Goal: Task Accomplishment & Management: Complete application form

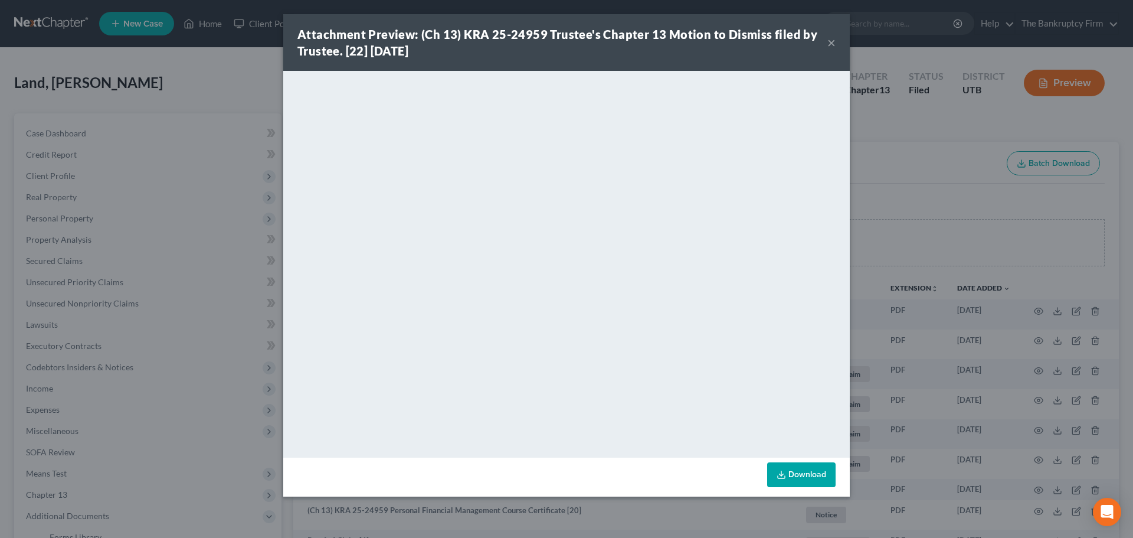
click at [831, 35] on button "×" at bounding box center [832, 42] width 8 height 14
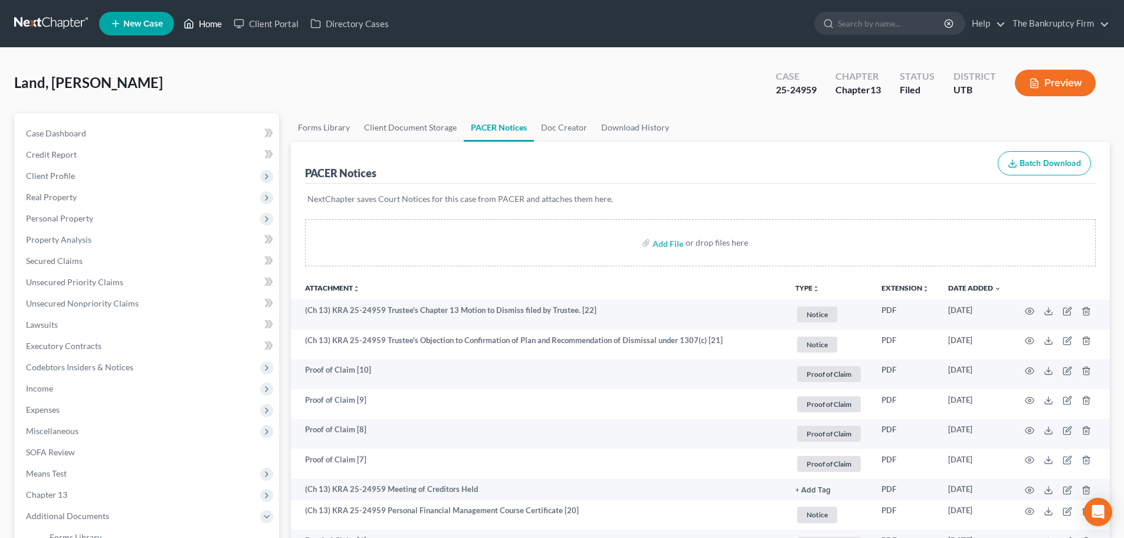
click at [221, 26] on link "Home" at bounding box center [203, 23] width 50 height 21
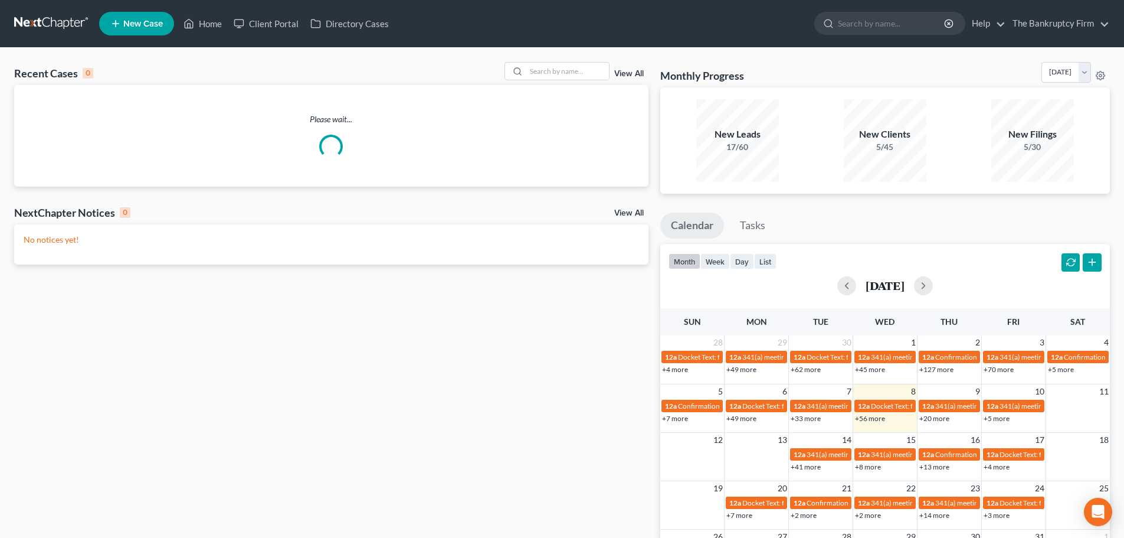
click at [620, 67] on div "View All" at bounding box center [577, 71] width 144 height 18
click at [625, 74] on link "View All" at bounding box center [629, 74] width 30 height 8
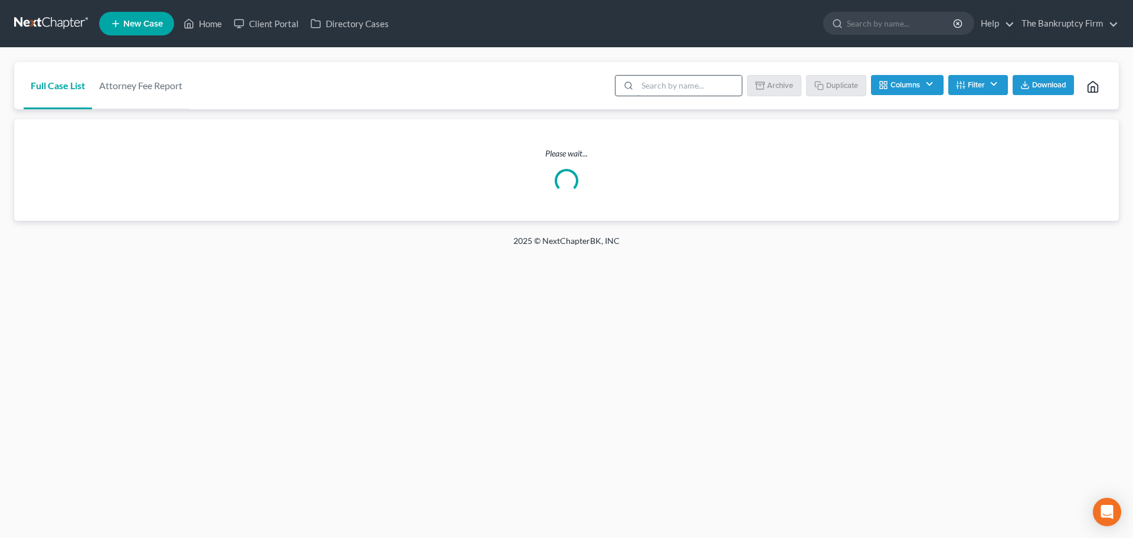
click at [692, 81] on input "search" at bounding box center [689, 86] width 104 height 20
type input "[PERSON_NAME]"
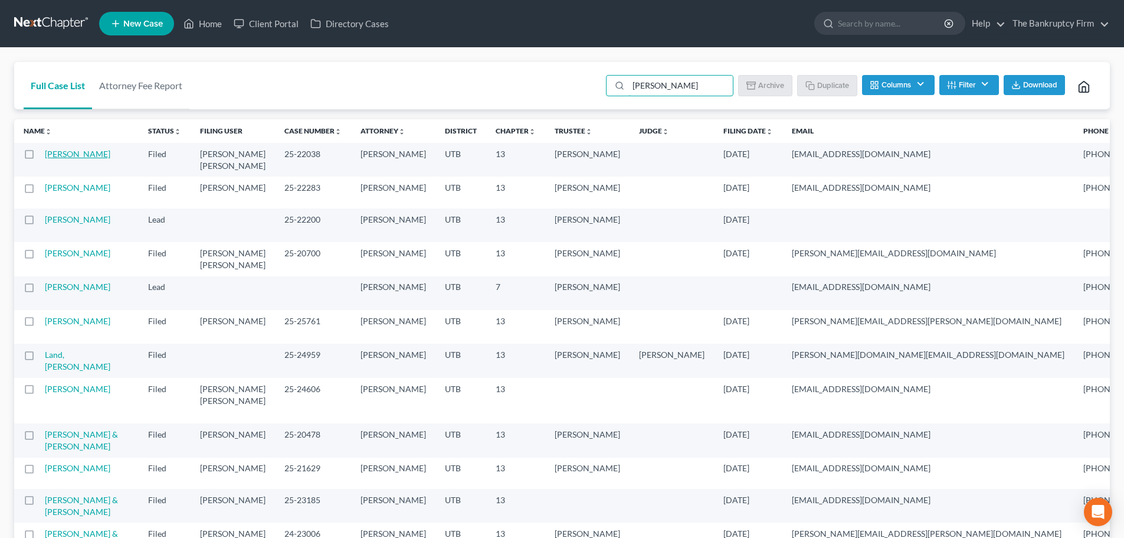
click at [74, 152] on link "[PERSON_NAME]" at bounding box center [78, 154] width 66 height 10
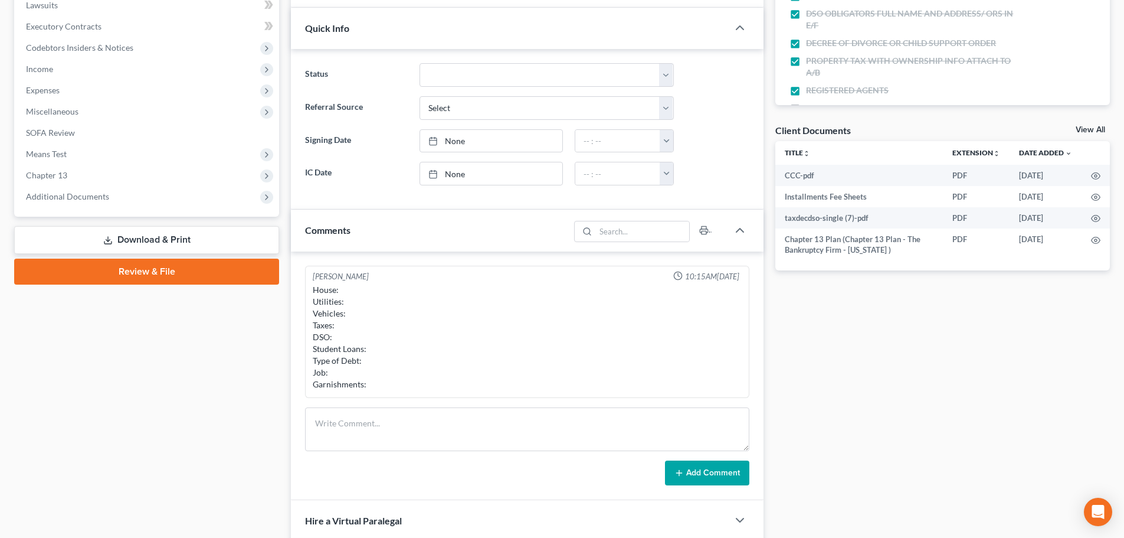
scroll to position [354, 0]
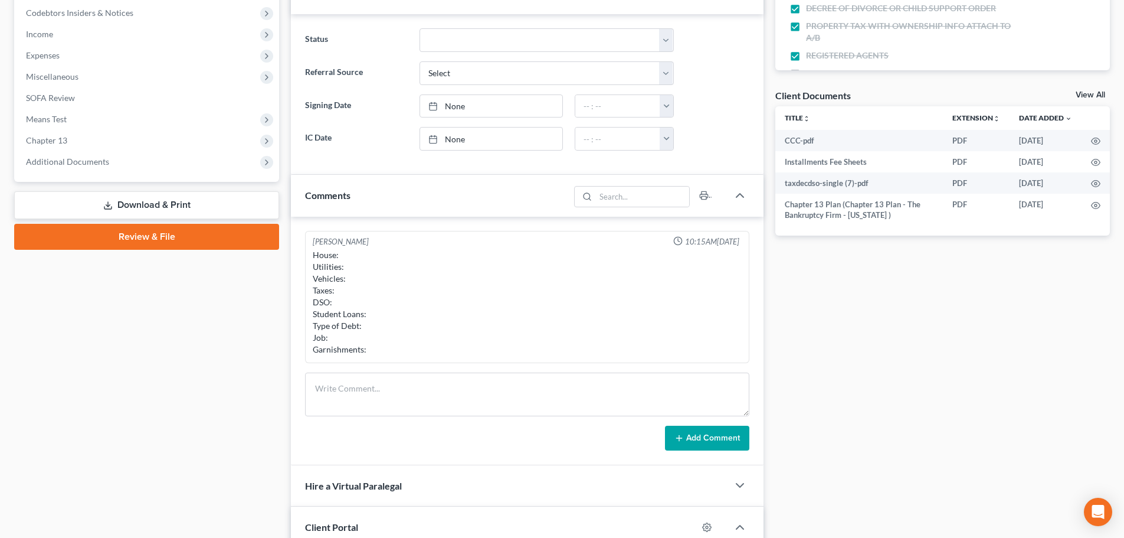
drag, startPoint x: 129, startPoint y: 168, endPoint x: 122, endPoint y: 210, distance: 42.4
click at [128, 167] on span "Additional Documents" at bounding box center [148, 161] width 263 height 21
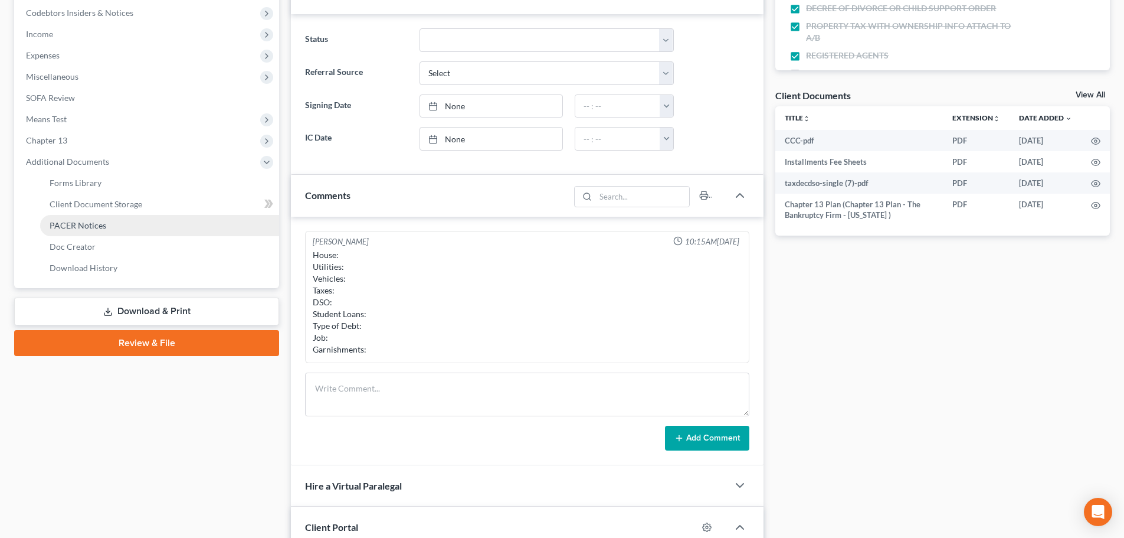
click at [110, 218] on link "PACER Notices" at bounding box center [159, 225] width 239 height 21
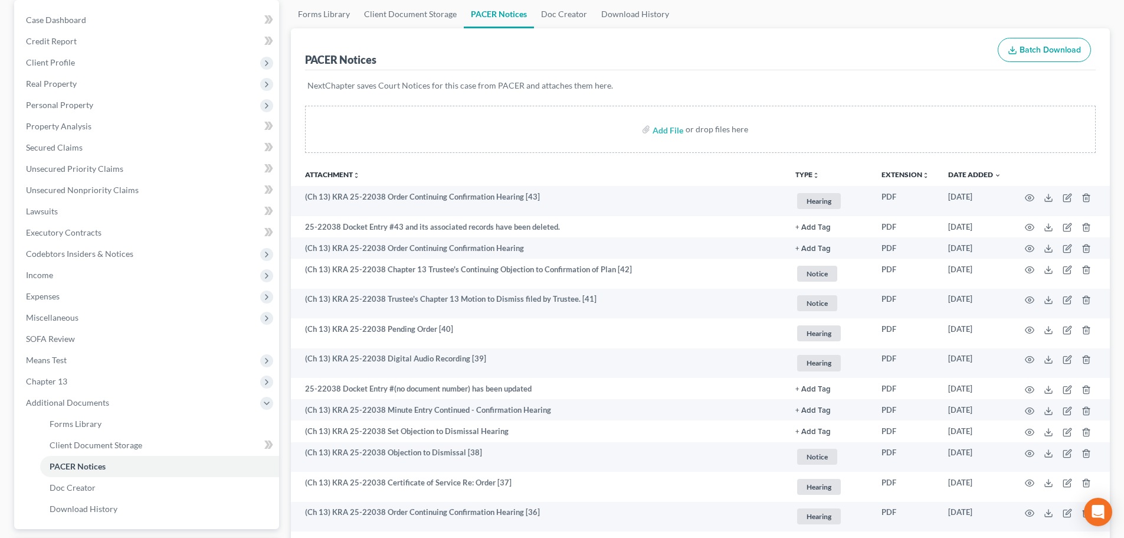
scroll to position [118, 0]
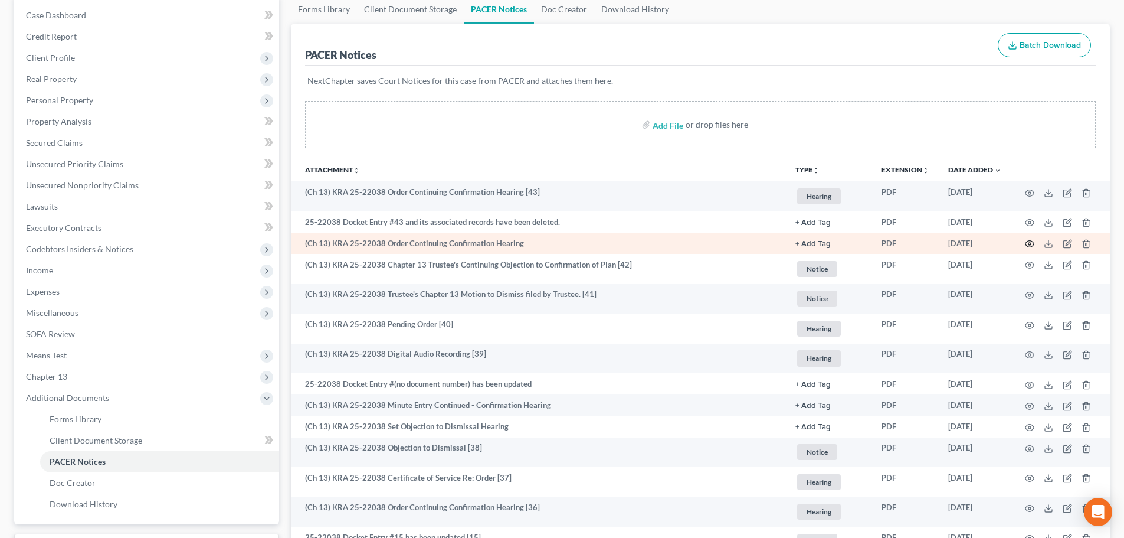
click at [1027, 239] on icon "button" at bounding box center [1029, 243] width 9 height 9
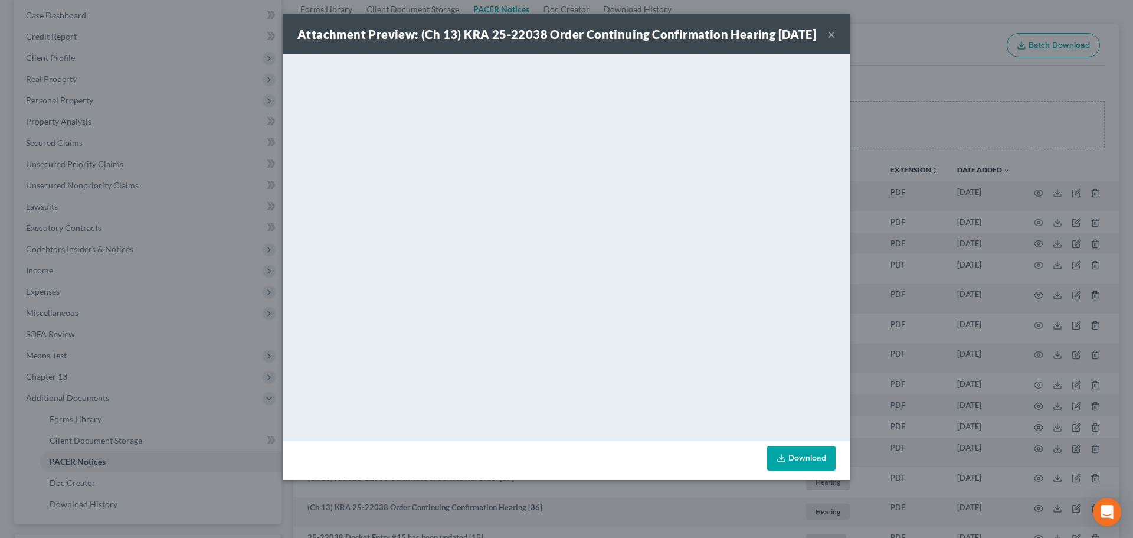
drag, startPoint x: 832, startPoint y: 40, endPoint x: 802, endPoint y: 81, distance: 51.0
click at [832, 40] on button "×" at bounding box center [832, 34] width 8 height 14
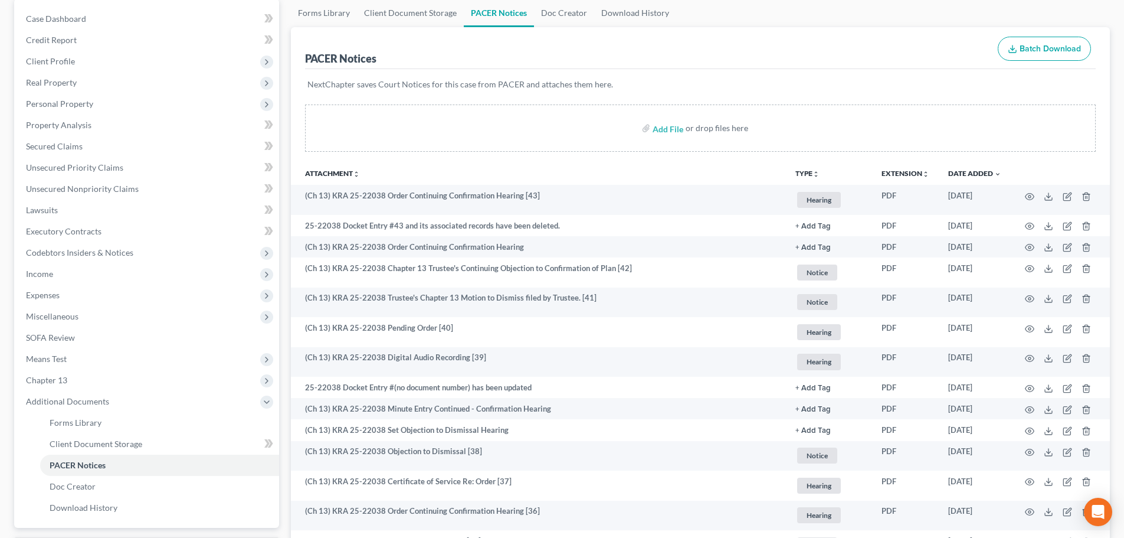
scroll to position [0, 0]
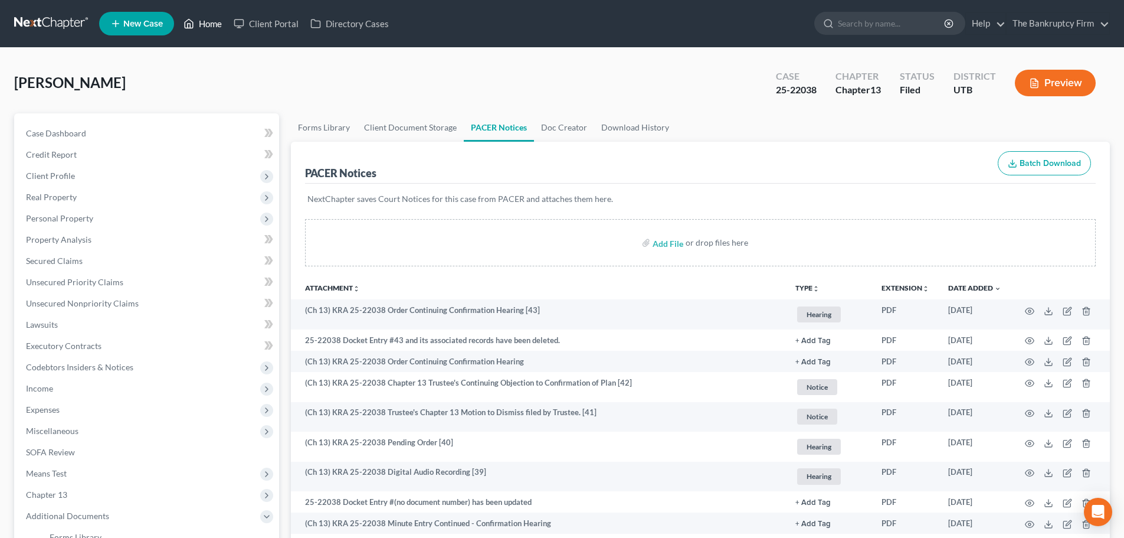
drag, startPoint x: 189, startPoint y: 37, endPoint x: 200, endPoint y: 24, distance: 16.3
click at [189, 37] on ul "New Case Home Client Portal Directory Cases - No Result - See all results Or Pr…" at bounding box center [604, 23] width 1011 height 31
drag, startPoint x: 200, startPoint y: 24, endPoint x: 269, endPoint y: 26, distance: 69.1
click at [200, 24] on link "Home" at bounding box center [203, 23] width 50 height 21
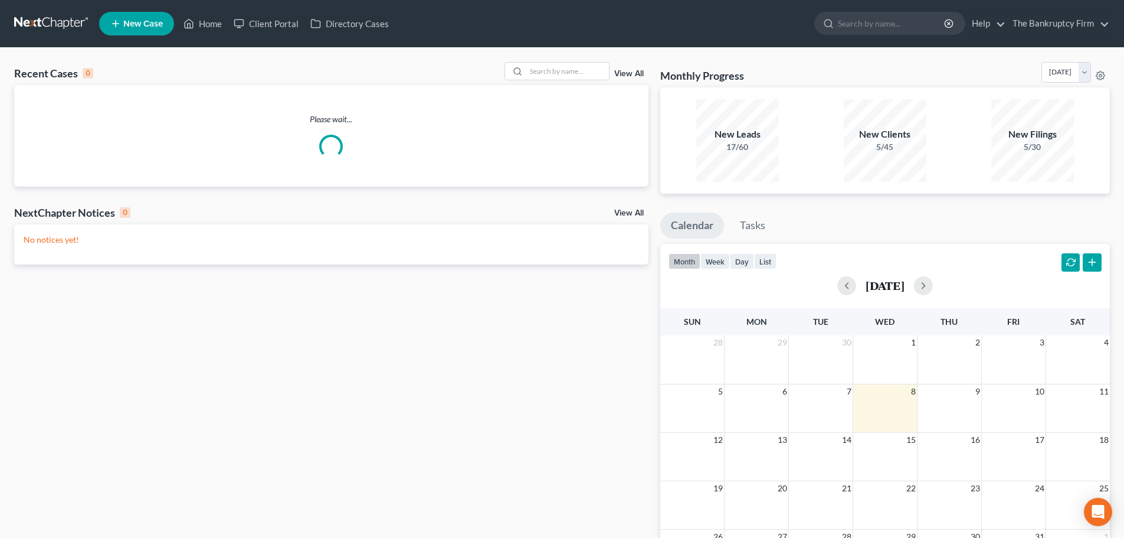
click at [632, 68] on div "View All" at bounding box center [577, 71] width 144 height 18
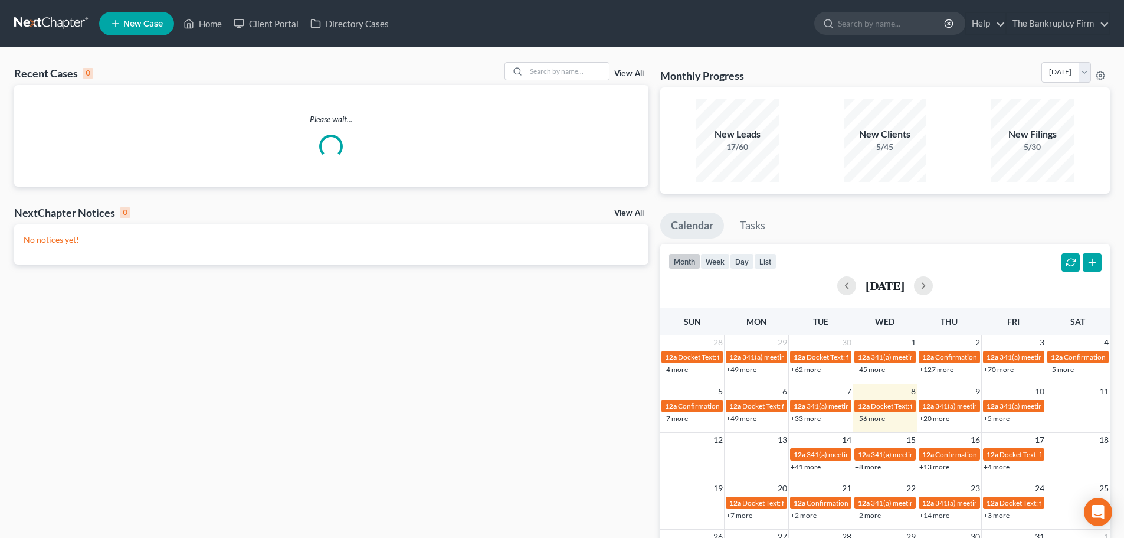
click at [624, 76] on link "View All" at bounding box center [629, 74] width 30 height 8
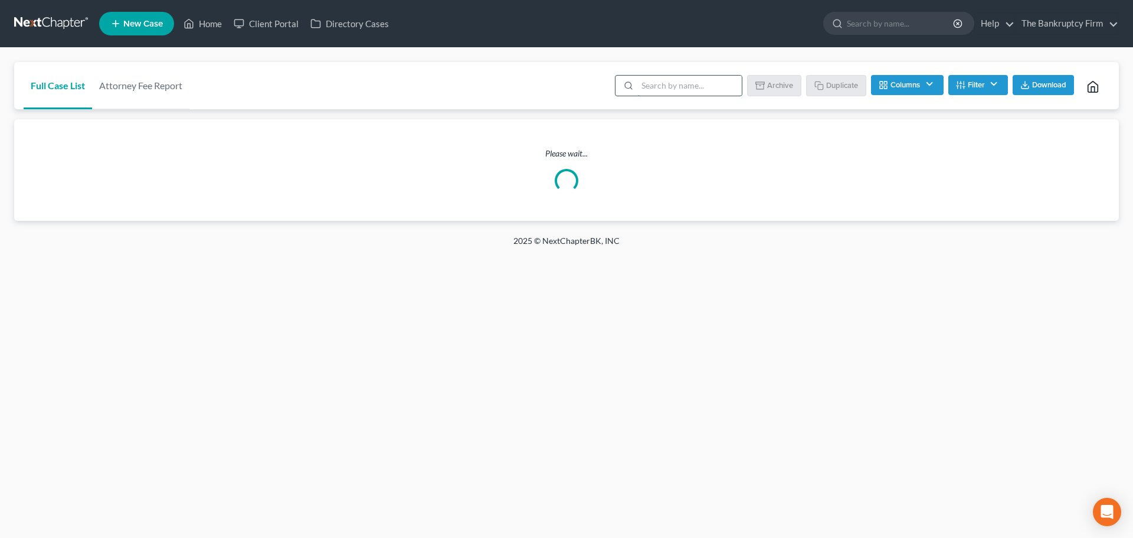
click at [656, 84] on input "search" at bounding box center [689, 86] width 104 height 20
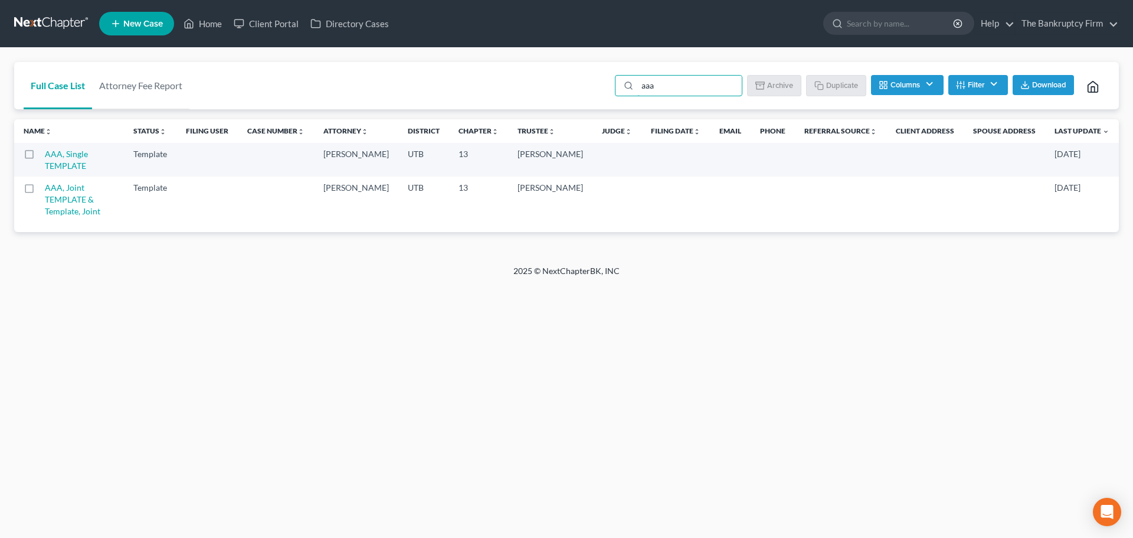
click at [40, 157] on label at bounding box center [40, 157] width 0 height 0
type input "aaa"
click at [45, 156] on input "checkbox" at bounding box center [49, 152] width 8 height 8
click at [846, 87] on button "Duplicate" at bounding box center [836, 85] width 59 height 20
checkbox input "false"
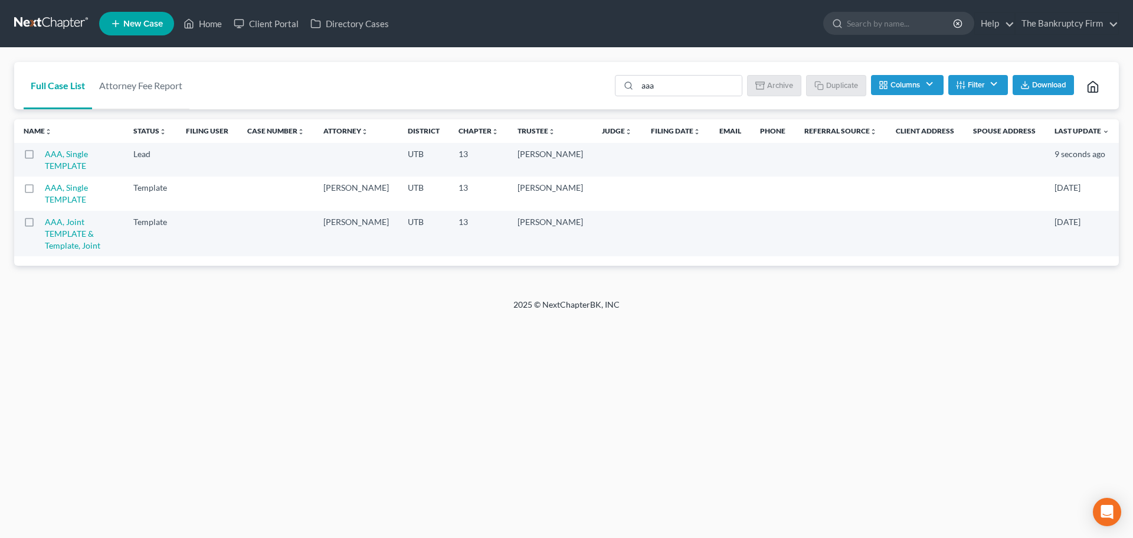
click at [40, 157] on label at bounding box center [40, 157] width 0 height 0
click at [45, 153] on input "checkbox" at bounding box center [49, 152] width 8 height 8
click at [836, 84] on button "Duplicate" at bounding box center [836, 85] width 59 height 20
checkbox input "false"
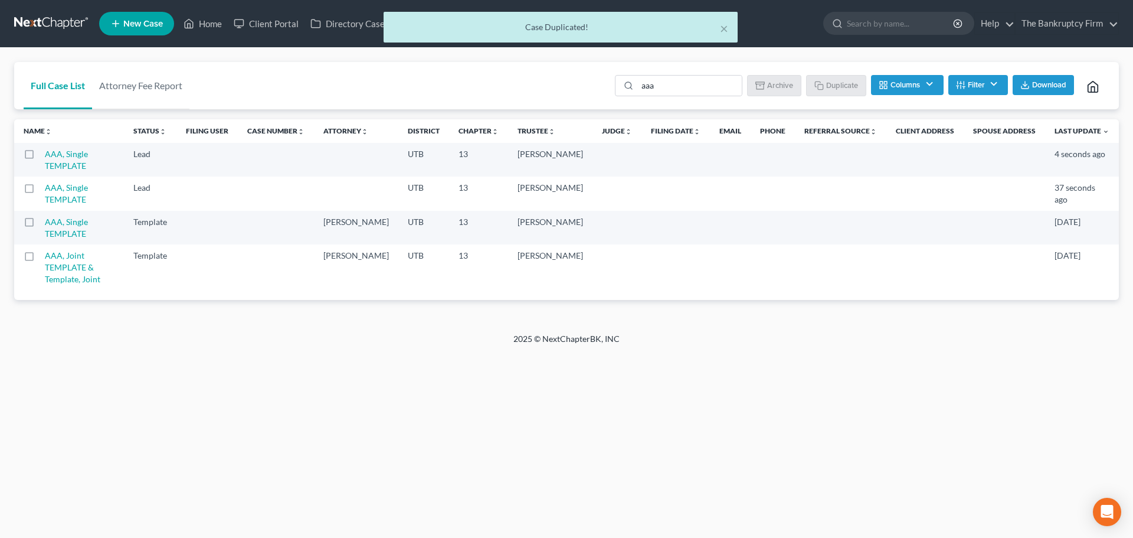
click at [40, 157] on label at bounding box center [40, 157] width 0 height 0
click at [45, 155] on input "checkbox" at bounding box center [49, 152] width 8 height 8
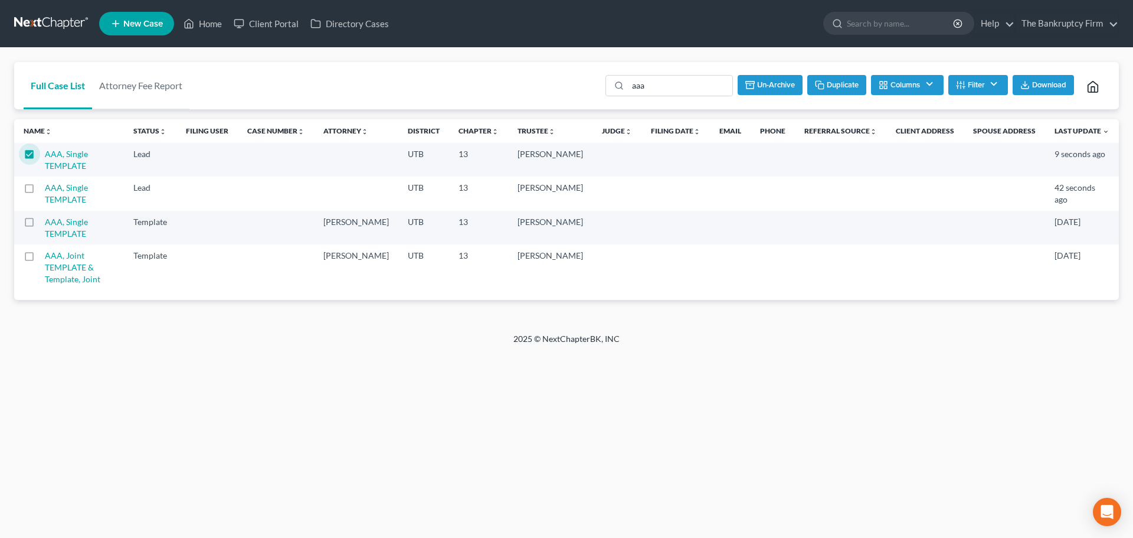
click at [40, 157] on label at bounding box center [40, 157] width 0 height 0
click at [45, 153] on input "checkbox" at bounding box center [49, 152] width 8 height 8
checkbox input "false"
click at [40, 191] on label at bounding box center [40, 191] width 0 height 0
click at [45, 187] on input "checkbox" at bounding box center [49, 186] width 8 height 8
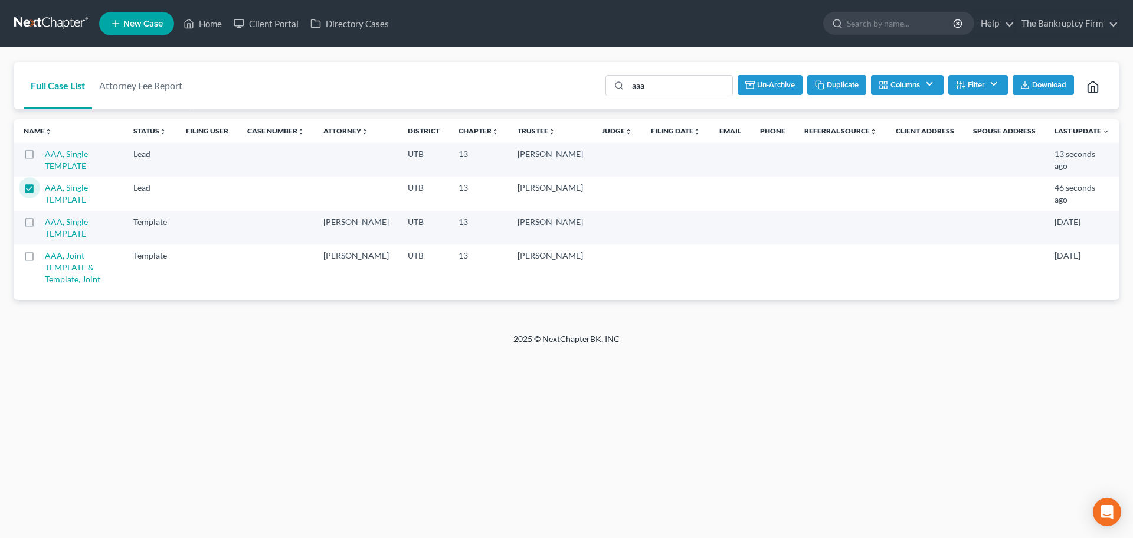
click at [40, 191] on label at bounding box center [40, 191] width 0 height 0
click at [45, 189] on input "checkbox" at bounding box center [49, 186] width 8 height 8
checkbox input "false"
click at [60, 191] on link "AAA, Single TEMPLATE" at bounding box center [66, 193] width 43 height 22
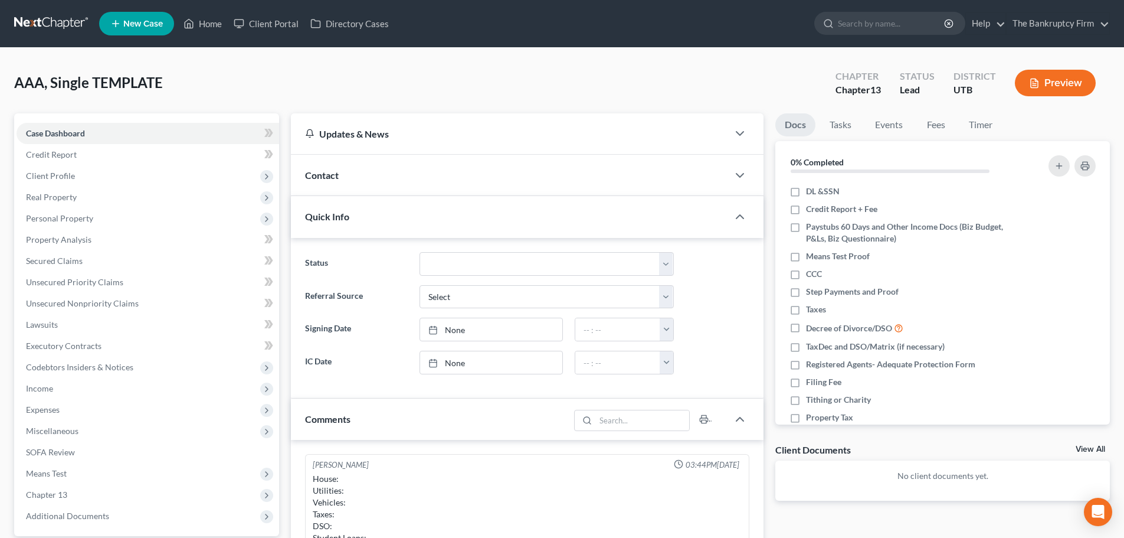
click at [429, 184] on div "Contact" at bounding box center [509, 175] width 437 height 41
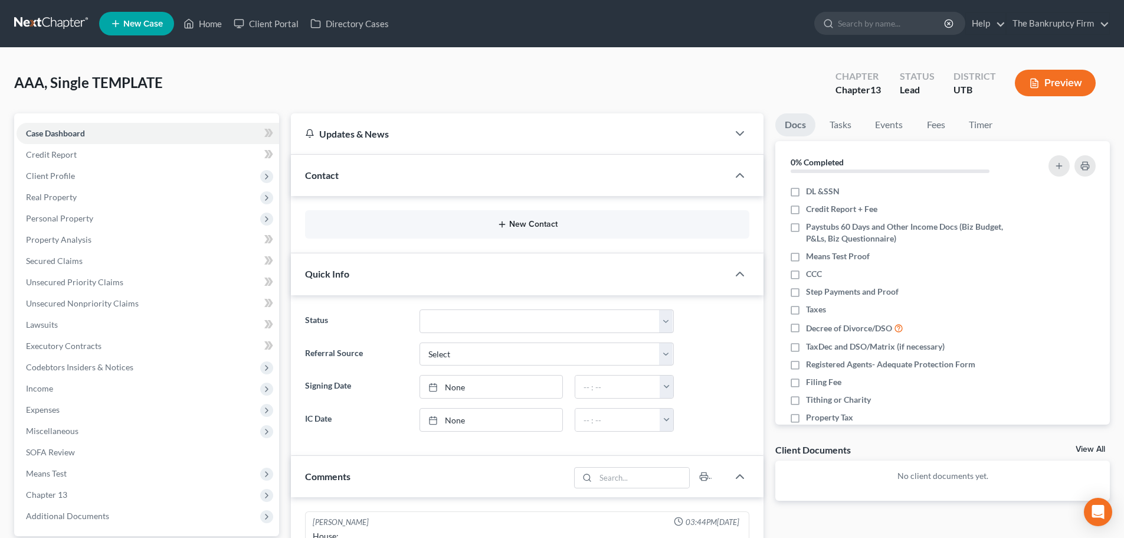
click at [452, 220] on button "New Contact" at bounding box center [528, 224] width 426 height 9
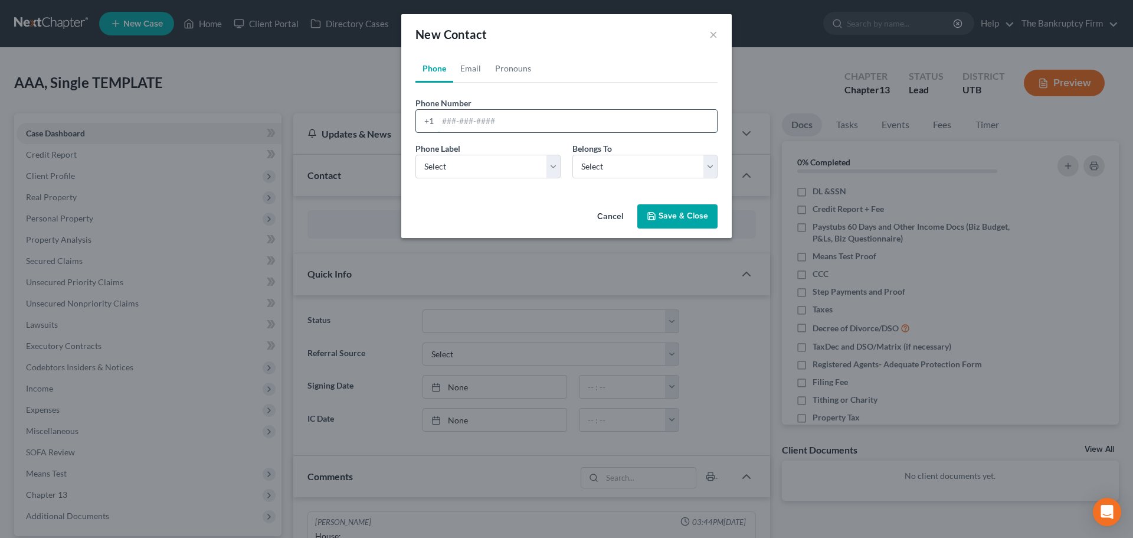
click at [479, 115] on input "tel" at bounding box center [577, 121] width 279 height 22
click at [519, 104] on div "Phone Number * +1" at bounding box center [567, 115] width 314 height 36
drag, startPoint x: 496, startPoint y: 117, endPoint x: 488, endPoint y: 114, distance: 9.3
click at [496, 117] on input "tel" at bounding box center [577, 121] width 279 height 22
click at [531, 99] on div "Phone Number * +1" at bounding box center [567, 115] width 314 height 36
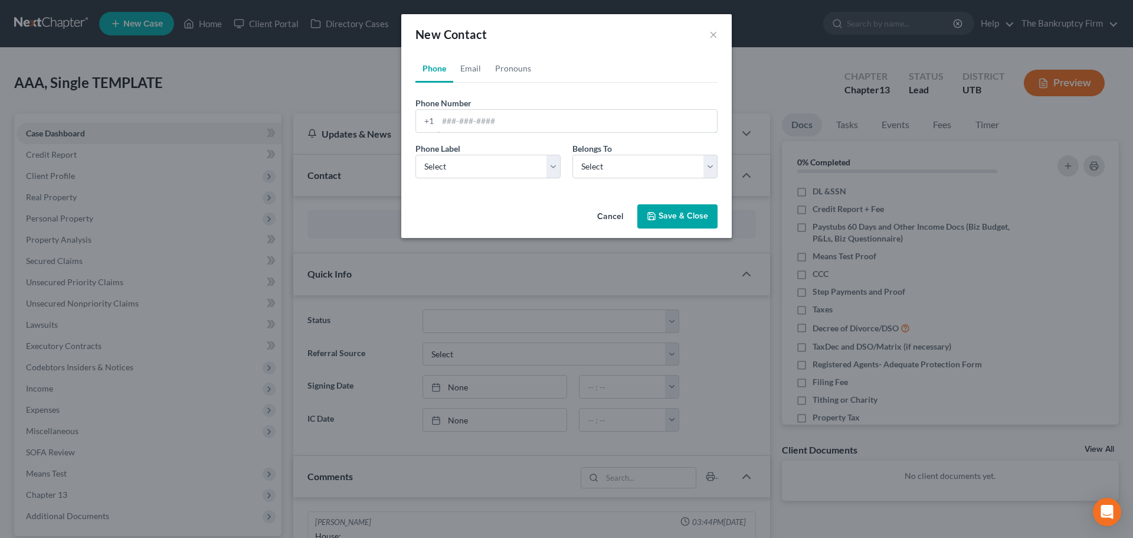
drag, startPoint x: 447, startPoint y: 127, endPoint x: 468, endPoint y: 149, distance: 30.5
click at [447, 127] on input "tel" at bounding box center [577, 121] width 279 height 22
click at [462, 143] on div "Phone Label * Select Mobile Home Work Other" at bounding box center [488, 160] width 157 height 36
drag, startPoint x: 469, startPoint y: 112, endPoint x: 457, endPoint y: 129, distance: 21.0
click at [469, 112] on input "tel" at bounding box center [577, 121] width 279 height 22
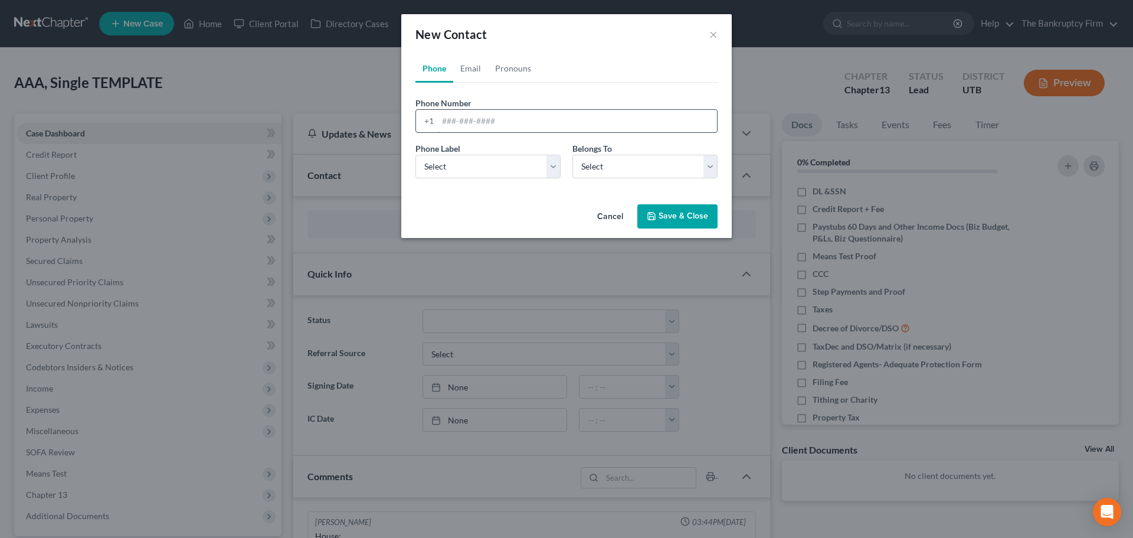
drag, startPoint x: 519, startPoint y: 106, endPoint x: 514, endPoint y: 115, distance: 9.8
click at [519, 106] on div "Phone Number * +1" at bounding box center [567, 115] width 314 height 36
click at [512, 117] on input "tel" at bounding box center [577, 121] width 279 height 22
drag, startPoint x: 505, startPoint y: 102, endPoint x: 484, endPoint y: 113, distance: 23.5
click at [505, 102] on div "Phone Number * +1" at bounding box center [567, 115] width 314 height 36
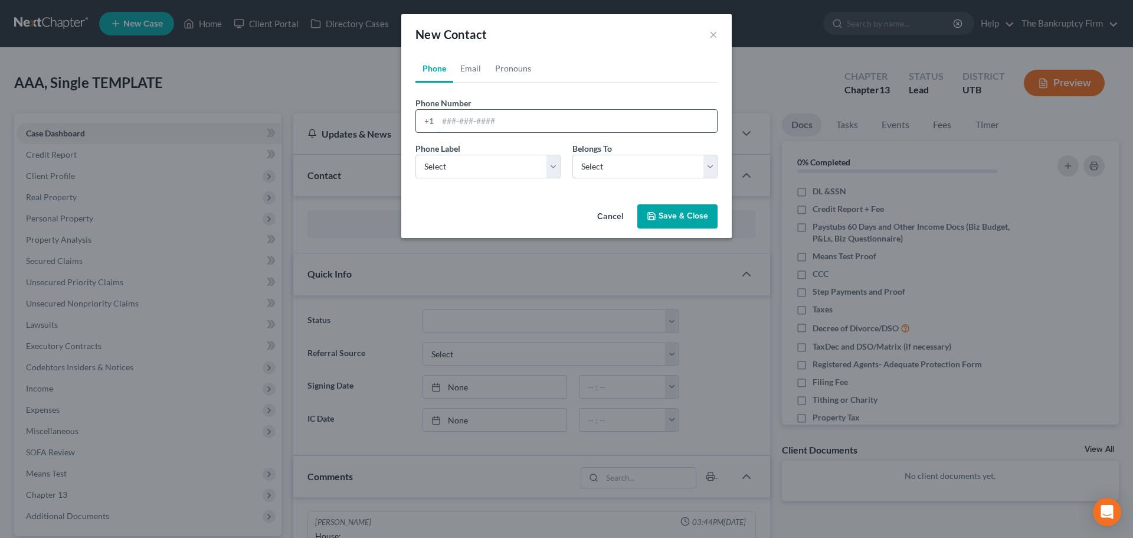
click at [483, 113] on input "tel" at bounding box center [577, 121] width 279 height 22
drag, startPoint x: 459, startPoint y: 117, endPoint x: 477, endPoint y: 100, distance: 25.5
click at [459, 117] on input "tel" at bounding box center [577, 121] width 279 height 22
click at [508, 80] on link "Pronouns" at bounding box center [513, 68] width 50 height 28
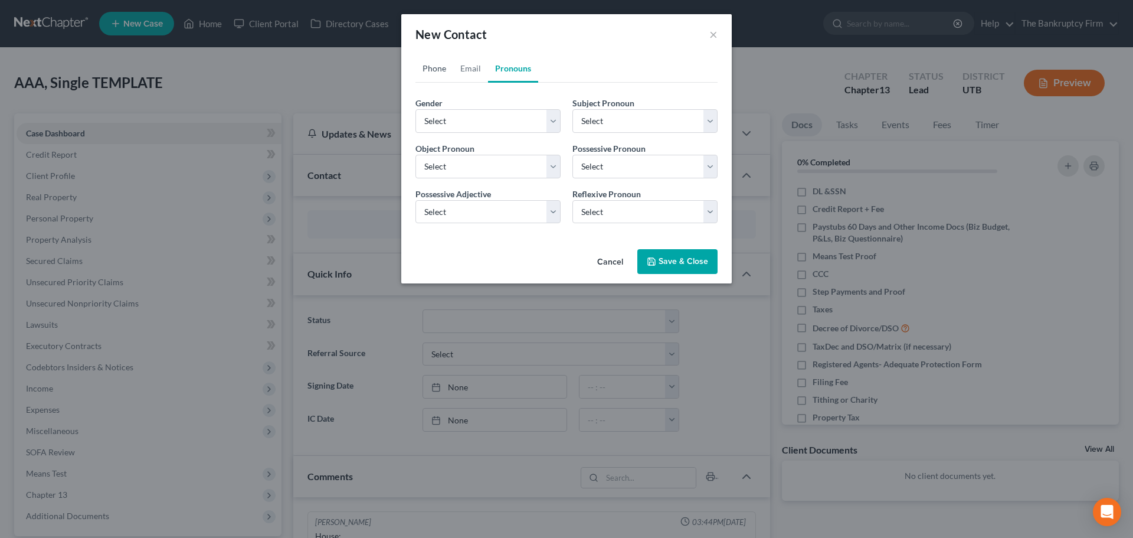
click at [447, 73] on link "Phone" at bounding box center [435, 68] width 38 height 28
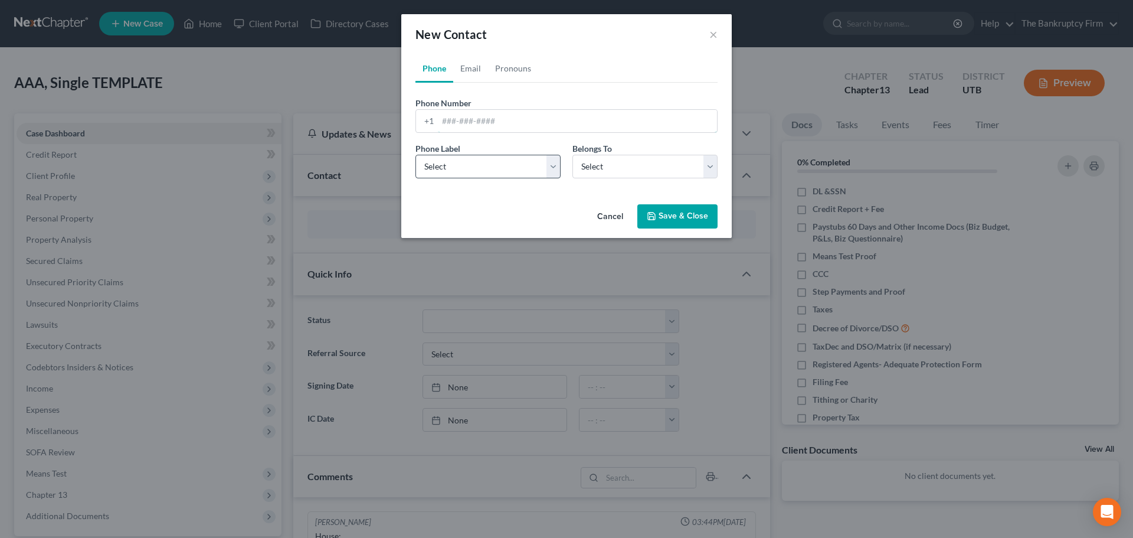
drag, startPoint x: 480, startPoint y: 130, endPoint x: 469, endPoint y: 157, distance: 28.6
click at [480, 130] on input "tel" at bounding box center [577, 121] width 279 height 22
drag, startPoint x: 463, startPoint y: 164, endPoint x: 465, endPoint y: 178, distance: 13.8
click at [463, 164] on select "Select Mobile Home Work Other" at bounding box center [488, 167] width 145 height 24
select select "0"
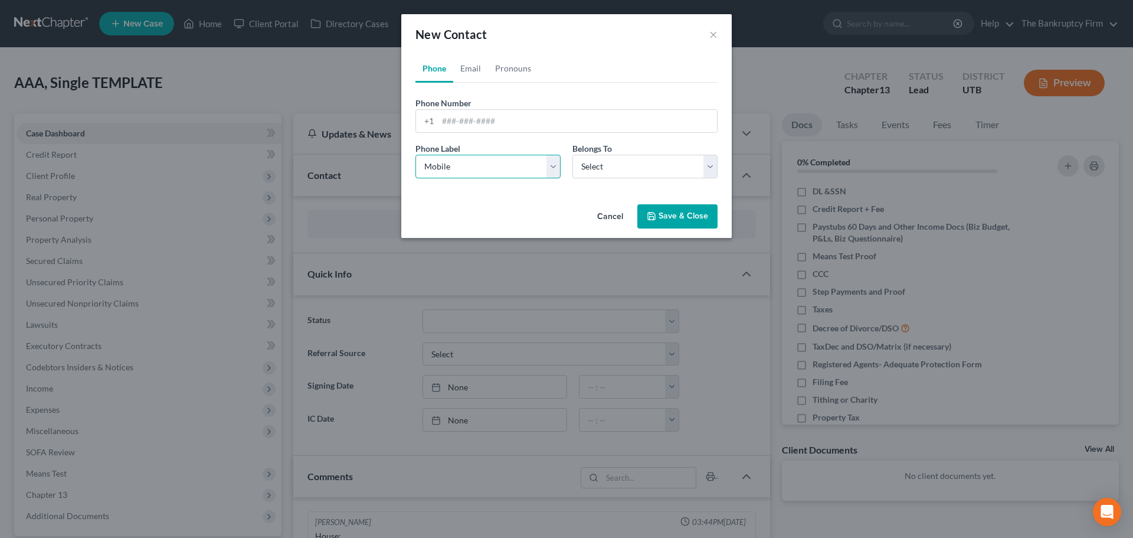
click at [416, 155] on select "Select Mobile Home Work Other" at bounding box center [488, 167] width 145 height 24
drag, startPoint x: 636, startPoint y: 164, endPoint x: 633, endPoint y: 176, distance: 13.3
click at [636, 164] on select "Select Client Other" at bounding box center [645, 167] width 145 height 24
select select "0"
click at [573, 155] on select "Select Client Other" at bounding box center [645, 167] width 145 height 24
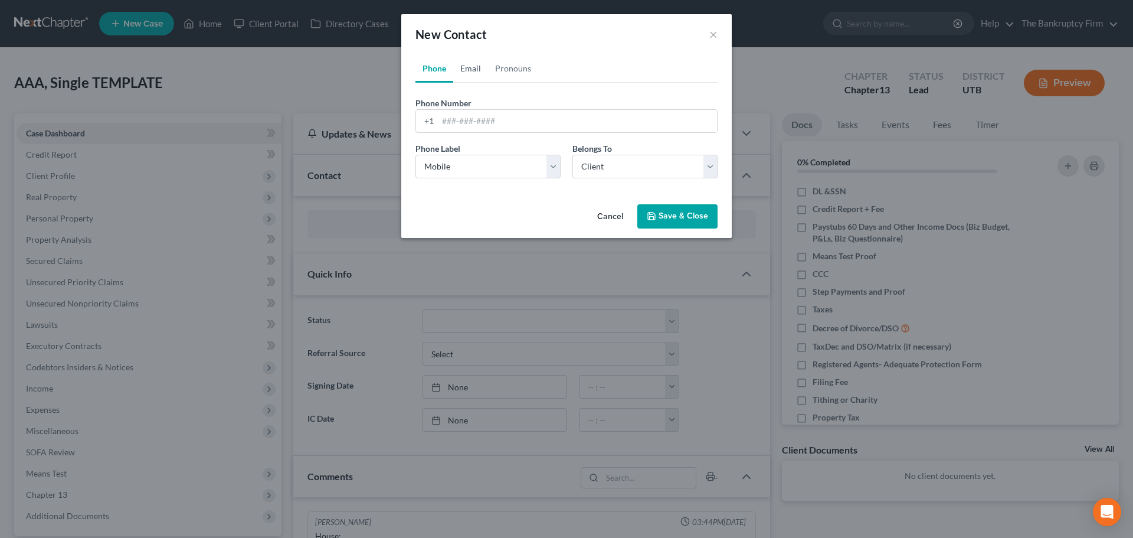
click at [482, 75] on link "Email" at bounding box center [470, 68] width 35 height 28
click at [475, 160] on select "Select Home Work Other" at bounding box center [488, 167] width 145 height 24
select select "0"
click at [416, 155] on select "Select Home Work Other" at bounding box center [488, 167] width 145 height 24
drag, startPoint x: 619, startPoint y: 154, endPoint x: 614, endPoint y: 167, distance: 13.8
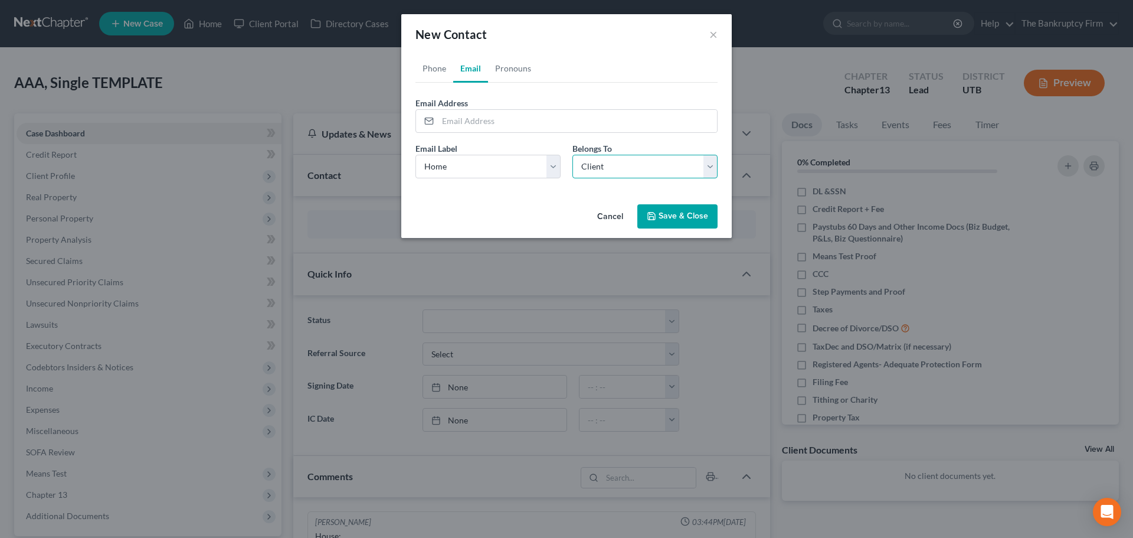
click at [619, 155] on select "Select Client Other" at bounding box center [645, 167] width 145 height 24
click at [573, 155] on select "Select Client Other" at bounding box center [645, 167] width 145 height 24
click at [439, 62] on link "Phone" at bounding box center [435, 68] width 38 height 28
click at [472, 135] on div "Phone Number * +1 Ext." at bounding box center [567, 119] width 314 height 45
click at [482, 125] on input "tel" at bounding box center [577, 121] width 279 height 22
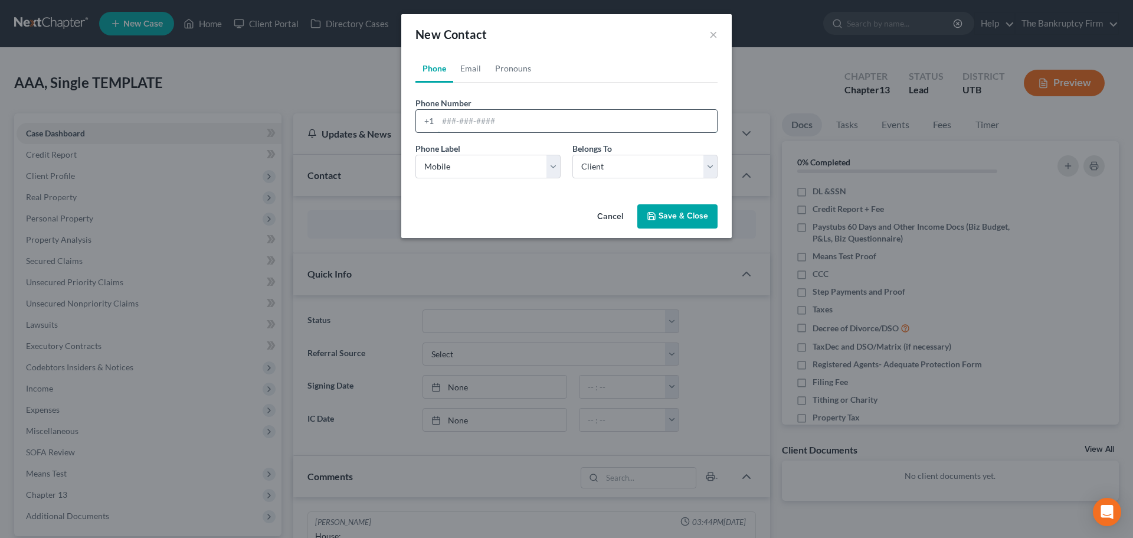
click at [465, 123] on input "tel" at bounding box center [577, 121] width 279 height 22
click at [484, 97] on div "Phone Number * +1" at bounding box center [567, 115] width 314 height 36
click at [466, 125] on input "tel" at bounding box center [577, 121] width 279 height 22
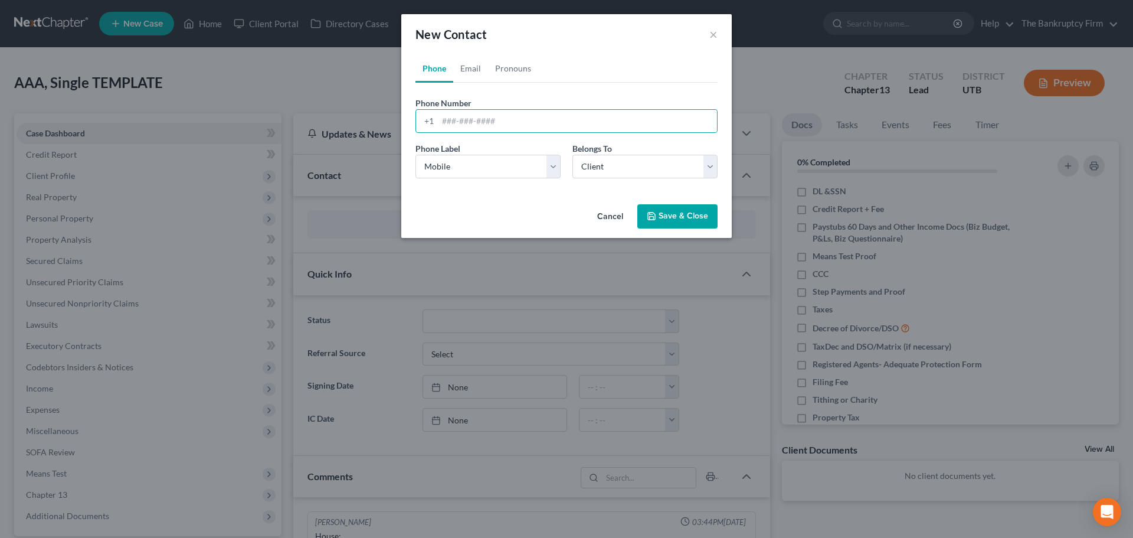
click at [469, 93] on div "Phone Number * +1 Ext. Phone Label * Select Mobile Home Work Other Belongs To *…" at bounding box center [567, 135] width 302 height 105
click at [442, 122] on input "tel" at bounding box center [577, 121] width 279 height 22
click at [454, 119] on input "tel" at bounding box center [577, 121] width 279 height 22
click at [567, 102] on div "Phone Number * +1" at bounding box center [567, 115] width 314 height 36
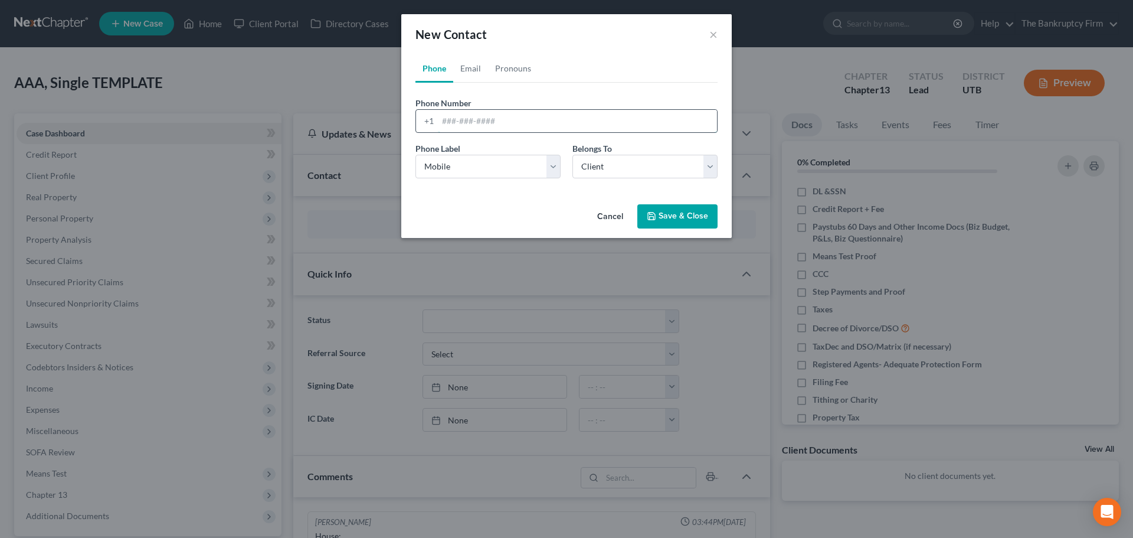
click at [515, 116] on input "tel" at bounding box center [577, 121] width 279 height 22
click at [499, 92] on div "Phone Number * +1 Ext. Phone Label * Select Mobile Home Work Other Belongs To *…" at bounding box center [567, 135] width 302 height 105
click at [463, 123] on input "tel" at bounding box center [577, 121] width 279 height 22
click at [483, 103] on div "Phone Number * +1" at bounding box center [567, 115] width 314 height 36
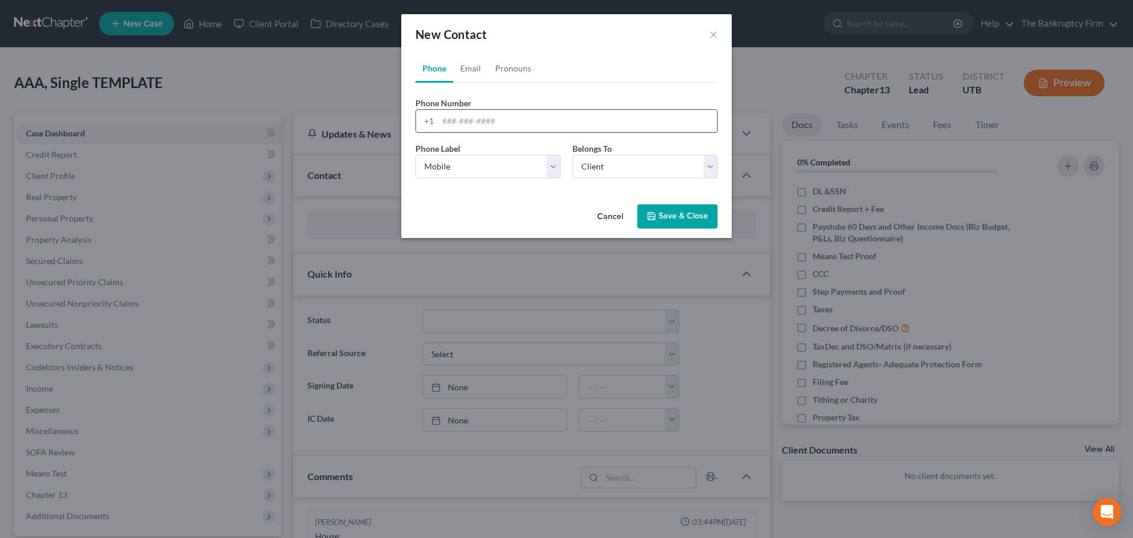
click at [488, 120] on input "tel" at bounding box center [577, 121] width 279 height 22
click at [464, 115] on input "tel" at bounding box center [577, 121] width 279 height 22
drag, startPoint x: 488, startPoint y: 103, endPoint x: 437, endPoint y: 103, distance: 50.8
click at [438, 103] on div "Phone Number * +1" at bounding box center [567, 115] width 314 height 36
click at [430, 98] on span "Phone Number" at bounding box center [444, 103] width 56 height 10
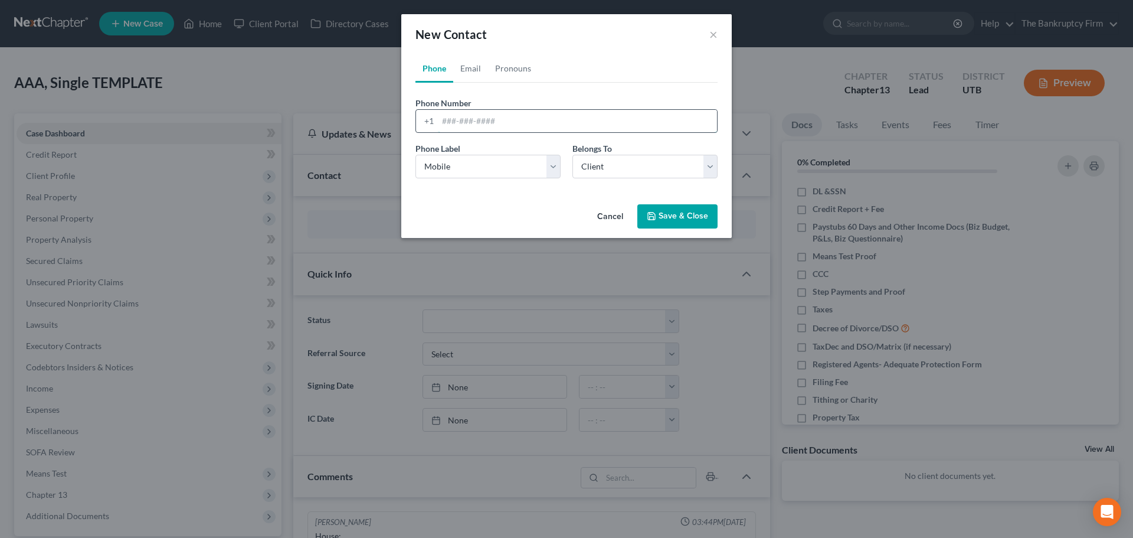
click at [453, 112] on input "tel" at bounding box center [577, 121] width 279 height 22
click at [509, 103] on div "Phone Number * +1" at bounding box center [567, 115] width 314 height 36
click at [455, 115] on input "tel" at bounding box center [577, 121] width 279 height 22
type input "801"
drag, startPoint x: 511, startPoint y: 90, endPoint x: 488, endPoint y: 103, distance: 27.2
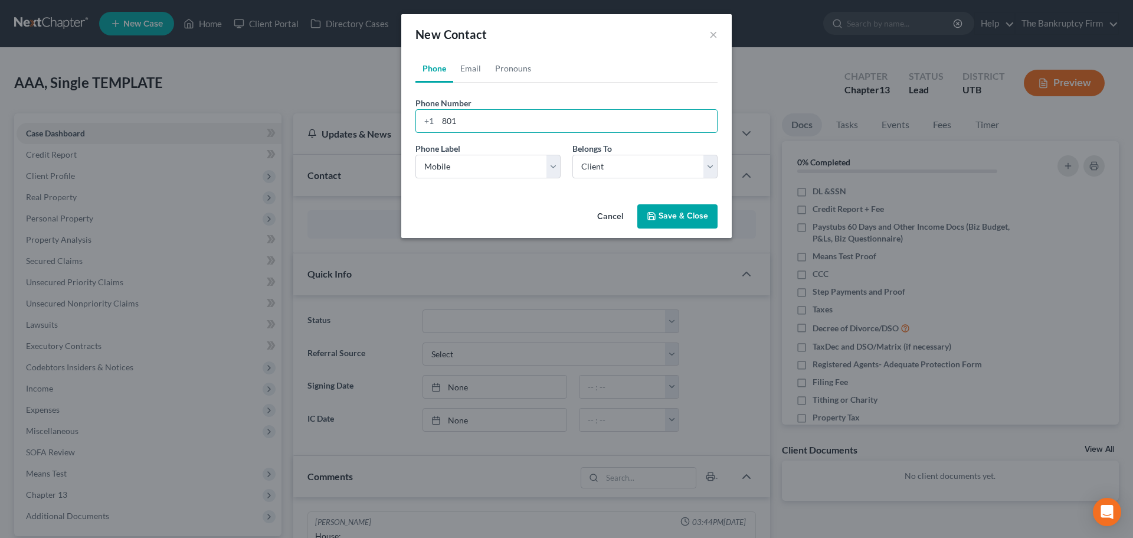
click at [511, 90] on div "Phone Number * +1 801 Ext. Phone Label * Select Mobile Home Work Other Belongs …" at bounding box center [567, 135] width 302 height 105
drag, startPoint x: 467, startPoint y: 120, endPoint x: 433, endPoint y: 132, distance: 35.7
click at [433, 132] on div "+1 801" at bounding box center [567, 121] width 302 height 24
click at [462, 97] on label "Phone Number *" at bounding box center [444, 103] width 56 height 12
click at [523, 120] on input "tel" at bounding box center [577, 121] width 279 height 22
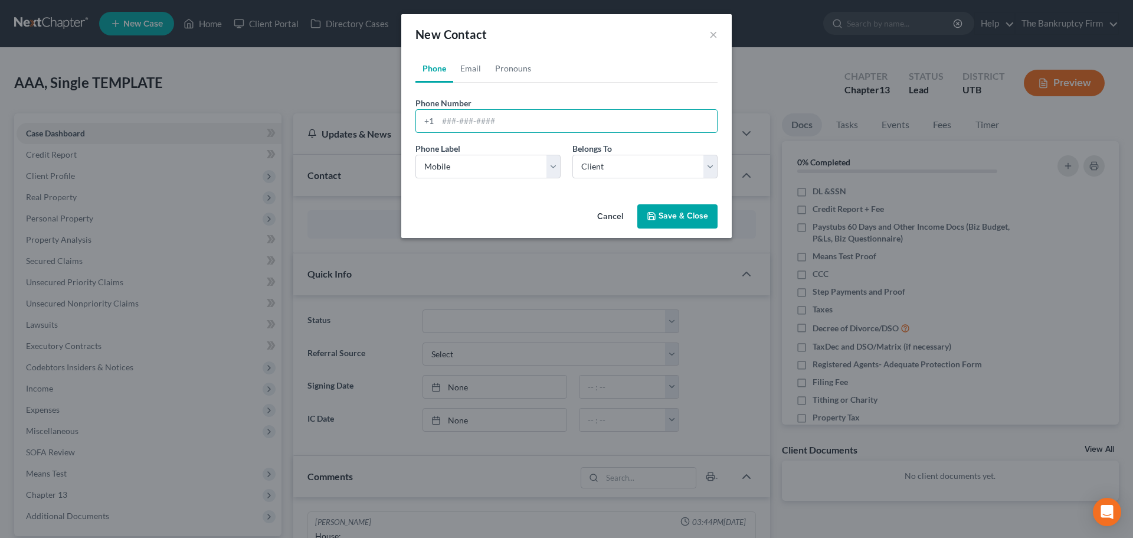
click at [477, 101] on div "Phone Number * +1" at bounding box center [567, 115] width 314 height 36
click at [462, 107] on span "Phone Number" at bounding box center [444, 103] width 56 height 10
click at [460, 112] on input "tel" at bounding box center [577, 121] width 279 height 22
click at [469, 112] on input "tel" at bounding box center [577, 121] width 279 height 22
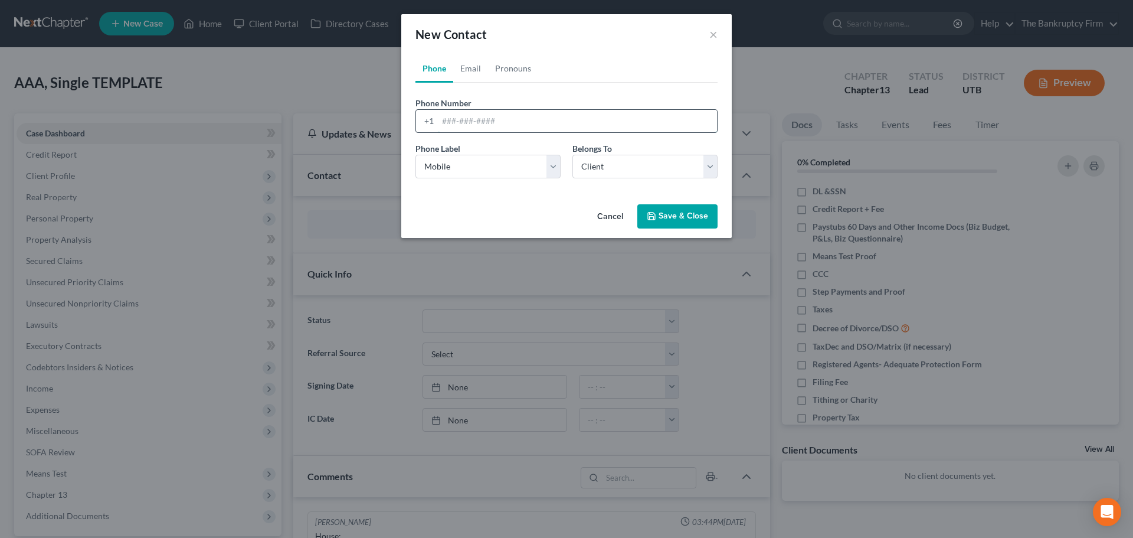
click at [482, 118] on input "tel" at bounding box center [577, 121] width 279 height 22
click at [521, 78] on link "Pronouns" at bounding box center [513, 68] width 50 height 28
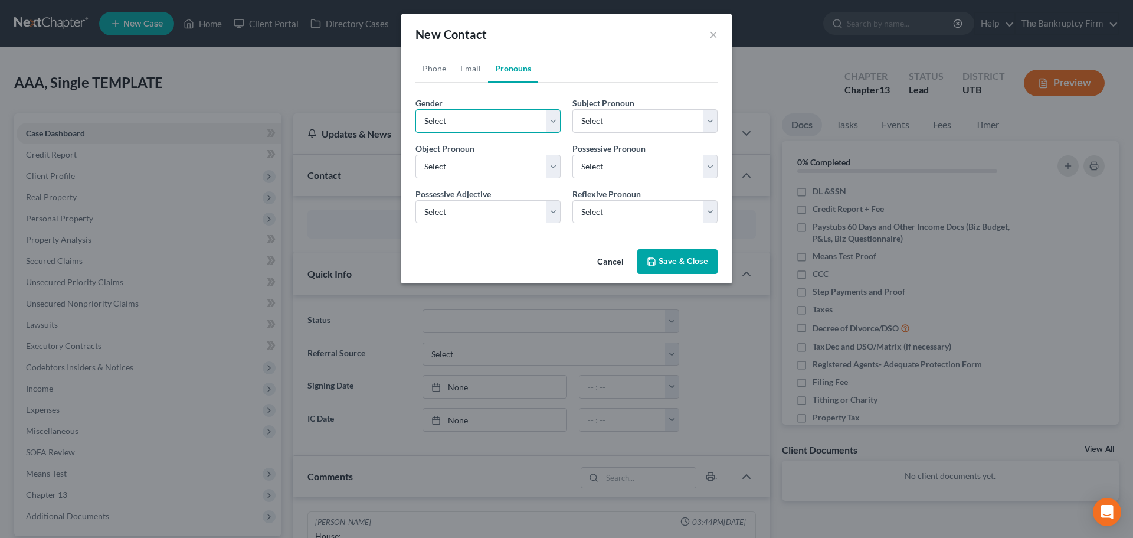
drag, startPoint x: 503, startPoint y: 122, endPoint x: 492, endPoint y: 119, distance: 11.6
click at [503, 122] on select "Select [DEMOGRAPHIC_DATA] [DEMOGRAPHIC_DATA] [DEMOGRAPHIC_DATA] More Than One P…" at bounding box center [488, 121] width 145 height 24
click at [439, 71] on link "Phone" at bounding box center [435, 68] width 38 height 28
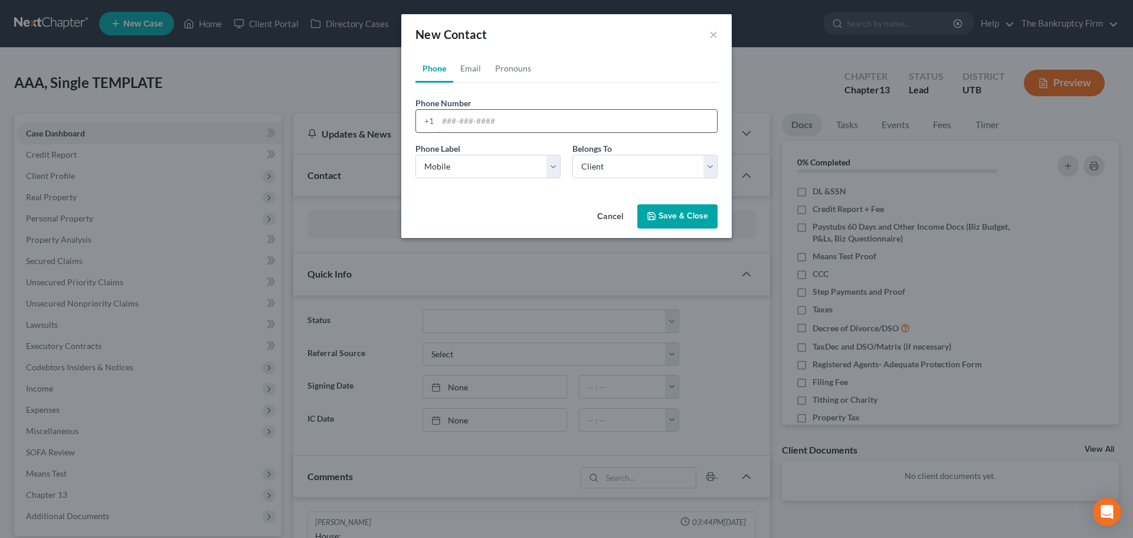
click at [538, 131] on input "tel" at bounding box center [577, 121] width 279 height 22
click at [454, 115] on input "tel" at bounding box center [577, 121] width 279 height 22
click at [497, 121] on input "tel" at bounding box center [577, 121] width 279 height 22
type input "[PHONE_NUMBER]"
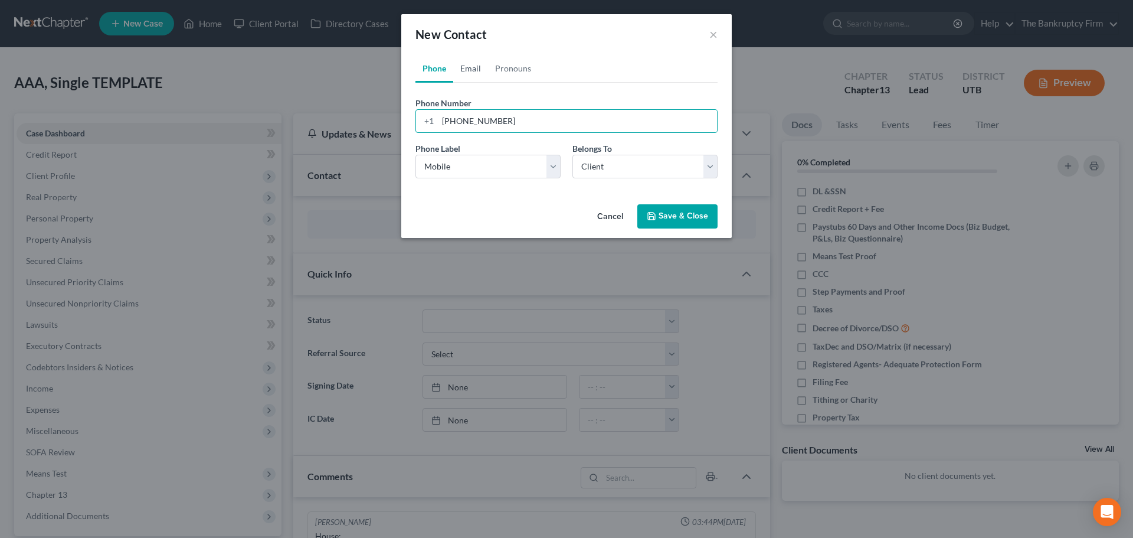
click at [480, 69] on link "Email" at bounding box center [470, 68] width 35 height 28
drag, startPoint x: 472, startPoint y: 123, endPoint x: 470, endPoint y: 132, distance: 9.6
click at [472, 123] on input "email" at bounding box center [577, 121] width 279 height 22
drag, startPoint x: 583, startPoint y: 101, endPoint x: 551, endPoint y: 99, distance: 31.4
click at [583, 101] on div "Email Address" at bounding box center [567, 115] width 302 height 36
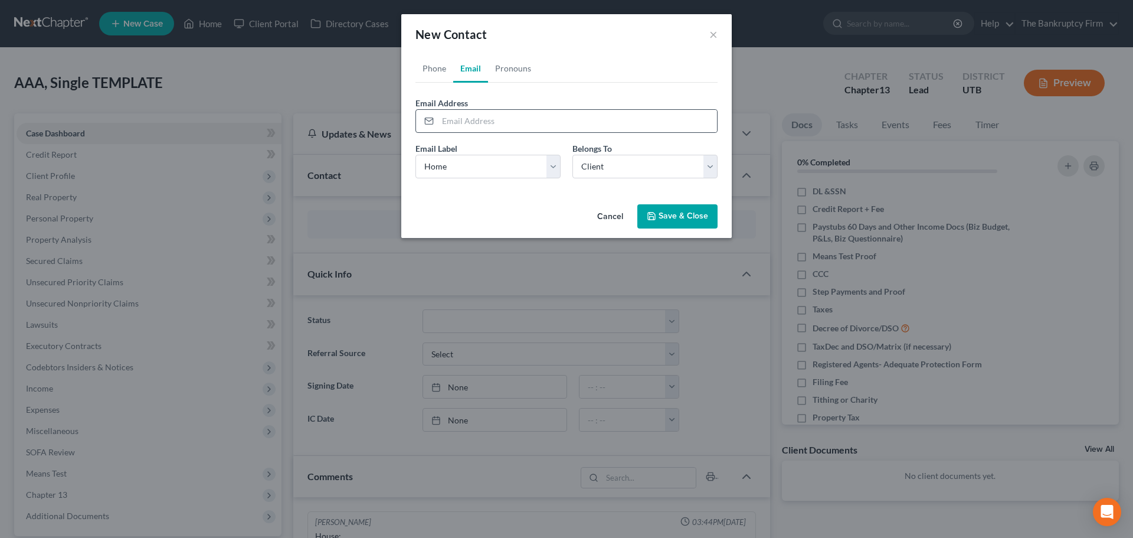
click at [467, 109] on div at bounding box center [567, 121] width 302 height 24
click at [467, 119] on input "email" at bounding box center [577, 121] width 279 height 22
type input "[PERSON_NAME]"
drag, startPoint x: 493, startPoint y: 120, endPoint x: 426, endPoint y: 139, distance: 69.9
click at [426, 139] on form "Email Address [PERSON_NAME] Email Label Select Home Work Other Belongs To * Sel…" at bounding box center [567, 142] width 302 height 91
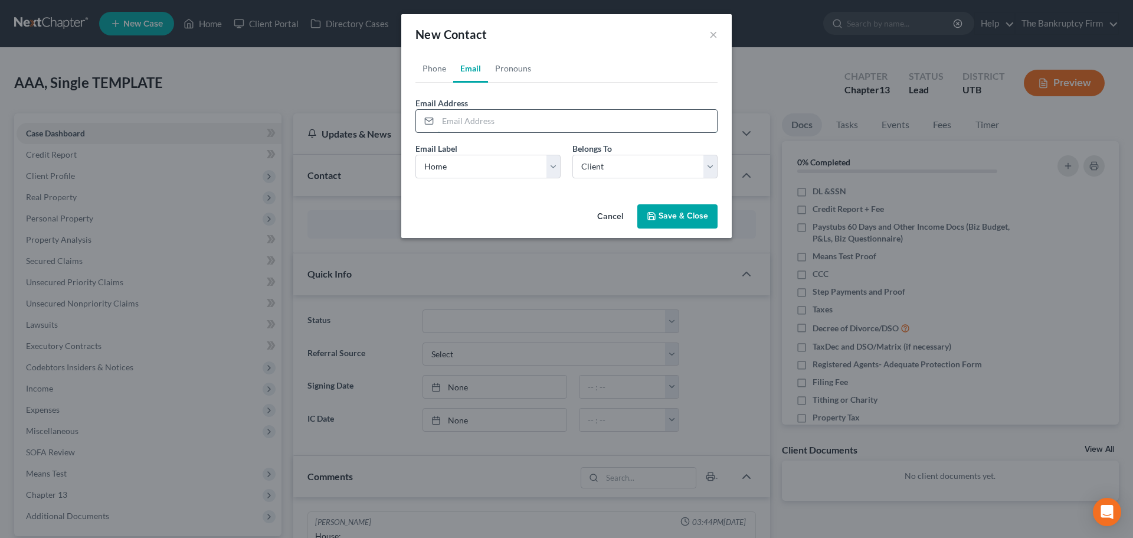
click at [482, 122] on input "email" at bounding box center [577, 121] width 279 height 22
click at [455, 221] on div "Cancel Save & Close" at bounding box center [566, 219] width 331 height 39
click at [550, 126] on input "email" at bounding box center [577, 121] width 279 height 22
click at [481, 139] on form "Email Address Email Label Select Home Work Other Belongs To * Select Client Oth…" at bounding box center [567, 142] width 302 height 91
click at [535, 120] on input "email" at bounding box center [577, 121] width 279 height 22
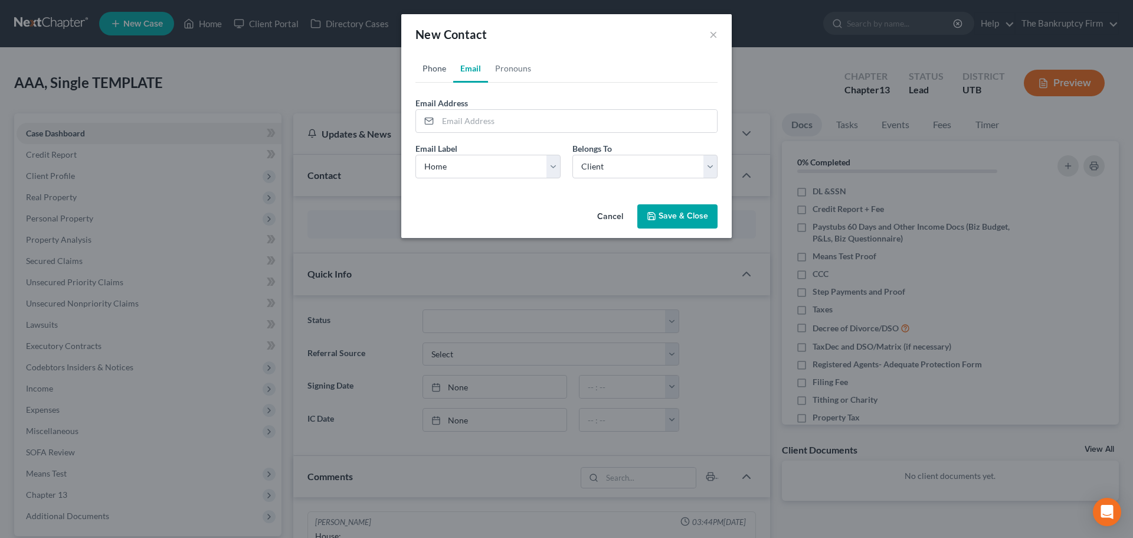
click at [436, 70] on link "Phone" at bounding box center [435, 68] width 38 height 28
click at [469, 66] on link "Email" at bounding box center [470, 68] width 35 height 28
click at [465, 126] on input "email" at bounding box center [577, 121] width 279 height 22
click at [466, 211] on div "Cancel Save & Close" at bounding box center [566, 219] width 331 height 39
click at [682, 220] on button "Save & Close" at bounding box center [677, 216] width 80 height 25
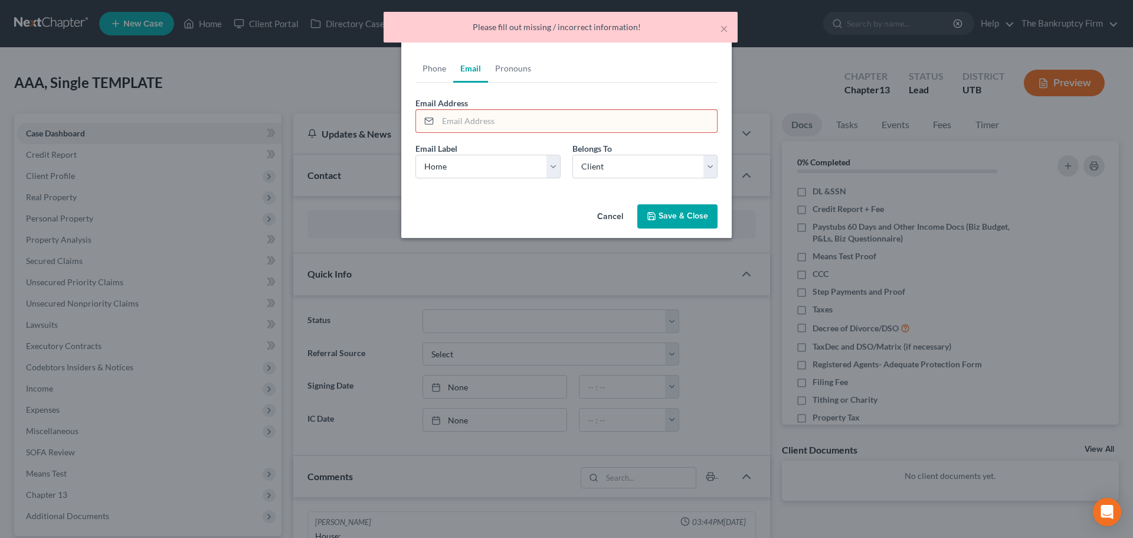
click at [518, 122] on input "email" at bounding box center [577, 121] width 279 height 22
click at [411, 205] on div "Cancel Save & Close" at bounding box center [566, 219] width 331 height 39
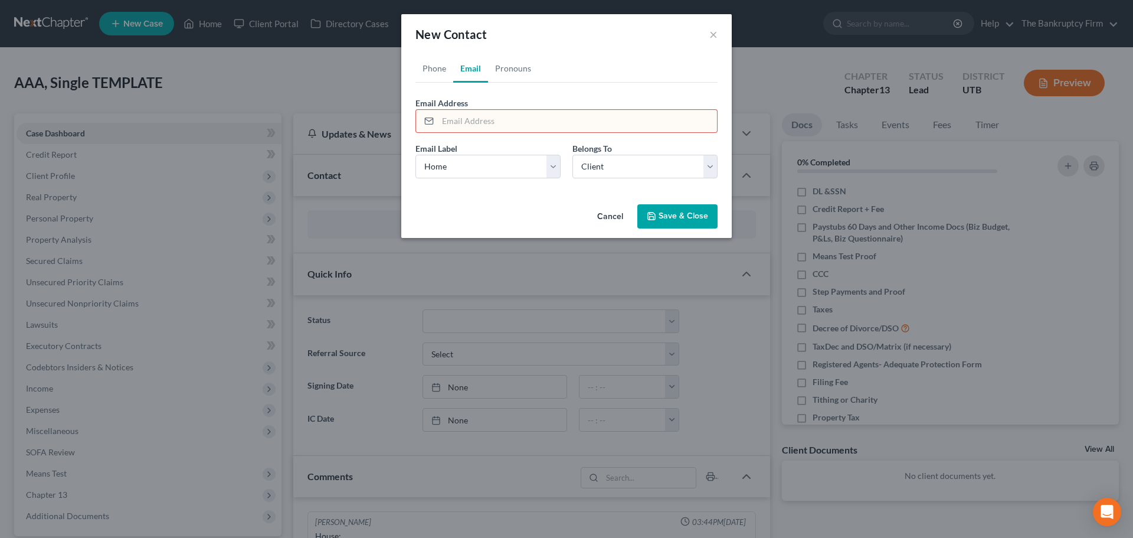
click at [508, 139] on form "Email Address Email Label Select Home Work Other Belongs To * Select Client Oth…" at bounding box center [567, 142] width 302 height 91
click at [508, 120] on input "email" at bounding box center [577, 121] width 279 height 22
click at [479, 138] on form "Email Address Email Label Select Home Work Other Belongs To * Select Client Oth…" at bounding box center [567, 142] width 302 height 91
click at [483, 126] on input "email" at bounding box center [577, 121] width 279 height 22
click at [481, 129] on input "[EMAIL_ADDRESS]" at bounding box center [577, 121] width 279 height 22
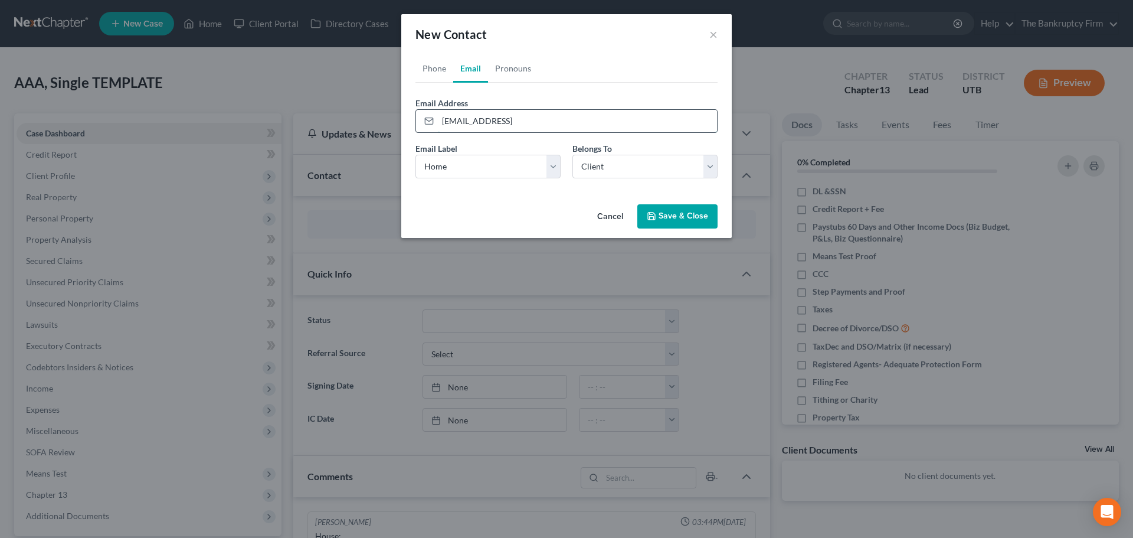
click at [532, 117] on input "[EMAIL_ADDRESS]" at bounding box center [577, 121] width 279 height 22
type input "[EMAIL_ADDRESS][DOMAIN_NAME]"
drag, startPoint x: 508, startPoint y: 156, endPoint x: 505, endPoint y: 175, distance: 19.2
click at [508, 156] on select "Select Home Work Other" at bounding box center [488, 167] width 145 height 24
click at [416, 155] on select "Select Home Work Other" at bounding box center [488, 167] width 145 height 24
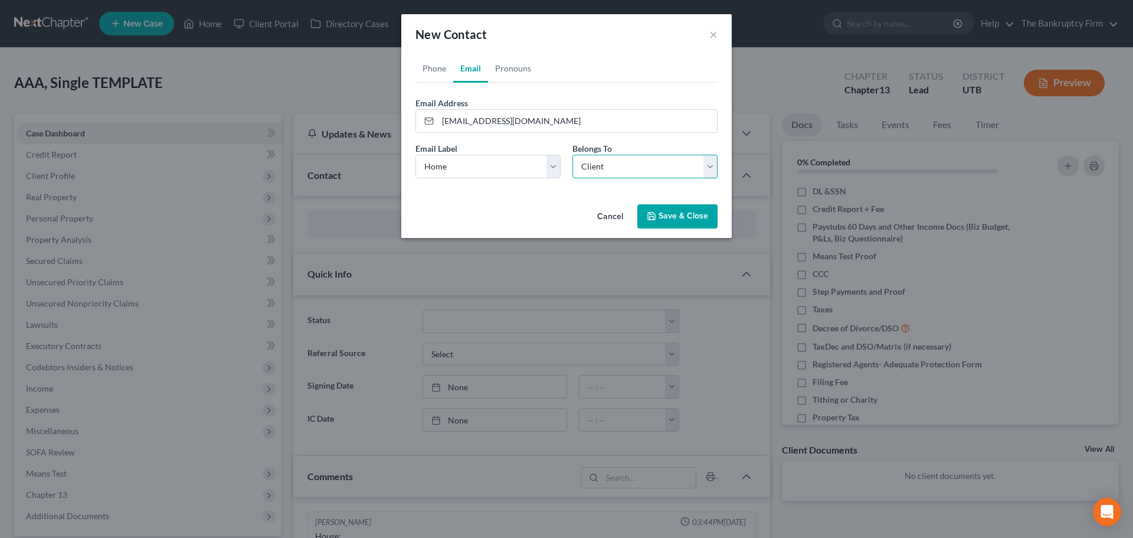
drag, startPoint x: 653, startPoint y: 169, endPoint x: 633, endPoint y: 178, distance: 22.5
click at [653, 169] on select "Select Client Other" at bounding box center [645, 167] width 145 height 24
click at [573, 155] on select "Select Client Other" at bounding box center [645, 167] width 145 height 24
click at [695, 218] on button "Save & Close" at bounding box center [677, 216] width 80 height 25
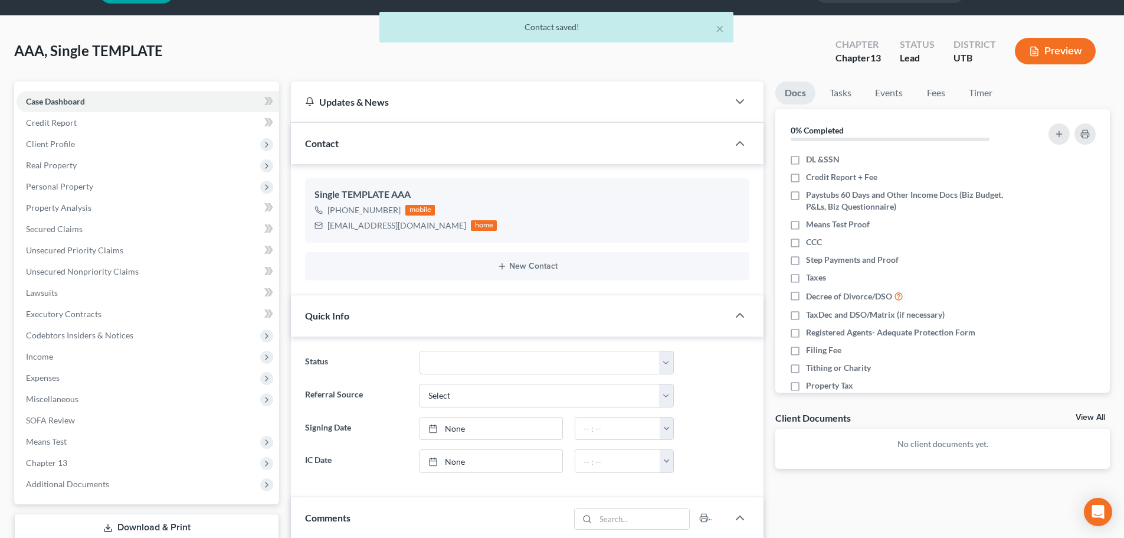
scroll to position [59, 0]
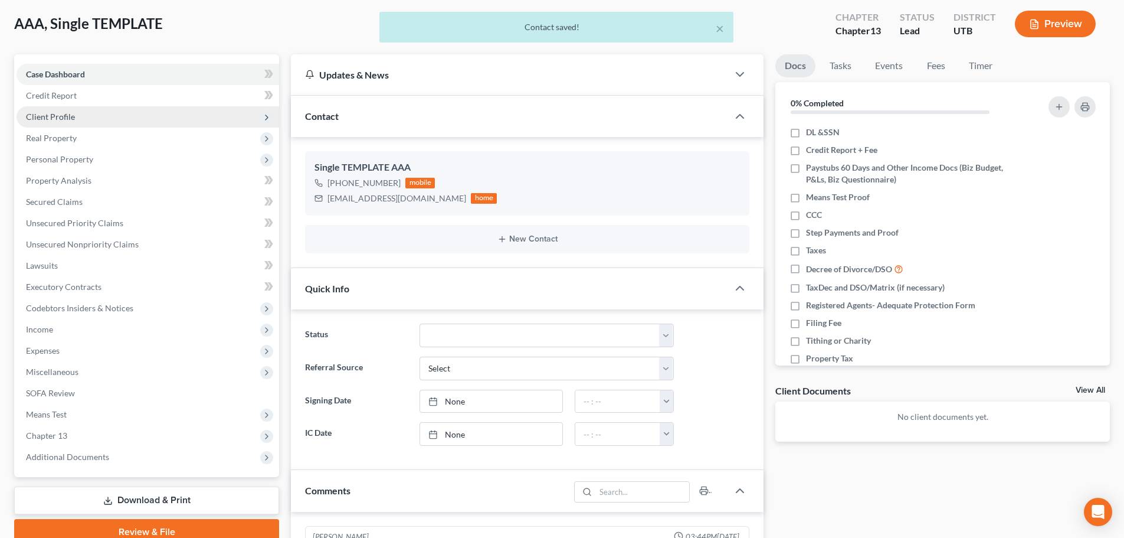
click at [103, 126] on span "Client Profile" at bounding box center [148, 116] width 263 height 21
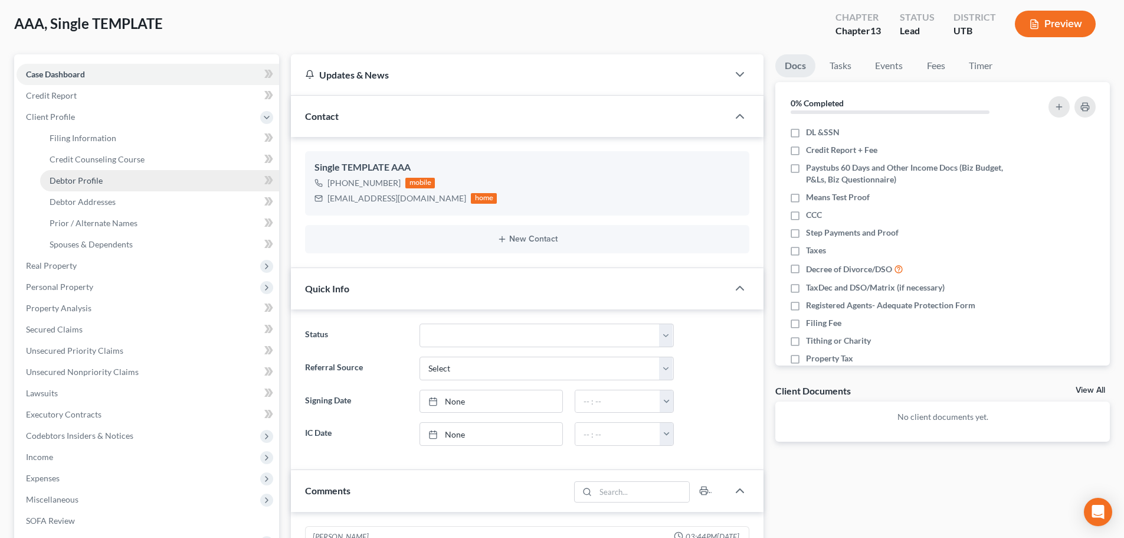
click at [84, 178] on span "Debtor Profile" at bounding box center [76, 180] width 53 height 10
select select "1"
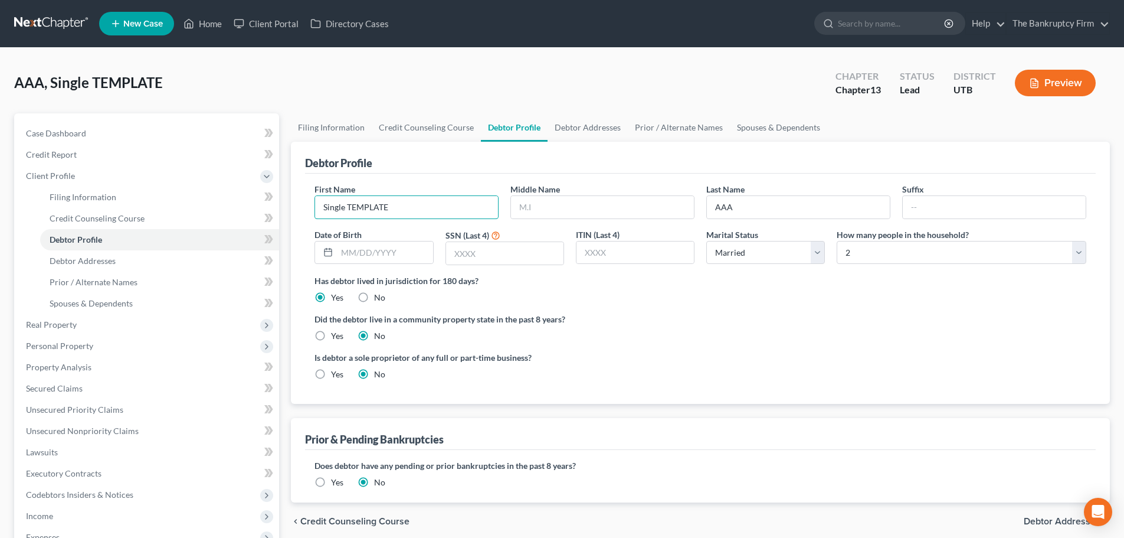
drag, startPoint x: 426, startPoint y: 215, endPoint x: 314, endPoint y: 210, distance: 112.3
click at [314, 210] on div "First Name Single TEMPLATE" at bounding box center [407, 201] width 196 height 36
type input "G"
type input "[PERSON_NAME]"
drag, startPoint x: 751, startPoint y: 215, endPoint x: 713, endPoint y: 218, distance: 37.9
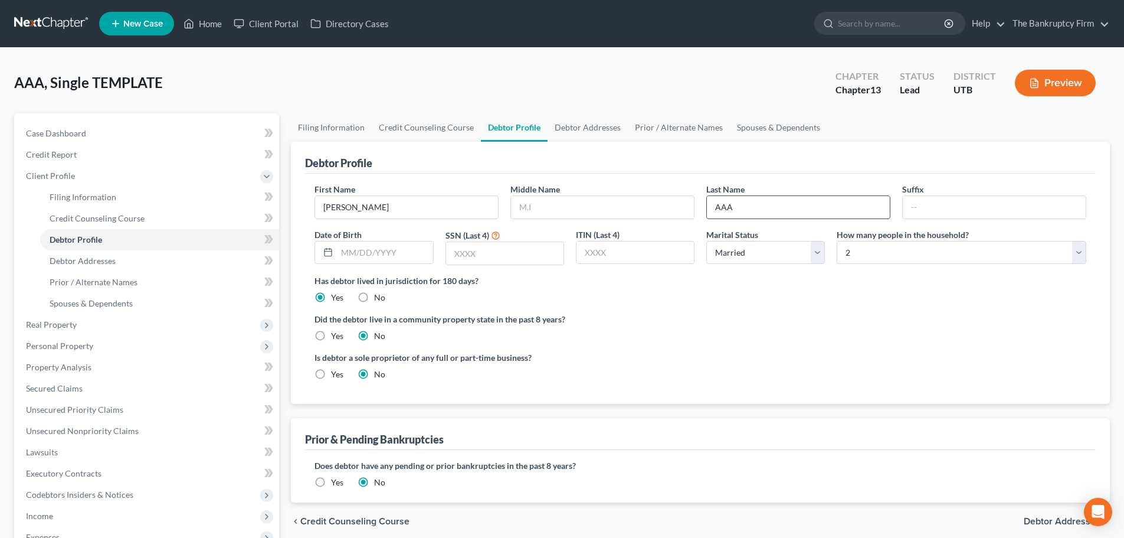
click at [713, 218] on input "AAA" at bounding box center [798, 207] width 183 height 22
type input "[PERSON_NAME]"
click at [721, 283] on label "Has debtor lived in jurisdiction for 180 days?" at bounding box center [701, 280] width 772 height 12
click at [385, 257] on input "text" at bounding box center [385, 252] width 96 height 22
click at [630, 310] on ng-include "First Name [PERSON_NAME] Middle Name Last Name [PERSON_NAME] Date of Birth SSN …" at bounding box center [701, 286] width 772 height 207
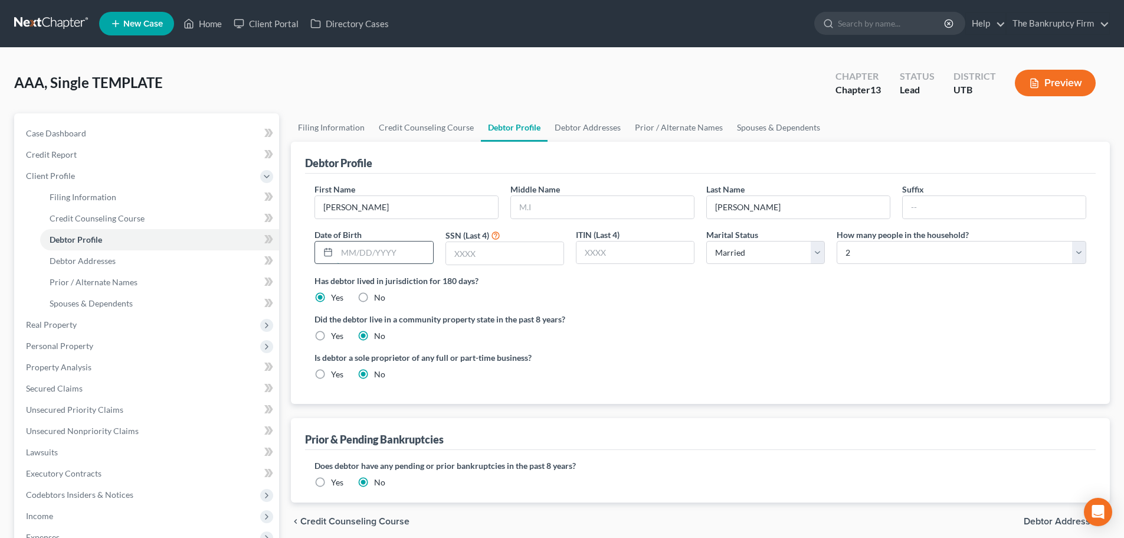
click at [404, 253] on input "text" at bounding box center [385, 252] width 96 height 22
click at [547, 305] on ng-include "First Name [PERSON_NAME] Middle Name Last Name [PERSON_NAME] Date of Birth [DEM…" at bounding box center [701, 286] width 772 height 207
click at [521, 256] on input "text" at bounding box center [504, 253] width 117 height 22
click at [361, 256] on input "[DATE]" at bounding box center [385, 252] width 96 height 22
click at [349, 250] on input "[DATE]" at bounding box center [385, 252] width 96 height 22
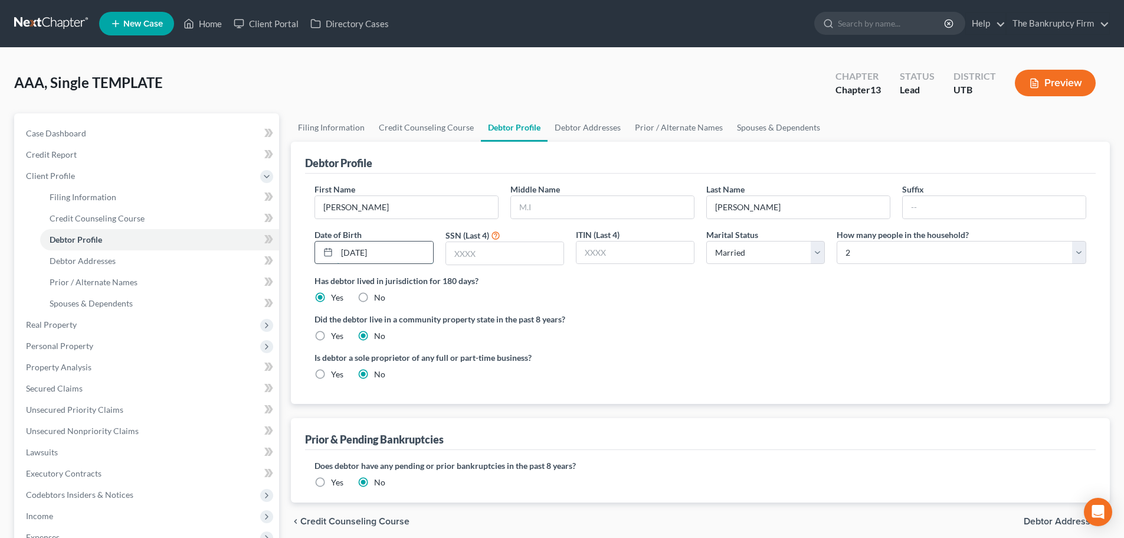
click at [363, 252] on input "[DATE]" at bounding box center [385, 252] width 96 height 22
type input "[DATE]"
drag, startPoint x: 551, startPoint y: 245, endPoint x: 547, endPoint y: 252, distance: 8.2
click at [551, 245] on input "text" at bounding box center [504, 253] width 117 height 22
type input "9080"
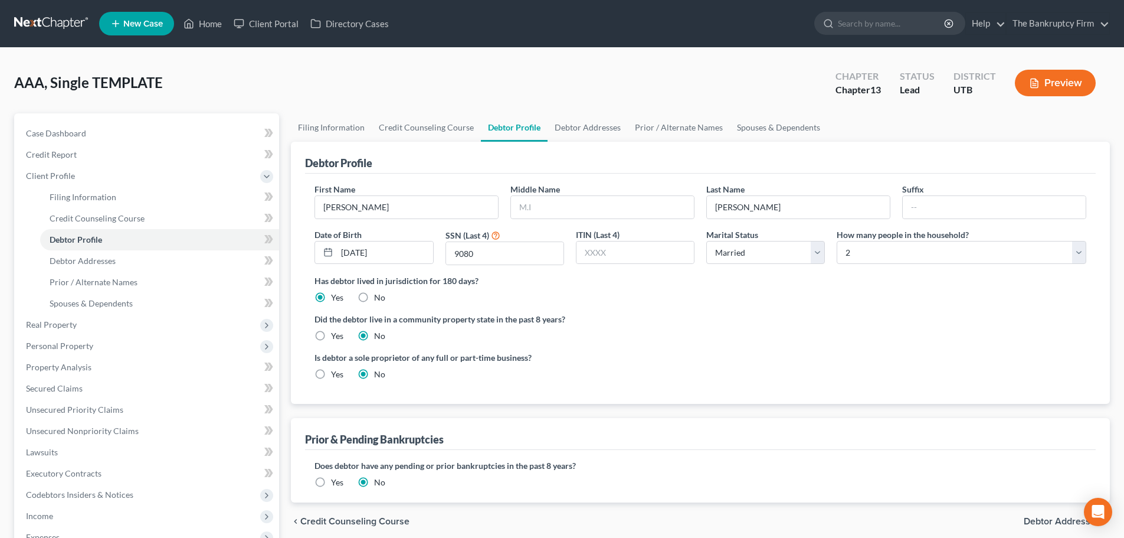
drag, startPoint x: 771, startPoint y: 394, endPoint x: 774, endPoint y: 282, distance: 112.2
click at [771, 394] on div "First Name [PERSON_NAME] Middle Name Last Name [PERSON_NAME] Date of Birth [DEM…" at bounding box center [700, 289] width 791 height 230
click at [767, 257] on select "Select Single Married Separated Divorced Widowed" at bounding box center [766, 253] width 119 height 24
click at [707, 241] on select "Select Single Married Separated Divorced Widowed" at bounding box center [766, 253] width 119 height 24
click at [918, 308] on ng-include "First Name [PERSON_NAME] Middle Name Last Name [PERSON_NAME] Date of Birth [DEM…" at bounding box center [701, 286] width 772 height 207
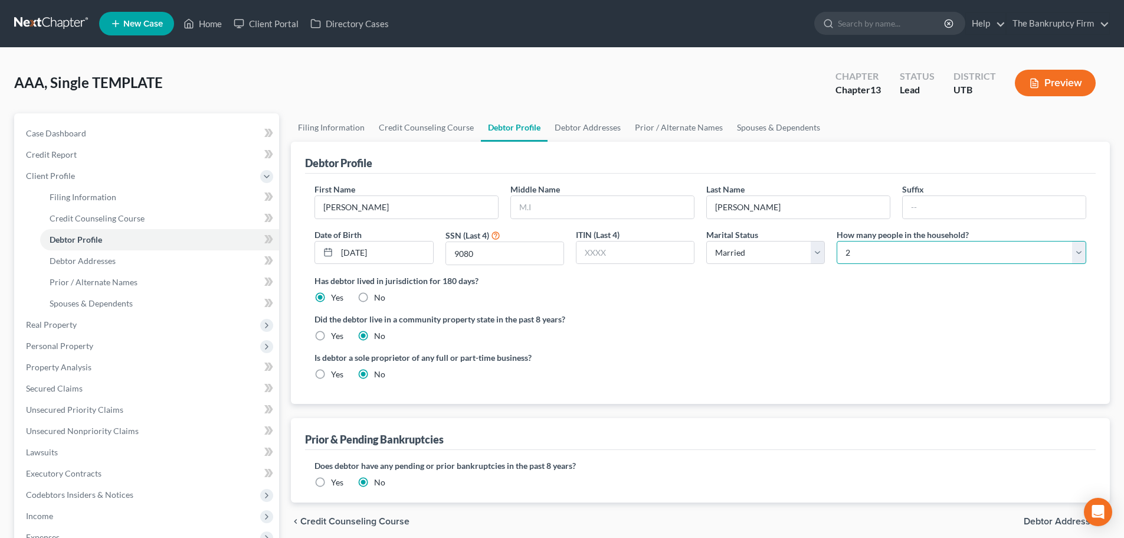
drag, startPoint x: 936, startPoint y: 253, endPoint x: 917, endPoint y: 265, distance: 22.6
click at [936, 253] on select "Select 1 2 3 4 5 6 7 8 9 10 11 12 13 14 15 16 17 18 19 20" at bounding box center [962, 253] width 250 height 24
click at [837, 241] on select "Select 1 2 3 4 5 6 7 8 9 10 11 12 13 14 15 16 17 18 19 20" at bounding box center [962, 253] width 250 height 24
click at [932, 316] on label "Did the debtor live in a community property state in the past 8 years?" at bounding box center [701, 319] width 772 height 12
click at [680, 352] on label "Is debtor a sole proprietor of any full or part-time business?" at bounding box center [505, 357] width 380 height 12
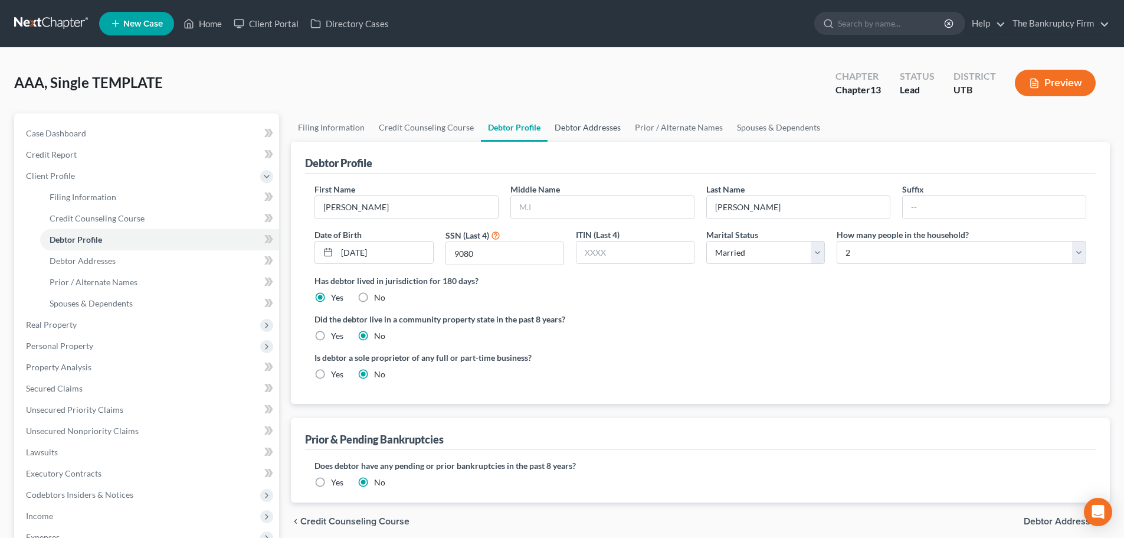
click at [588, 131] on link "Debtor Addresses" at bounding box center [588, 127] width 80 height 28
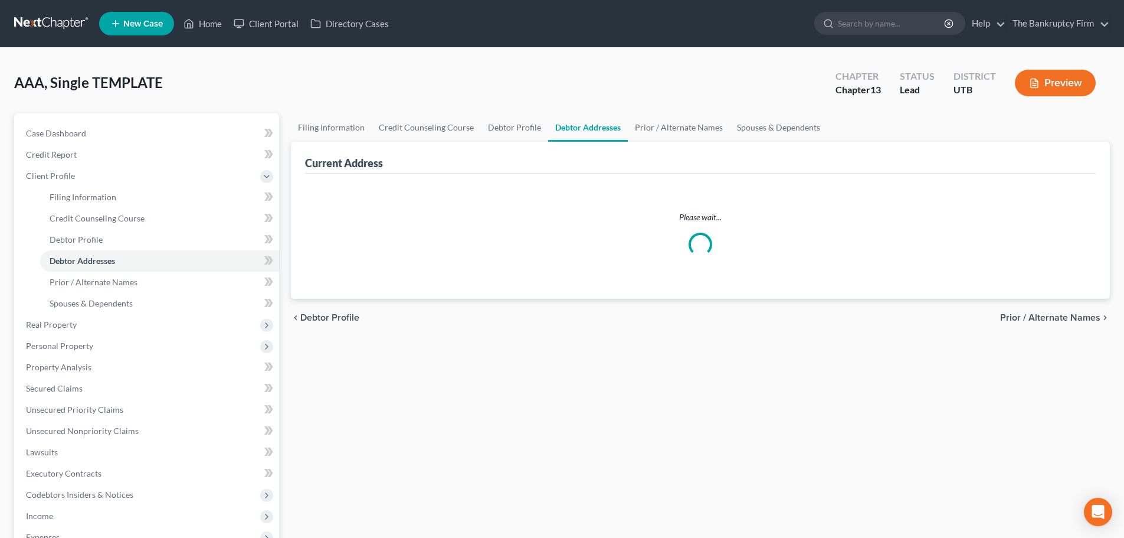
select select "0"
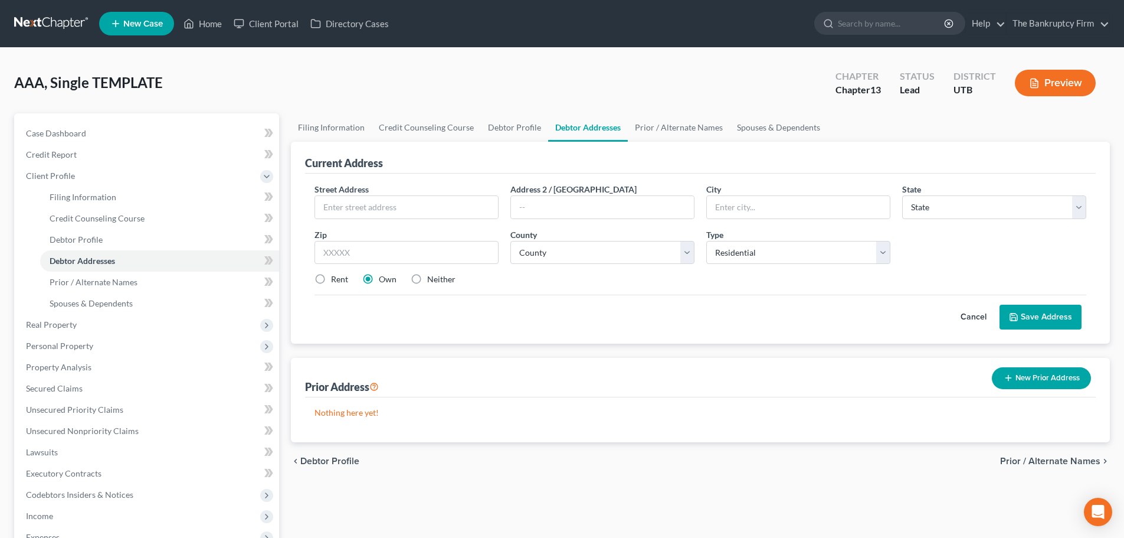
click at [385, 220] on div "Street Address * Address 2 / [GEOGRAPHIC_DATA] * State * State [US_STATE] AK AR…" at bounding box center [701, 239] width 784 height 112
click at [417, 198] on input "text" at bounding box center [406, 207] width 183 height 22
click at [395, 193] on div "Street Address *" at bounding box center [407, 201] width 196 height 36
drag, startPoint x: 395, startPoint y: 203, endPoint x: 403, endPoint y: 205, distance: 7.5
click at [395, 203] on input "text" at bounding box center [406, 207] width 183 height 22
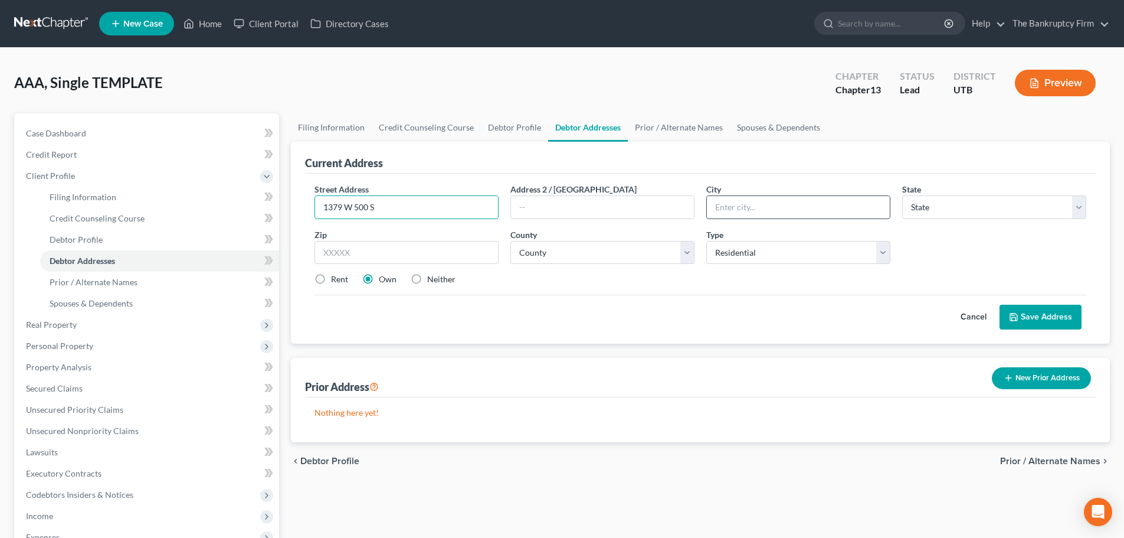
type input "1379 W 500 S"
drag, startPoint x: 734, startPoint y: 207, endPoint x: 721, endPoint y: 220, distance: 18.4
click at [734, 207] on input "text" at bounding box center [798, 207] width 183 height 22
click at [486, 252] on input "text" at bounding box center [407, 253] width 184 height 24
type input "84075"
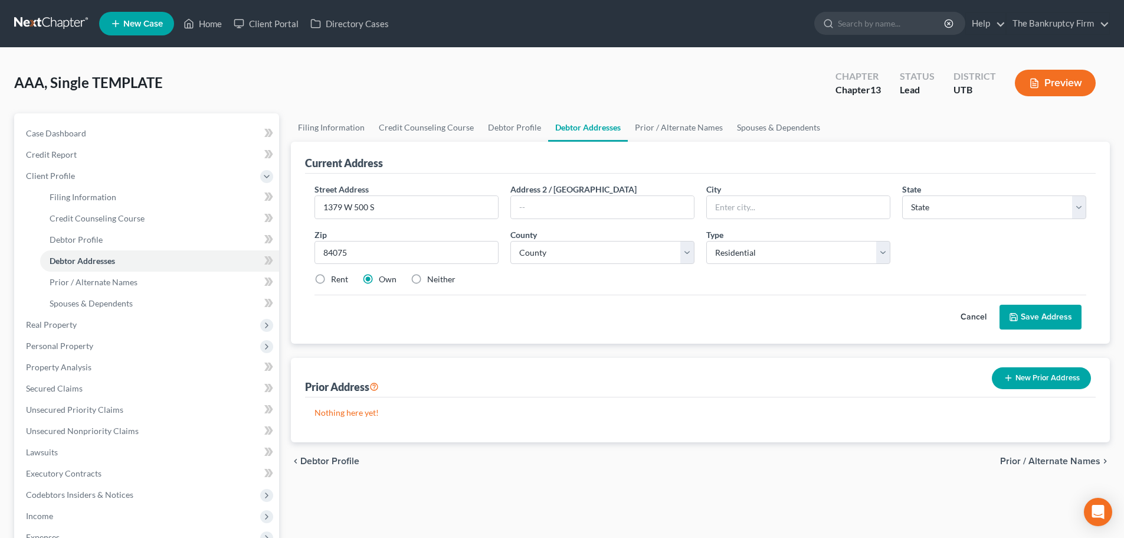
click at [665, 376] on div "Prior Address New Prior Address" at bounding box center [700, 378] width 791 height 40
type input "[GEOGRAPHIC_DATA]"
select select "46"
click at [694, 254] on select "County" at bounding box center [603, 253] width 184 height 24
select select "5"
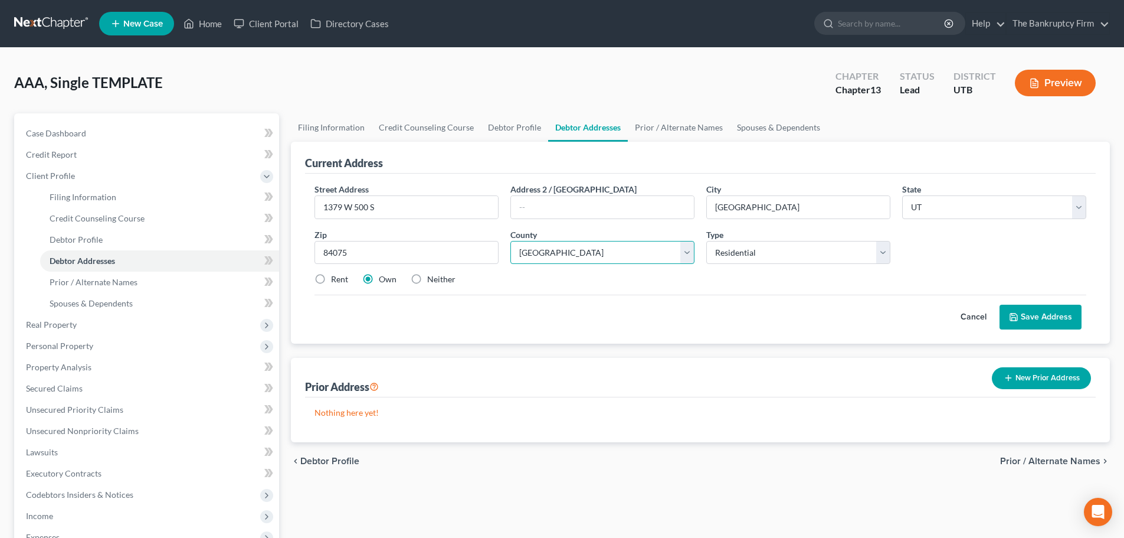
click at [511, 241] on select "County [GEOGRAPHIC_DATA] [GEOGRAPHIC_DATA] [GEOGRAPHIC_DATA] [GEOGRAPHIC_DATA] …" at bounding box center [603, 253] width 184 height 24
click at [612, 310] on div "Cancel Save Address" at bounding box center [701, 312] width 772 height 35
click at [1041, 309] on button "Save Address" at bounding box center [1041, 317] width 82 height 25
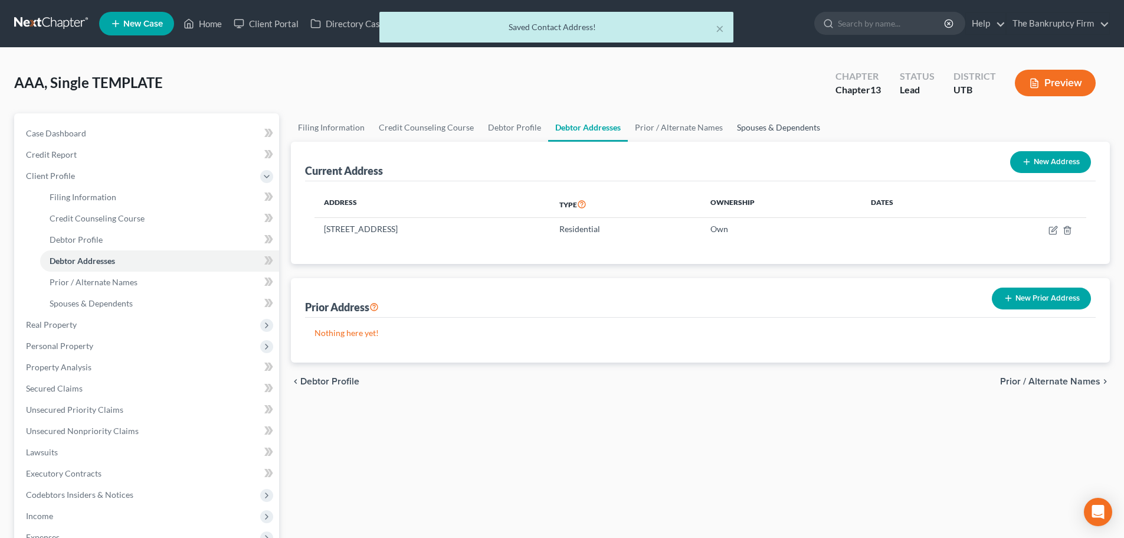
click at [761, 130] on link "Spouses & Dependents" at bounding box center [778, 127] width 97 height 28
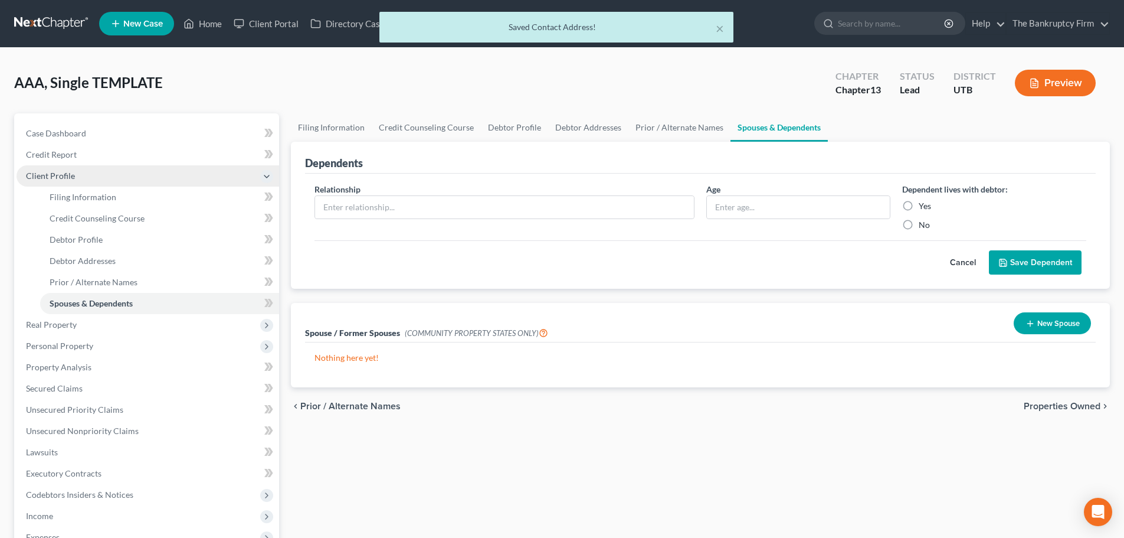
click at [108, 174] on span "Client Profile" at bounding box center [148, 175] width 263 height 21
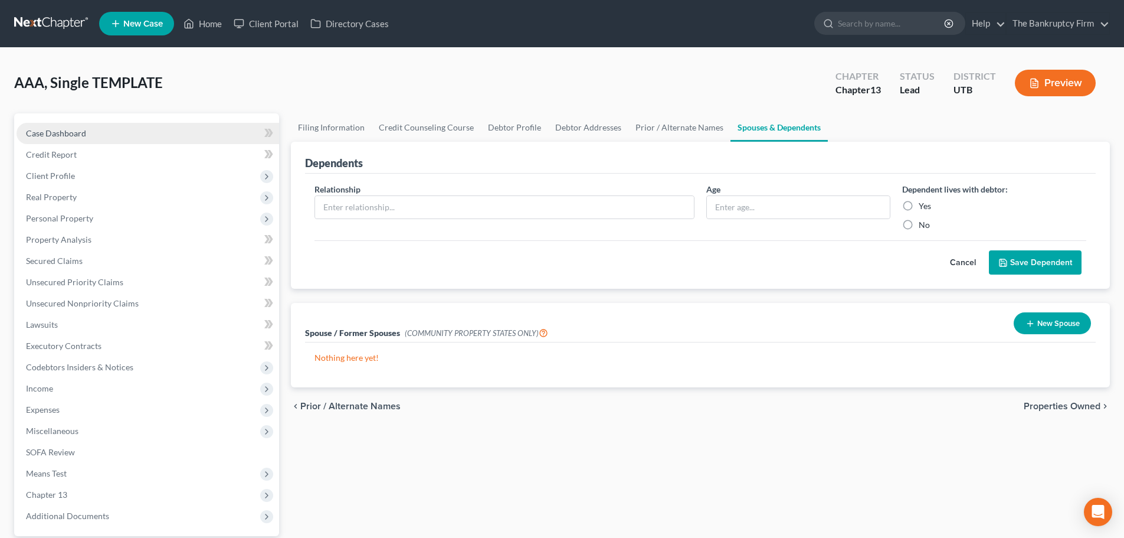
click at [144, 137] on link "Case Dashboard" at bounding box center [148, 133] width 263 height 21
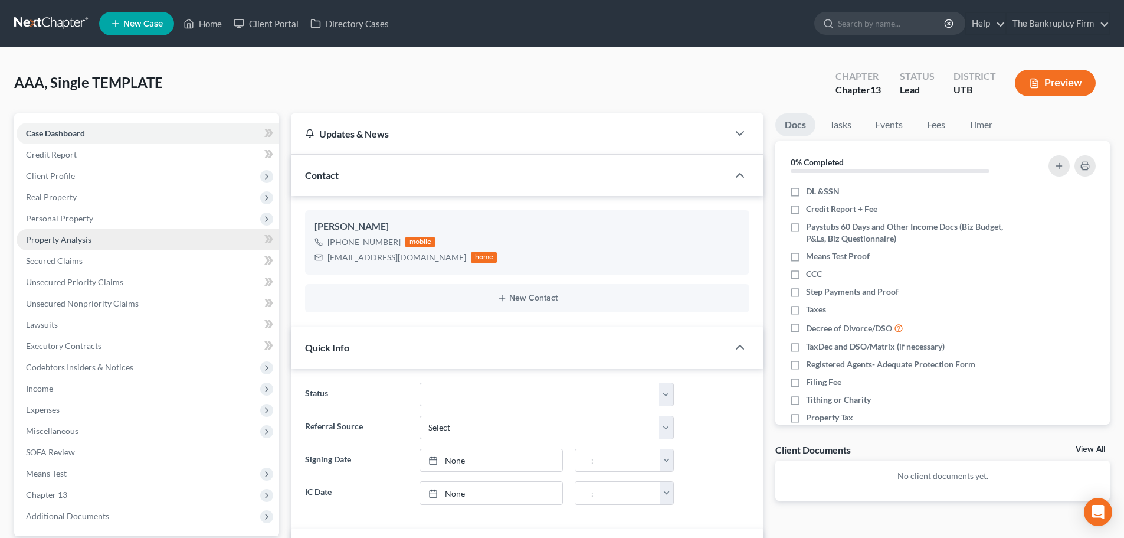
click at [166, 241] on link "Property Analysis" at bounding box center [148, 239] width 263 height 21
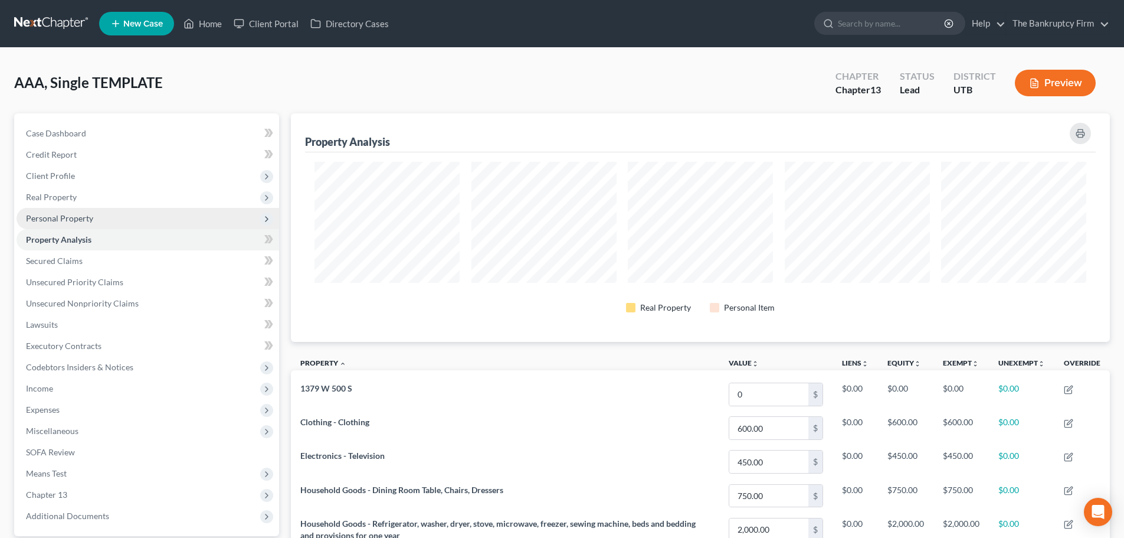
scroll to position [228, 819]
click at [165, 217] on span "Personal Property" at bounding box center [148, 218] width 263 height 21
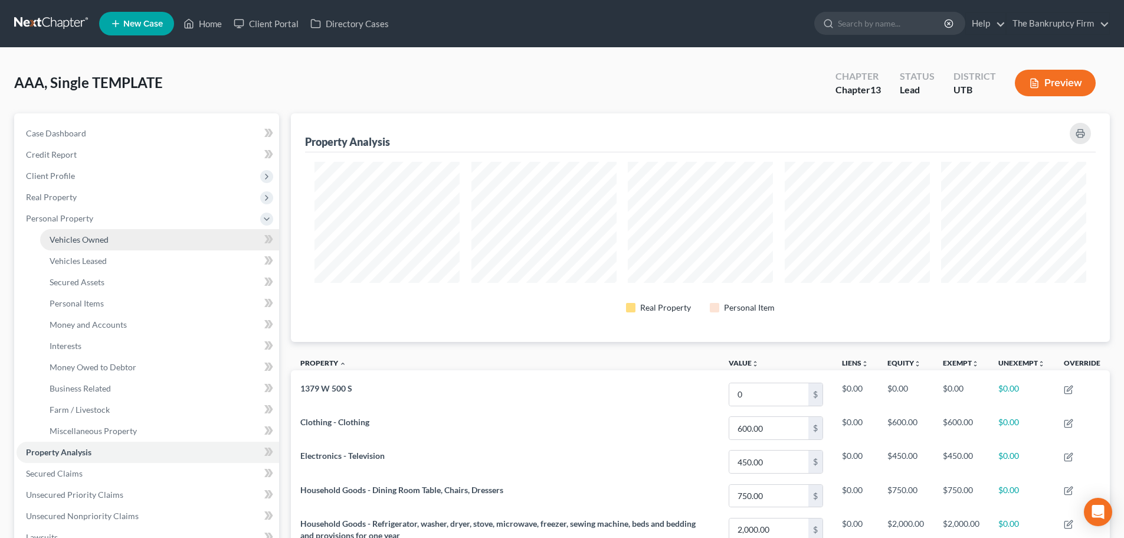
click at [158, 240] on link "Vehicles Owned" at bounding box center [159, 239] width 239 height 21
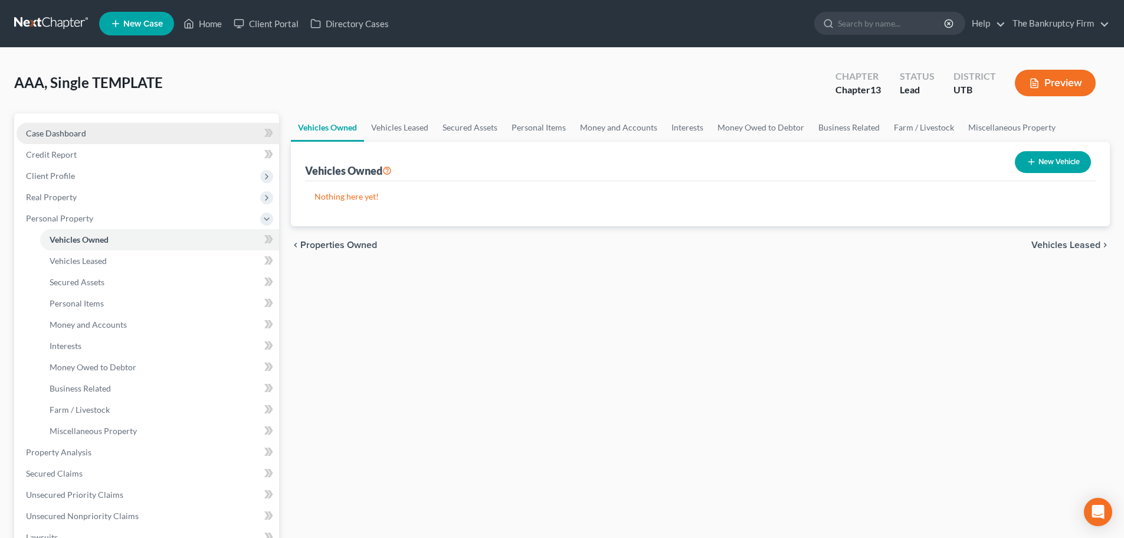
click at [221, 139] on link "Case Dashboard" at bounding box center [148, 133] width 263 height 21
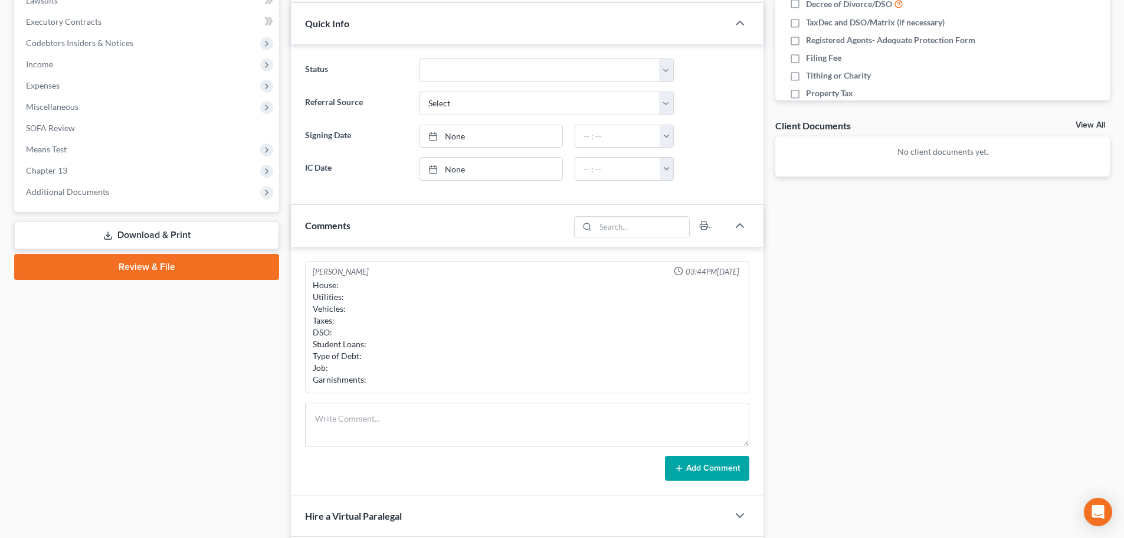
scroll to position [354, 0]
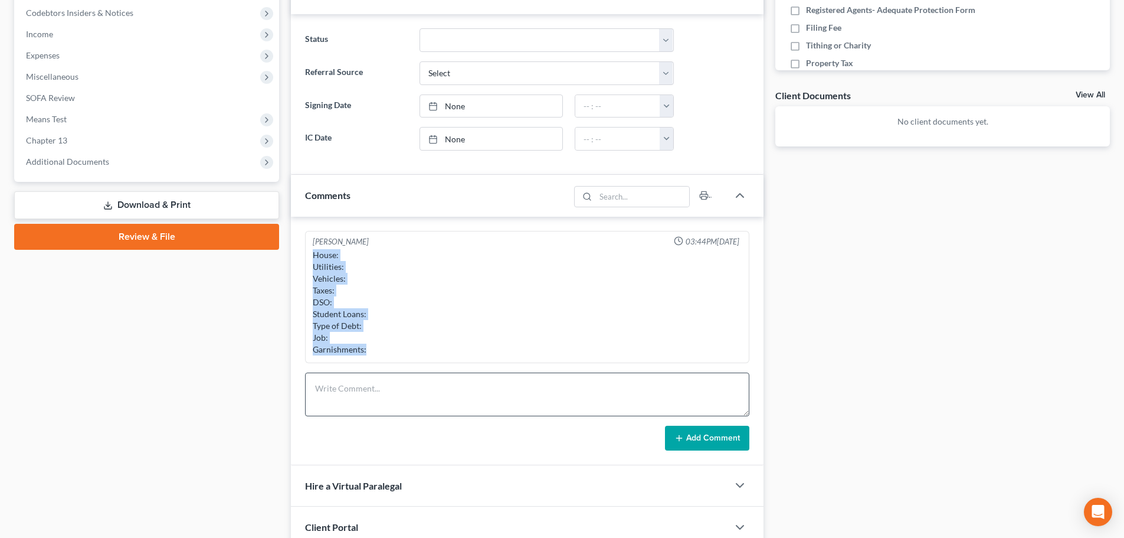
drag, startPoint x: 313, startPoint y: 251, endPoint x: 402, endPoint y: 384, distance: 159.6
click at [402, 384] on div "[PERSON_NAME] 03:44PM[DATE] House: Utilities: Vehicles: Taxes: DSO: Student Loa…" at bounding box center [527, 341] width 473 height 248
copy div "House: Utilities: Vehicles: Taxes: DSO: Student Loans: Type of Debt: Job: Garni…"
click at [440, 394] on textarea at bounding box center [527, 394] width 444 height 44
paste textarea "House: Utilities: Vehicles: Taxes: DSO: Student Loans: Type of Debt: Job: Garni…"
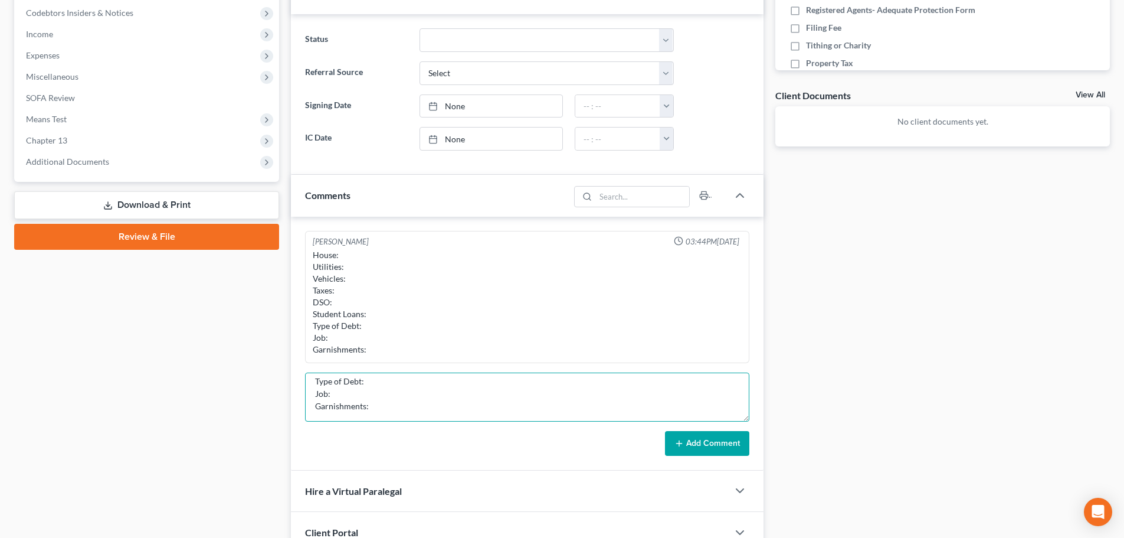
scroll to position [0, 0]
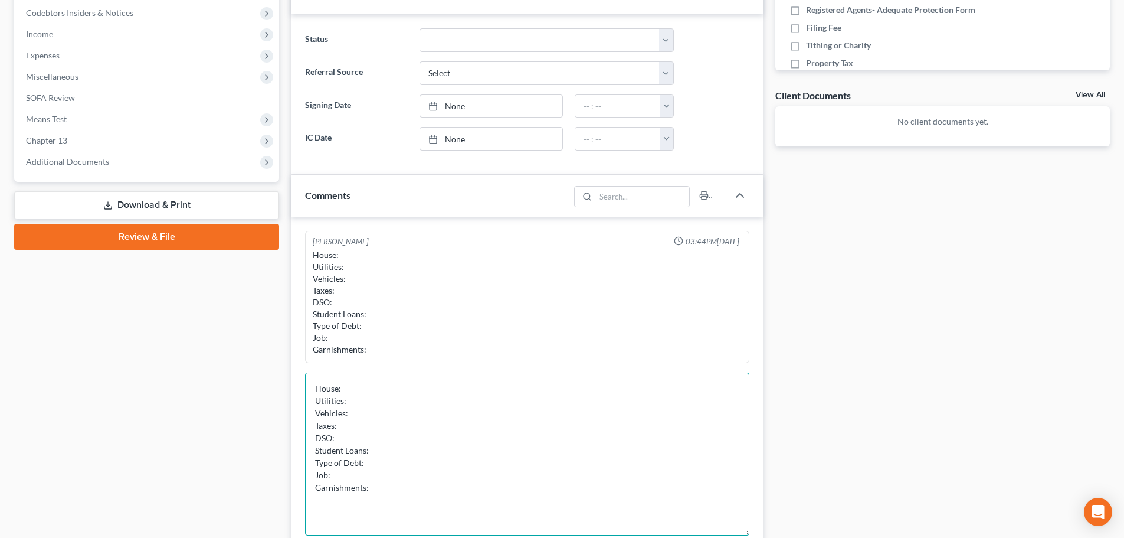
drag, startPoint x: 744, startPoint y: 413, endPoint x: 450, endPoint y: 367, distance: 297.4
click at [743, 532] on textarea "House: Utilities: Vehicles: Taxes: DSO: Student Loans: Type of Debt: Job: Garni…" at bounding box center [527, 453] width 444 height 163
click at [422, 382] on textarea "House: Utilities: Vehicles: Taxes: DSO: Student Loans: Type of Debt: Job: Garni…" at bounding box center [527, 454] width 444 height 164
click at [398, 416] on textarea "House: $ Utilities: Vehicles: Taxes: DSO: Student Loans: Type of Debt: Job: Gar…" at bounding box center [527, 454] width 444 height 164
click at [388, 442] on textarea "House: $ Utilities: Vehicles: Taxes: DSO: Student Loans: Type of Debt: Job: Gar…" at bounding box center [527, 454] width 444 height 164
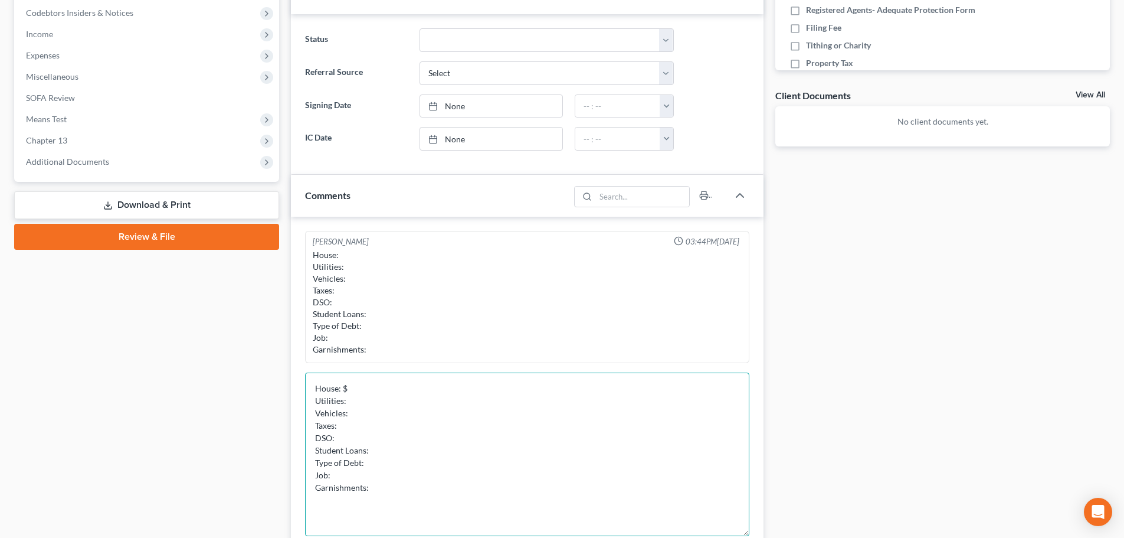
click at [405, 427] on textarea "House: $ Utilities: Vehicles: Taxes: DSO: Student Loans: Type of Debt: Job: Gar…" at bounding box center [527, 454] width 444 height 164
click at [402, 437] on textarea "House: $ Utilities: Vehicles: Taxes: DSO: Student Loans: Type of Debt: Job: Gar…" at bounding box center [527, 454] width 444 height 164
click at [425, 457] on textarea "House: $ Utilities: Vehicles: Taxes: DSO: Student Loans: Type of Debt: Job: Gar…" at bounding box center [527, 454] width 444 height 164
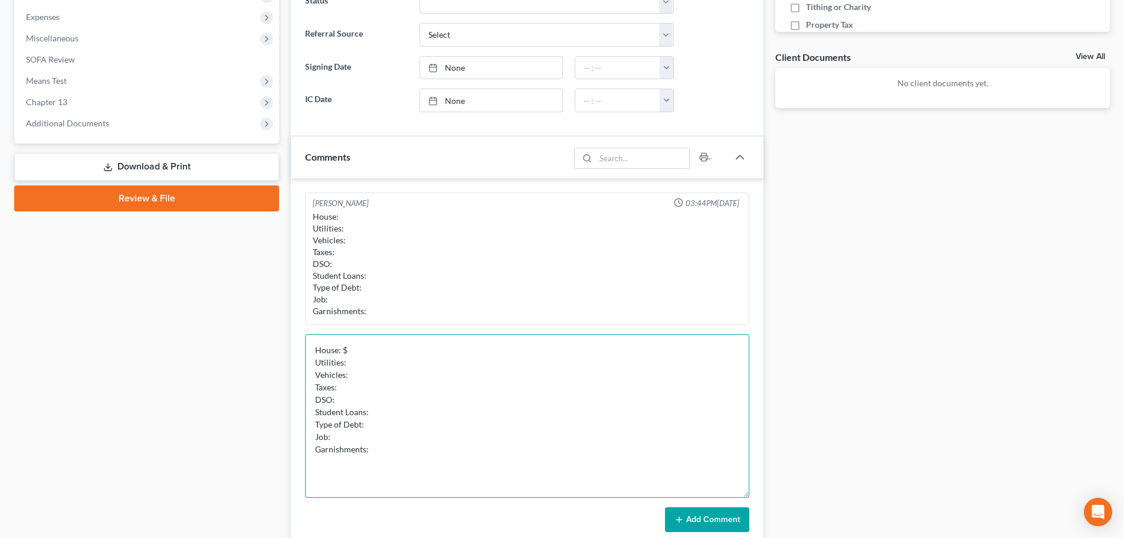
scroll to position [413, 0]
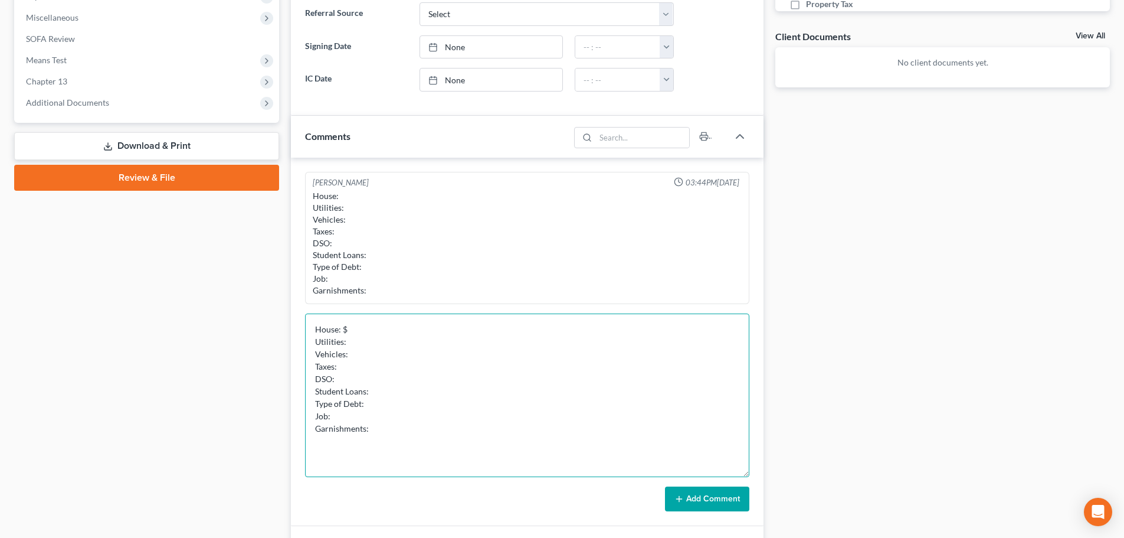
click at [429, 420] on textarea "House: $ Utilities: Vehicles: Taxes: DSO: Student Loans: Type of Debt: Job: Gar…" at bounding box center [527, 395] width 444 height 164
click at [422, 429] on textarea "House: $ Utilities: Vehicles: Taxes: DSO: Student Loans: Type of Debt: Job: Gar…" at bounding box center [527, 395] width 444 height 164
click at [383, 329] on textarea "House: $ Utilities: Vehicles: Taxes: DSO: Student Loans: Type of Debt: Job: Gar…" at bounding box center [527, 395] width 444 height 164
click at [344, 333] on textarea "House: $ Utilities: Vehicles: Taxes: DSO: Student Loans: Type of Debt: Job: Gar…" at bounding box center [527, 395] width 444 height 164
click at [394, 323] on textarea "House: Current ($ Utilities: Vehicles: Taxes: DSO: Student Loans: Type of Debt:…" at bounding box center [527, 395] width 444 height 164
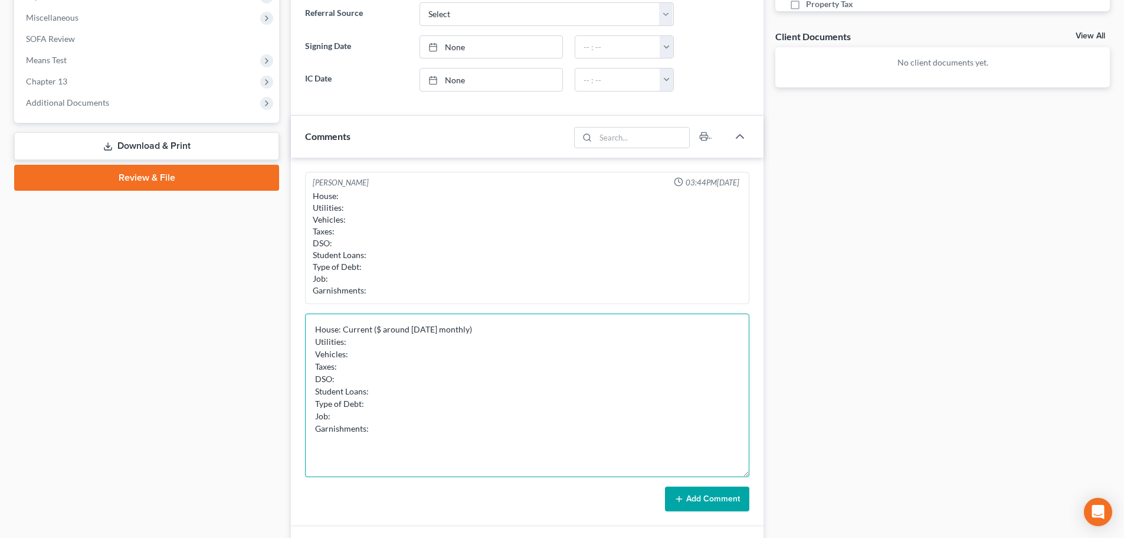
click at [410, 331] on textarea "House: Current ($ around [DATE] monthly) Utilities: Vehicles: Taxes: DSO: Stude…" at bounding box center [527, 395] width 444 height 164
click at [399, 335] on textarea "House: Current (around $1900 monthly) Utilities: Vehicles: Taxes: DSO: Student …" at bounding box center [527, 395] width 444 height 164
click at [402, 343] on textarea "House: Current (around $1900 monthly) Utilities: Vehicles: Taxes: DSO: Student …" at bounding box center [527, 395] width 444 height 164
click at [381, 362] on textarea "House: Current (around $1900 monthly) Utilities: Current Vehicles: Taxes: DSO: …" at bounding box center [527, 395] width 444 height 164
click at [392, 354] on textarea "House: Current (around $1900 monthly) Utilities: Current Vehicles: Taxes: DSO: …" at bounding box center [527, 395] width 444 height 164
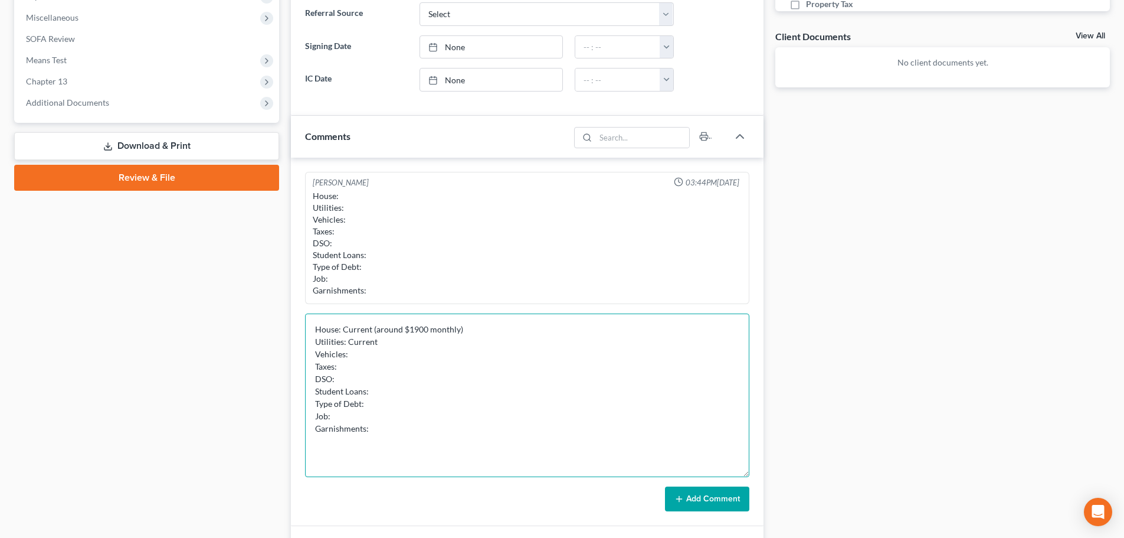
click at [381, 363] on textarea "House: Current (around $1900 monthly) Utilities: Current Vehicles: Taxes: DSO: …" at bounding box center [527, 395] width 444 height 164
click at [358, 368] on textarea "House: Current (around $1900 monthly) Utilities: Current Vehicles: Taxes: Filed…" at bounding box center [527, 395] width 444 height 164
click at [362, 368] on textarea "House: Current (around $1900 monthly) Utilities: Current Vehicles: Taxes: Filed…" at bounding box center [527, 395] width 444 height 164
click at [437, 370] on textarea "House: Current (around $1900 monthly) Utilities: Current Vehicles: Taxes: Filed…" at bounding box center [527, 395] width 444 height 164
click at [407, 382] on textarea "House: Current (around $1900 monthly) Utilities: Current Vehicles: Taxes: Filed…" at bounding box center [527, 395] width 444 height 164
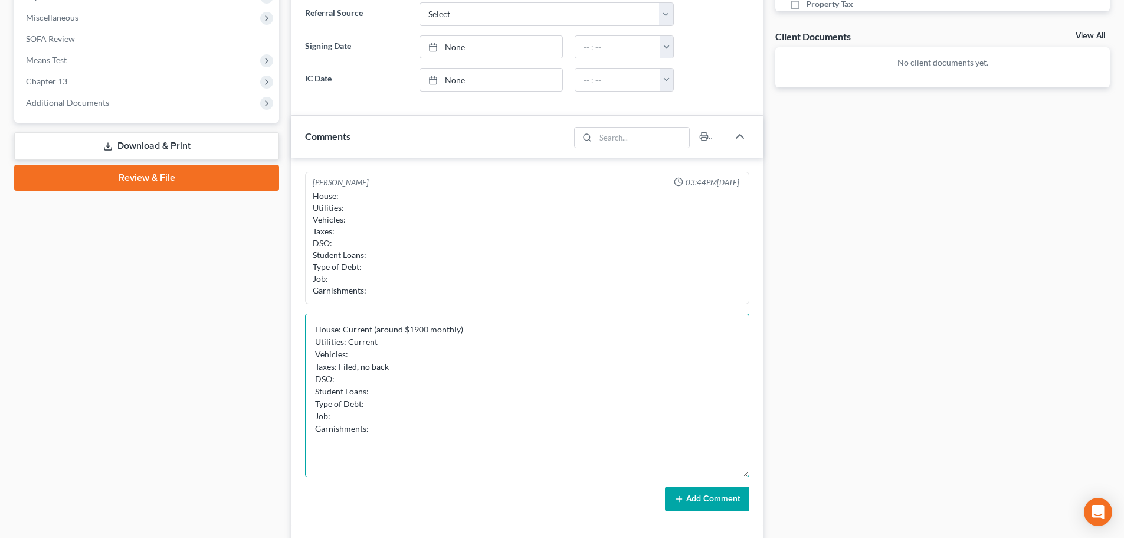
click at [424, 334] on textarea "House: Current (around $1900 monthly) Utilities: Current Vehicles: Taxes: Filed…" at bounding box center [527, 395] width 444 height 164
click at [426, 332] on textarea "House: Current (around $1900 monthly) Utilities: Current Vehicles: Taxes: Filed…" at bounding box center [527, 395] width 444 height 164
click at [403, 329] on textarea "House: Current (around $1979 monthly) Utilities: Current Vehicles: Taxes: Filed…" at bounding box center [527, 395] width 444 height 164
click at [454, 330] on textarea "House: Current ($1979 monthly) Utilities: Current Vehicles: Taxes: Filed, no ba…" at bounding box center [527, 395] width 444 height 164
click at [381, 331] on textarea "House: Current ($1979 monthly) Utilities: Current Vehicles: Taxes: Filed, no ba…" at bounding box center [527, 395] width 444 height 164
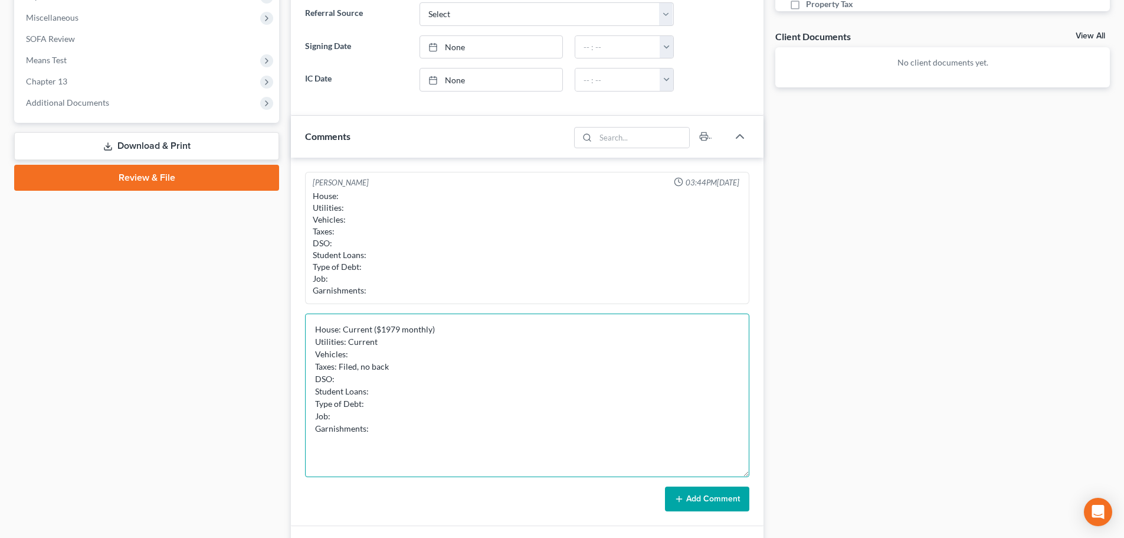
click at [377, 329] on textarea "House: Current ($1979 monthly) Utilities: Current Vehicles: Taxes: Filed, no ba…" at bounding box center [527, 395] width 444 height 164
click at [460, 328] on textarea "House: Current ($1979 monthly) Utilities: Current Vehicles: Taxes: Filed, no ba…" at bounding box center [527, 395] width 444 height 164
click at [384, 331] on textarea "House: Current ($1979 monthly) Utilities: Current Vehicles: Taxes: Filed, no ba…" at bounding box center [527, 395] width 444 height 164
click at [380, 333] on textarea "House: Current ($1979 monthly) Utilities: Current Vehicles: Taxes: Filed, no ba…" at bounding box center [527, 395] width 444 height 164
click at [380, 351] on textarea "House: Current ($1979 monthly) Utilities: Current Vehicles: Taxes: Filed, no ba…" at bounding box center [527, 395] width 444 height 164
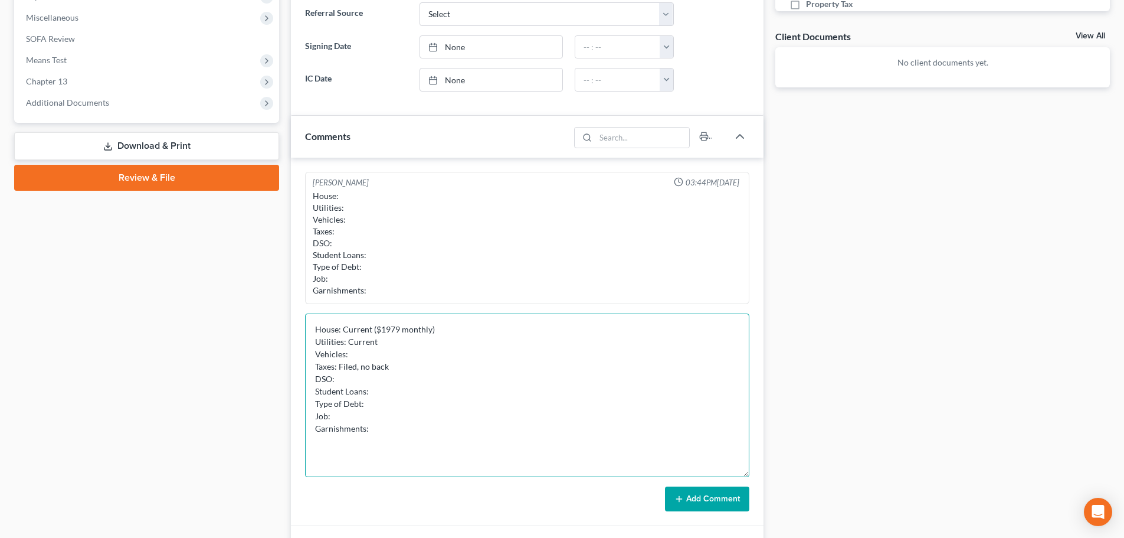
click at [413, 371] on textarea "House: Current ($1979 monthly) Utilities: Current Vehicles: Taxes: Filed, no ba…" at bounding box center [527, 395] width 444 height 164
click at [417, 385] on textarea "House: Current ($1979 monthly) Utilities: Current Vehicles: Taxes: Filed, no ba…" at bounding box center [527, 395] width 444 height 164
click at [398, 328] on textarea "House: Current ($1979 monthly) Utilities: Current Vehicles: Taxes: Filed, no ba…" at bounding box center [527, 395] width 444 height 164
click at [460, 338] on textarea "House: Current ($1979 + 139 monthly) Utilities: Current Vehicles: Taxes: Filed,…" at bounding box center [527, 395] width 444 height 164
click at [436, 350] on textarea "House: Current ($1979 + 139 monthly) Utilities: Current Vehicles: Taxes: Filed,…" at bounding box center [527, 395] width 444 height 164
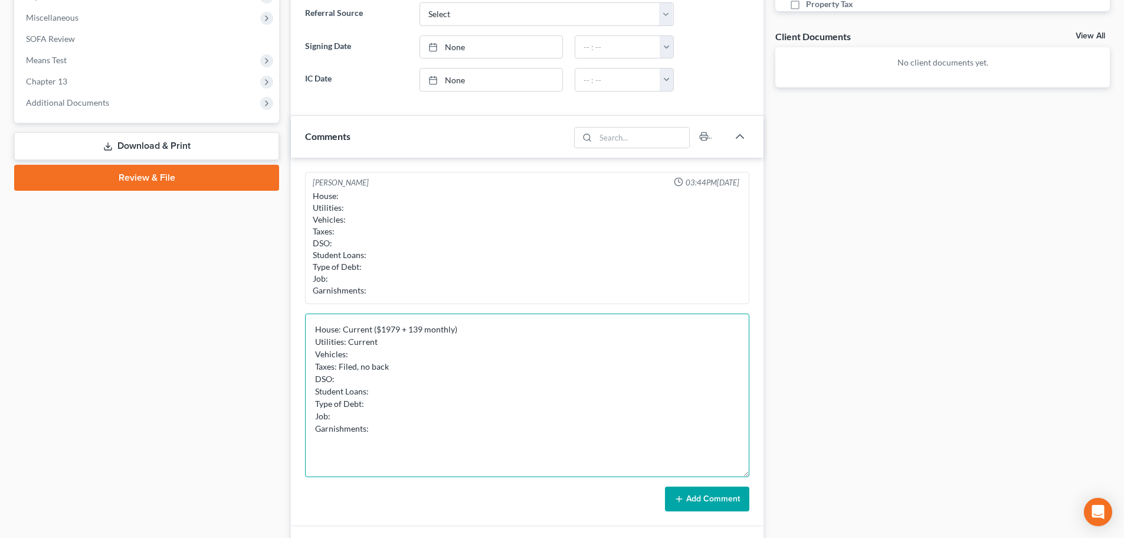
click at [407, 323] on textarea "House: Current ($1979 + 139 monthly) Utilities: Current Vehicles: Taxes: Filed,…" at bounding box center [527, 395] width 444 height 164
click at [443, 372] on textarea "House: Current ($1979 + $139 monthly) Utilities: Current Vehicles: Taxes: Filed…" at bounding box center [527, 395] width 444 height 164
click at [399, 334] on textarea "House: Current ($1979 + $139 monthly) Utilities: Current Vehicles: Taxes: Filed…" at bounding box center [527, 395] width 444 height 164
click at [407, 400] on textarea "House: Current ($1979 + $139 monthly) Utilities: Current Vehicles: Taxes: Filed…" at bounding box center [527, 395] width 444 height 164
click at [409, 390] on textarea "House: Current ($1979 + $139 monthly) Utilities: Current Vehicles: Taxes: Filed…" at bounding box center [527, 395] width 444 height 164
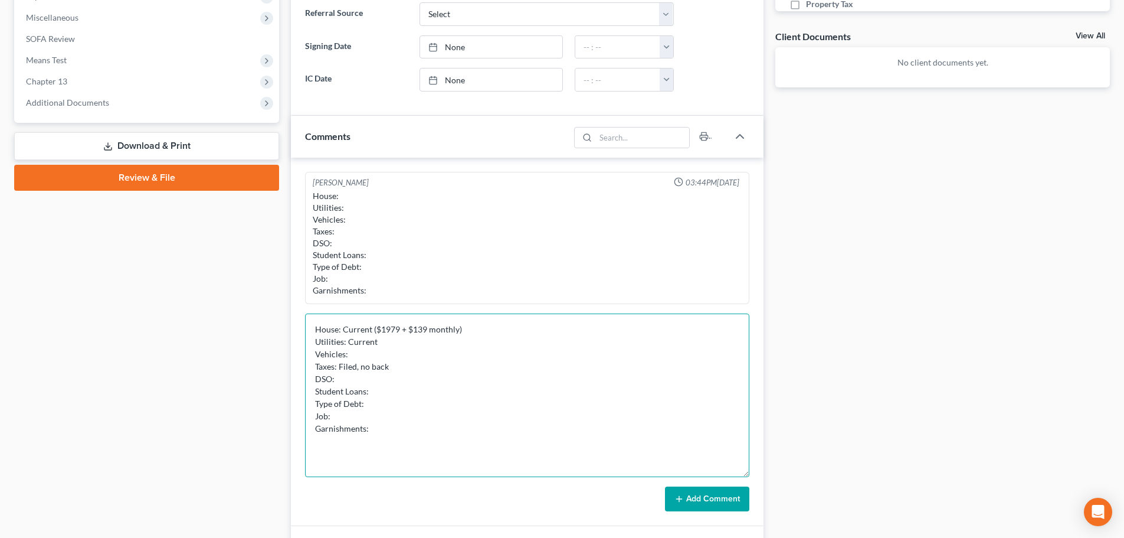
click at [411, 380] on textarea "House: Current ($1979 + $139 monthly) Utilities: Current Vehicles: Taxes: Filed…" at bounding box center [527, 395] width 444 height 164
click at [396, 393] on textarea "House: Current ($1979 + $139 monthly) Utilities: Current Vehicles: Taxes: Filed…" at bounding box center [527, 395] width 444 height 164
click at [382, 406] on textarea "House: Current ($1979 + $139 monthly) Utilities: Current Vehicles: Taxes: Filed…" at bounding box center [527, 395] width 444 height 164
drag, startPoint x: 411, startPoint y: 400, endPoint x: 366, endPoint y: 403, distance: 44.9
click at [366, 403] on textarea "House: Current ($1979 + $139 monthly) Utilities: Current Vehicles: Taxes: Filed…" at bounding box center [527, 395] width 444 height 164
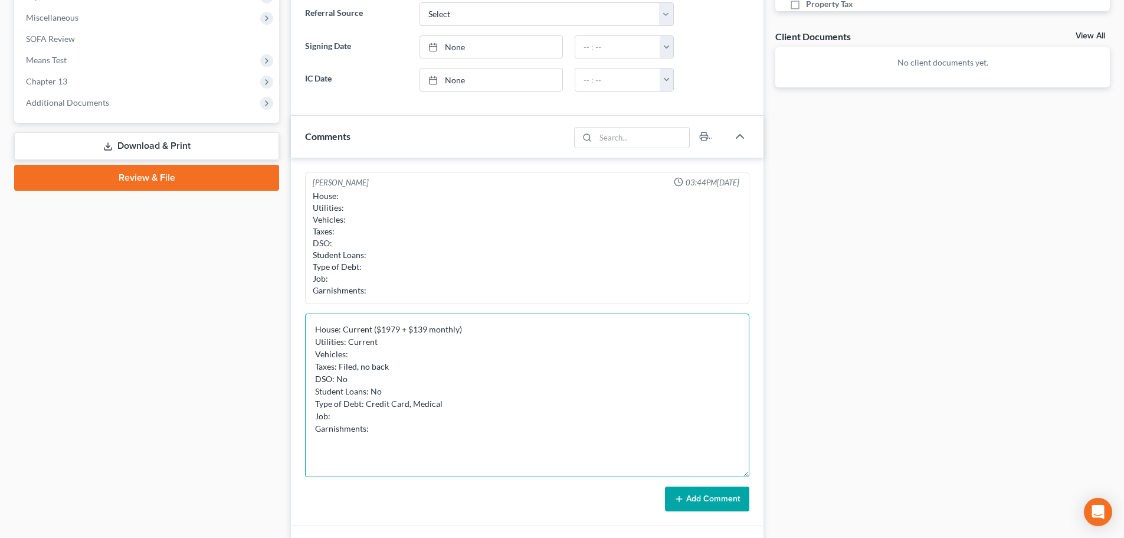
click at [384, 419] on textarea "House: Current ($1979 + $139 monthly) Utilities: Current Vehicles: Taxes: Filed…" at bounding box center [527, 395] width 444 height 164
click at [446, 397] on textarea "House: Current ($1979 + $139 monthly) Utilities: Current Vehicles: Taxes: Filed…" at bounding box center [527, 395] width 444 height 164
click at [454, 406] on textarea "House: Current ($1979 + $139 monthly) Utilities: Current Vehicles: Taxes: Filed…" at bounding box center [527, 395] width 444 height 164
drag, startPoint x: 410, startPoint y: 406, endPoint x: 366, endPoint y: 401, distance: 44.5
click at [366, 401] on textarea "House: Current ($1979 + $139 monthly) Utilities: Current Vehicles: Taxes: Filed…" at bounding box center [527, 395] width 444 height 164
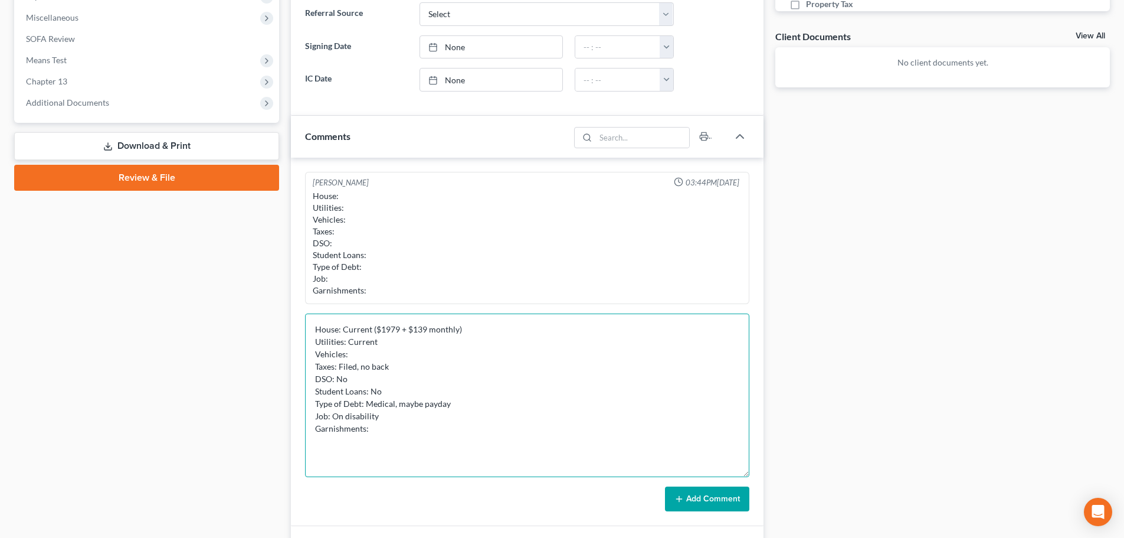
click at [440, 416] on textarea "House: Current ($1979 + $139 monthly) Utilities: Current Vehicles: Taxes: Filed…" at bounding box center [527, 395] width 444 height 164
click at [333, 414] on textarea "House: Current ($1979 + $139 monthly) Utilities: Current Vehicles: Taxes: Filed…" at bounding box center [527, 395] width 444 height 164
click at [408, 420] on textarea "House: Current ($1979 + $139 monthly) Utilities: Current Vehicles: Taxes: Filed…" at bounding box center [527, 395] width 444 height 164
click at [364, 401] on textarea "House: Current ($1979 + $139 monthly) Utilities: Current Vehicles: Taxes: Filed…" at bounding box center [527, 395] width 444 height 164
click at [398, 427] on textarea "House: Current ($1979 + $139 monthly) Utilities: Current Vehicles: Taxes: Filed…" at bounding box center [527, 395] width 444 height 164
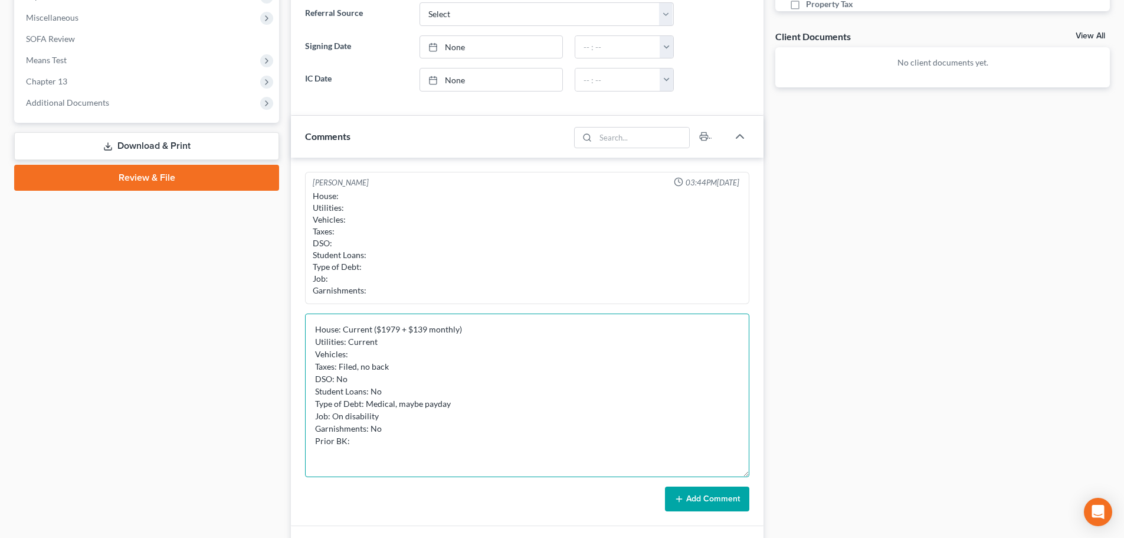
click at [384, 420] on textarea "House: Current ($1979 + $139 monthly) Utilities: Current Vehicles: Taxes: Filed…" at bounding box center [527, 395] width 444 height 164
drag, startPoint x: 384, startPoint y: 420, endPoint x: 335, endPoint y: 417, distance: 49.1
click at [335, 417] on textarea "House: Current ($1979 + $139 monthly) Utilities: Current Vehicles: Taxes: Filed…" at bounding box center [527, 395] width 444 height 164
click at [423, 432] on textarea "House: Current ($1979 + $139 monthly) Utilities: Current Vehicles: Taxes: Filed…" at bounding box center [527, 395] width 444 height 164
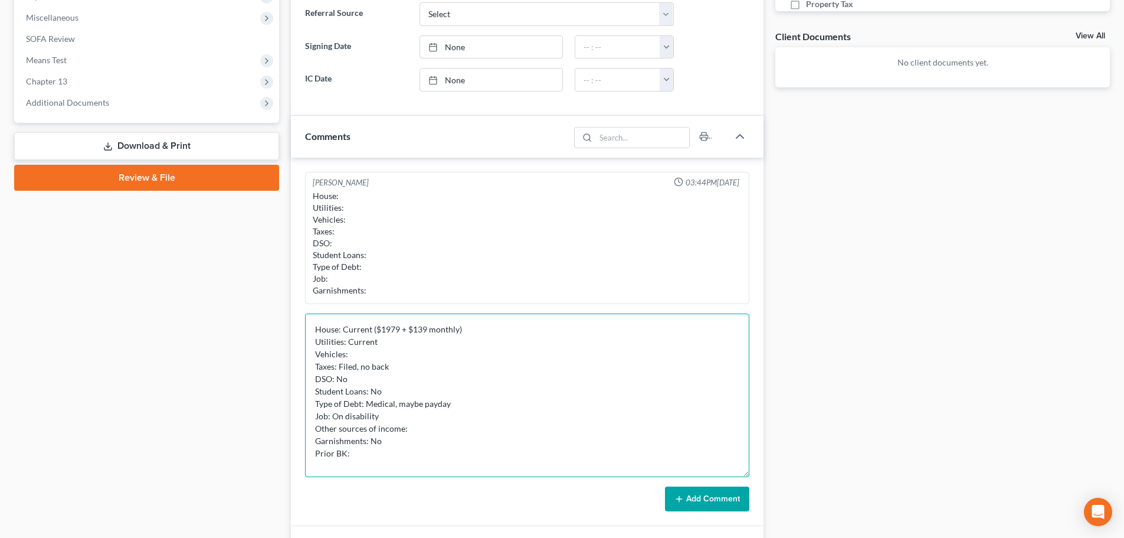
drag, startPoint x: 390, startPoint y: 407, endPoint x: 371, endPoint y: 411, distance: 18.6
click at [371, 411] on textarea "House: Current ($1979 + $139 monthly) Utilities: Current Vehicles: Taxes: Filed…" at bounding box center [527, 395] width 444 height 164
click at [388, 424] on textarea "House: Current ($1979 + $139 monthly) Utilities: Current Vehicles: Taxes: Filed…" at bounding box center [527, 395] width 444 height 164
drag, startPoint x: 379, startPoint y: 416, endPoint x: 335, endPoint y: 416, distance: 44.3
click at [335, 416] on textarea "House: Current ($1979 + $139 monthly) Utilities: Current Vehicles: Taxes: Filed…" at bounding box center [527, 395] width 444 height 164
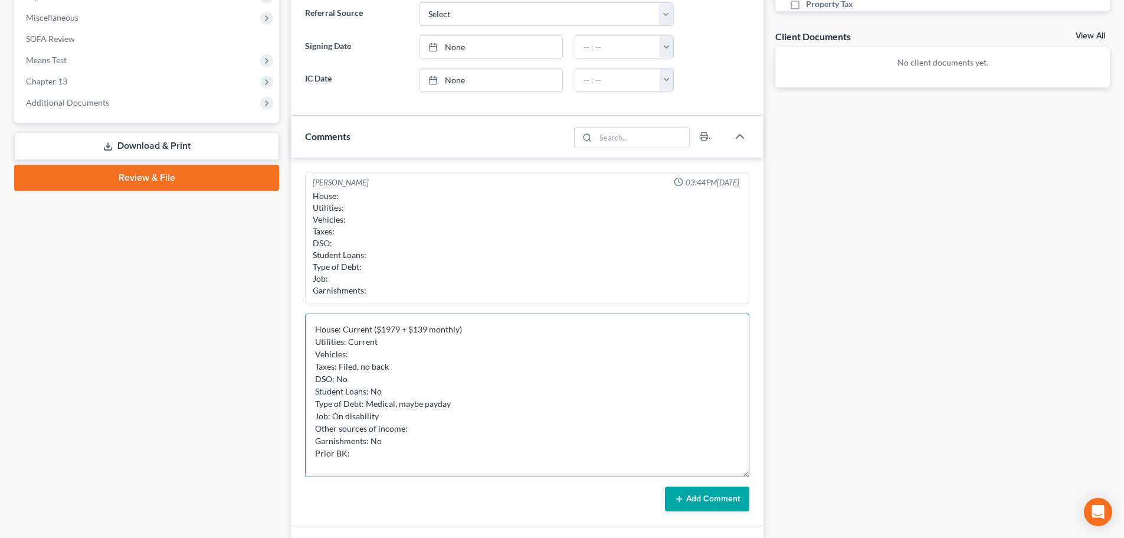
click at [447, 437] on textarea "House: Current ($1979 + $139 monthly) Utilities: Current Vehicles: Taxes: Filed…" at bounding box center [527, 395] width 444 height 164
click at [453, 424] on textarea "House: Current ($1979 + $139 monthly) Utilities: Current Vehicles: Taxes: Filed…" at bounding box center [527, 395] width 444 height 164
paste textarea "On disability"
drag, startPoint x: 406, startPoint y: 416, endPoint x: 333, endPoint y: 420, distance: 72.7
click at [333, 420] on textarea "House: Current ($1979 + $139 monthly) Utilities: Current Vehicles: Taxes: Filed…" at bounding box center [527, 395] width 444 height 164
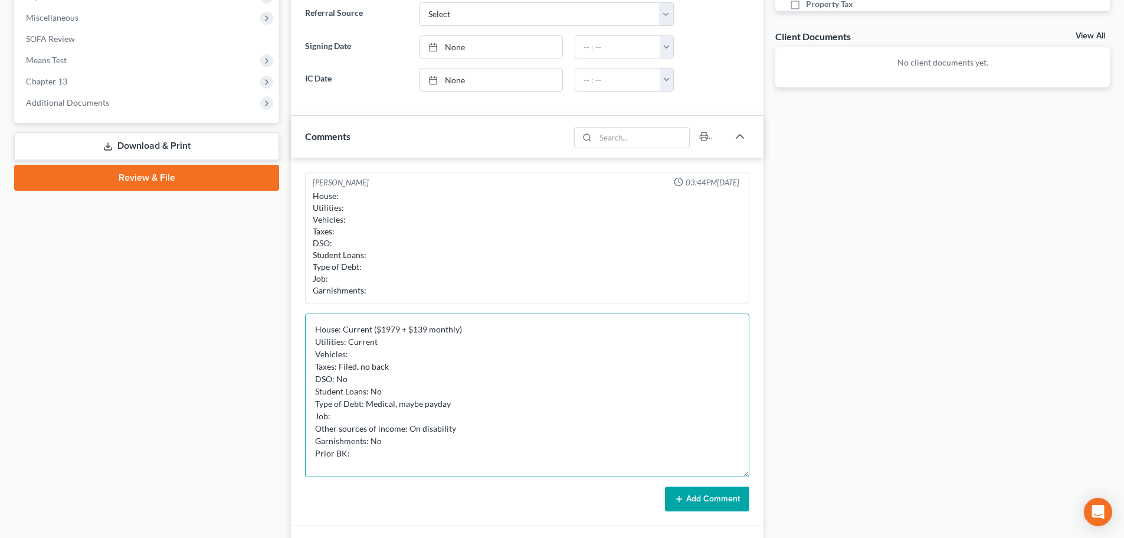
click at [417, 414] on textarea "House: Current ($1979 + $139 monthly) Utilities: Current Vehicles: Taxes: Filed…" at bounding box center [527, 395] width 444 height 164
click at [462, 427] on textarea "House: Current ($1979 + $139 monthly) Utilities: Current Vehicles: Taxes: Filed…" at bounding box center [527, 395] width 444 height 164
click at [370, 413] on textarea "House: Current ($1979 + $139 monthly) Utilities: Current Vehicles: Taxes: Filed…" at bounding box center [527, 395] width 444 height 164
click at [499, 424] on textarea "House: Current ($1979 + $139 monthly) Utilities: Current Vehicles: Taxes: Filed…" at bounding box center [527, 395] width 444 height 164
drag, startPoint x: 460, startPoint y: 429, endPoint x: 407, endPoint y: 427, distance: 53.2
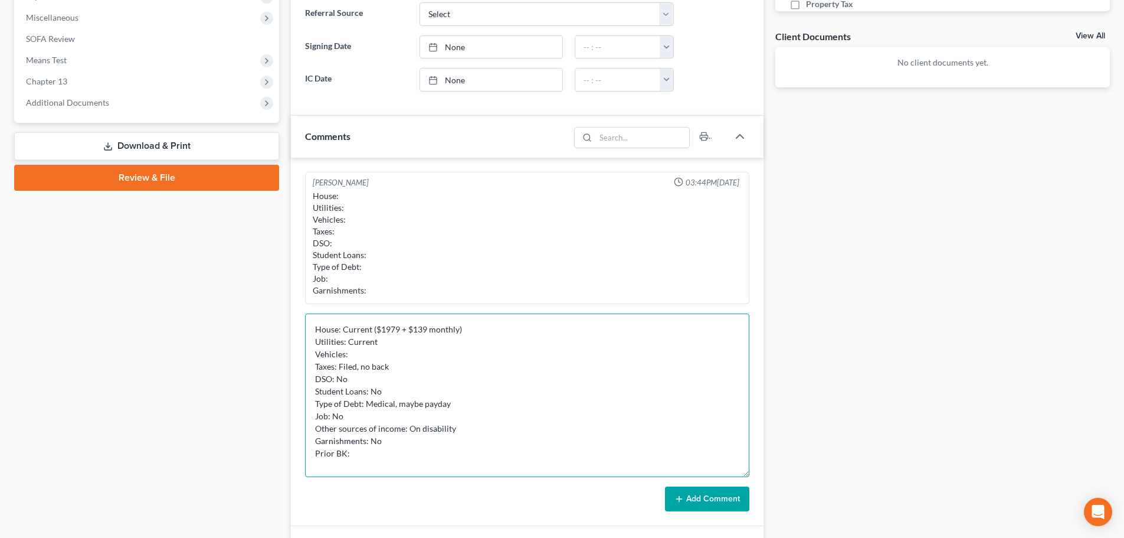
click at [407, 427] on textarea "House: Current ($1979 + $139 monthly) Utilities: Current Vehicles: Taxes: Filed…" at bounding box center [527, 395] width 444 height 164
click at [514, 406] on textarea "House: Current ($1979 + $139 monthly) Utilities: Current Vehicles: Taxes: Filed…" at bounding box center [527, 395] width 444 height 164
click at [470, 434] on textarea "House: Current ($1979 + $139 monthly) Utilities: Current Vehicles: Taxes: Filed…" at bounding box center [527, 395] width 444 height 164
click at [410, 417] on textarea "House: Current ($1979 + $139 monthly) Utilities: Current Vehicles: Taxes: Filed…" at bounding box center [527, 395] width 444 height 164
click at [469, 435] on textarea "House: Current ($1979 + $139 monthly) Utilities: Current Vehicles: Taxes: Filed…" at bounding box center [527, 395] width 444 height 164
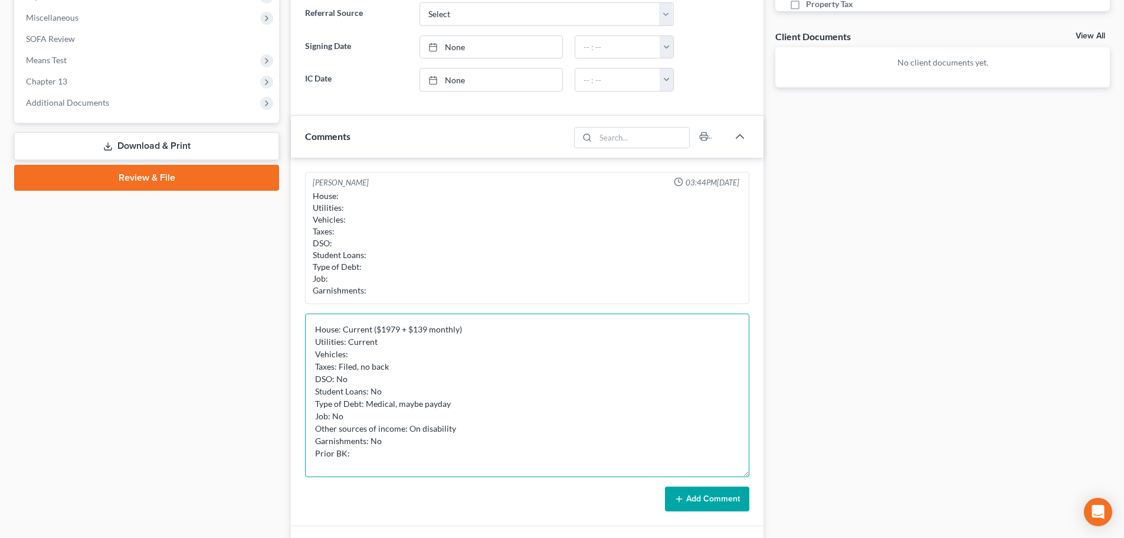
click at [465, 427] on textarea "House: Current ($1979 + $139 monthly) Utilities: Current Vehicles: Taxes: Filed…" at bounding box center [527, 395] width 444 height 164
click at [411, 428] on textarea "House: Current ($1979 + $139 monthly) Utilities: Current Vehicles: Taxes: Filed…" at bounding box center [527, 395] width 444 height 164
click at [461, 430] on textarea "House: Current ($1979 + $139 monthly) Utilities: Current Vehicles: Taxes: Filed…" at bounding box center [527, 395] width 444 height 164
click at [409, 429] on textarea "House: Current ($1979 + $139 monthly) Utilities: Current Vehicles: Taxes: Filed…" at bounding box center [527, 395] width 444 height 164
click at [469, 426] on textarea "House: Current ($1979 + $139 monthly) Utilities: Current Vehicles: Taxes: Filed…" at bounding box center [527, 395] width 444 height 164
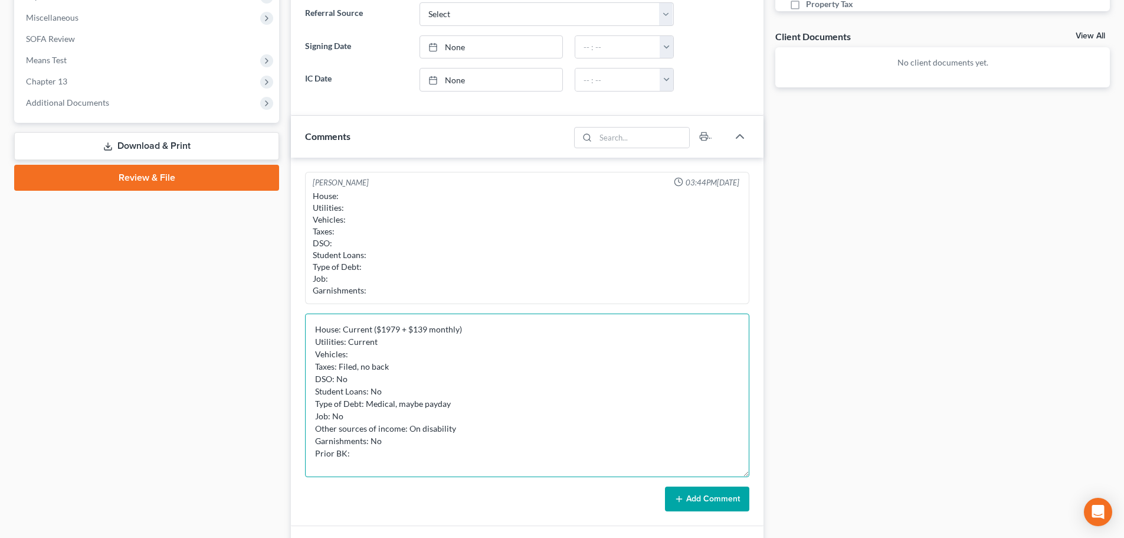
click at [469, 426] on textarea "House: Current ($1979 + $139 monthly) Utilities: Current Vehicles: Taxes: Filed…" at bounding box center [527, 395] width 444 height 164
click at [371, 412] on textarea "House: Current ($1979 + $139 monthly) Utilities: Current Vehicles: Taxes: Filed…" at bounding box center [527, 395] width 444 height 164
click at [487, 439] on textarea "House: Current ($1979 + $139 monthly) Utilities: Current Vehicles: Taxes: Filed…" at bounding box center [527, 395] width 444 height 164
click at [479, 431] on textarea "House: Current ($1979 + $139 monthly) Utilities: Current Vehicles: Taxes: Filed…" at bounding box center [527, 395] width 444 height 164
click at [379, 417] on textarea "House: Current ($1979 + $139 monthly) Utilities: Current Vehicles: Taxes: Filed…" at bounding box center [527, 395] width 444 height 164
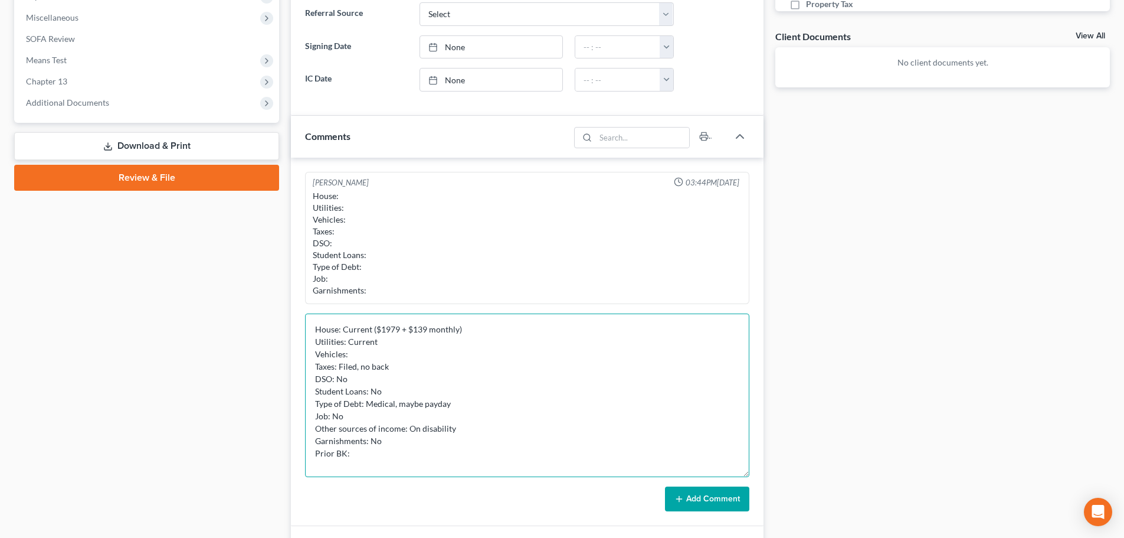
click at [473, 426] on textarea "House: Current ($1979 + $139 monthly) Utilities: Current Vehicles: Taxes: Filed…" at bounding box center [527, 395] width 444 height 164
drag, startPoint x: 462, startPoint y: 427, endPoint x: 410, endPoint y: 423, distance: 52.7
click at [410, 423] on textarea "House: Current ($1979 + $139 monthly) Utilities: Current Vehicles: Taxes: Filed…" at bounding box center [527, 395] width 444 height 164
click at [485, 430] on textarea "House: Current ($1979 + $139 monthly) Utilities: Current Vehicles: Taxes: Filed…" at bounding box center [527, 395] width 444 height 164
click at [461, 426] on textarea "House: Current ($1979 + $139 monthly) Utilities: Current Vehicles: Taxes: Filed…" at bounding box center [527, 395] width 444 height 164
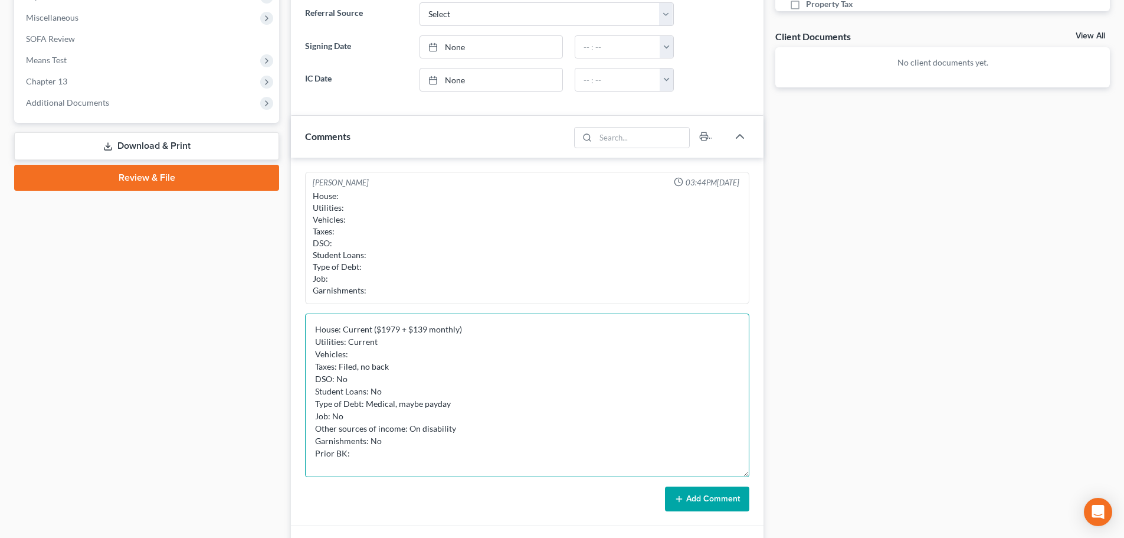
click at [453, 429] on textarea "House: Current ($1979 + $139 monthly) Utilities: Current Vehicles: Taxes: Filed…" at bounding box center [527, 395] width 444 height 164
drag, startPoint x: 407, startPoint y: 424, endPoint x: 473, endPoint y: 429, distance: 65.7
click at [473, 429] on textarea "House: Current ($1979 + $139 monthly) Utilities: Current Vehicles: Taxes: Filed…" at bounding box center [527, 395] width 444 height 164
click at [457, 436] on textarea "House: Current ($1979 + $139 monthly) Utilities: Current Vehicles: Taxes: Filed…" at bounding box center [527, 395] width 444 height 164
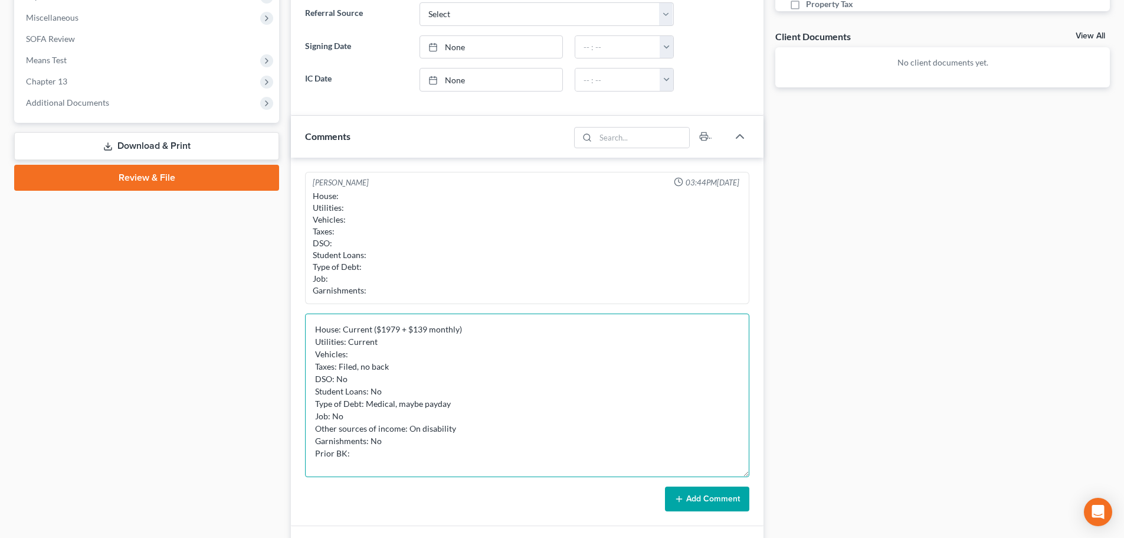
click at [454, 429] on textarea "House: Current ($1979 + $139 monthly) Utilities: Current Vehicles: Taxes: Filed…" at bounding box center [527, 395] width 444 height 164
click at [512, 429] on textarea "House: Current ($1979 + $139 monthly) Utilities: Current Vehicles: Taxes: Filed…" at bounding box center [527, 395] width 444 height 164
click at [411, 440] on textarea "House: Current ($1979 + $139 monthly) Utilities: Current Vehicles: Taxes: Filed…" at bounding box center [527, 395] width 444 height 164
click at [391, 467] on textarea "House: Current ($1979 + $139 monthly) Utilities: Current Vehicles: Taxes: Filed…" at bounding box center [527, 395] width 444 height 164
click at [403, 453] on textarea "House: Current ($1979 + $139 monthly) Utilities: Current Vehicles: Taxes: Filed…" at bounding box center [527, 395] width 444 height 164
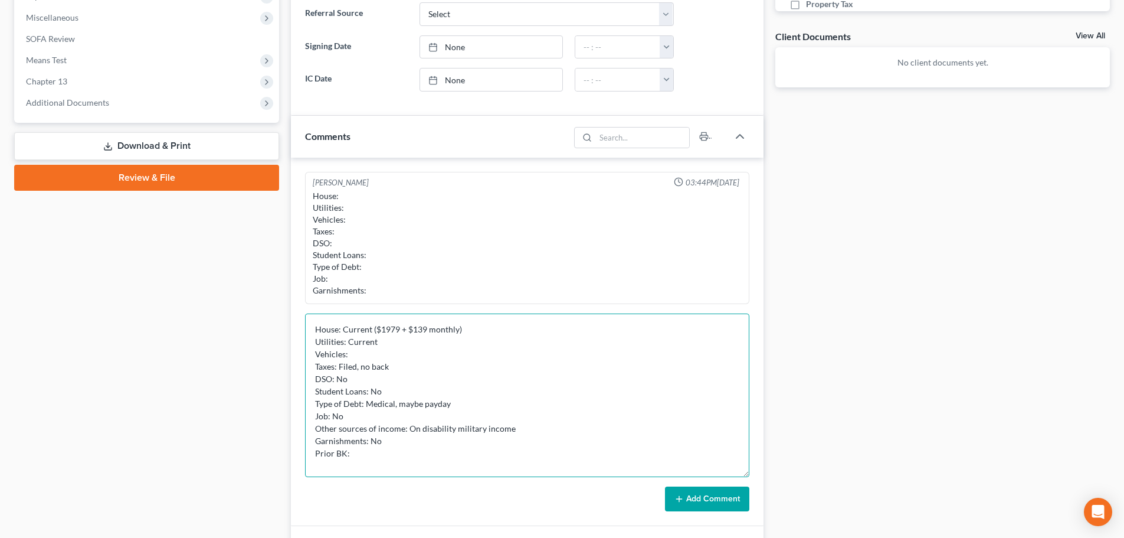
click at [575, 424] on textarea "House: Current ($1979 + $139 monthly) Utilities: Current Vehicles: Taxes: Filed…" at bounding box center [527, 395] width 444 height 164
click at [423, 457] on textarea "House: Current ($1979 + $139 monthly) Utilities: Current Vehicles: Taxes: Filed…" at bounding box center [527, 395] width 444 height 164
click at [371, 417] on textarea "House: Current ($1979 + $139 monthly) Utilities: Current Vehicles: Taxes: Filed…" at bounding box center [527, 395] width 444 height 164
click at [423, 458] on textarea "House: Current ($1979 + $139 monthly) Utilities: Current Vehicles: Taxes: Filed…" at bounding box center [527, 395] width 444 height 164
click at [410, 411] on textarea "House: Current ($1979 + $139 monthly) Utilities: Current Vehicles: Taxes: Filed…" at bounding box center [527, 395] width 444 height 164
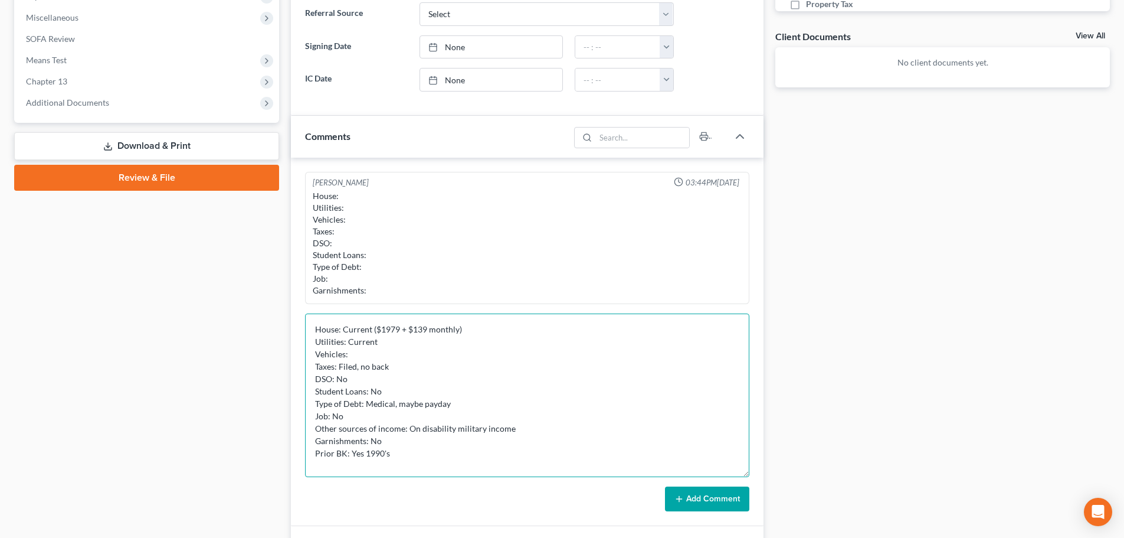
click at [545, 434] on textarea "House: Current ($1979 + $139 monthly) Utilities: Current Vehicles: Taxes: Filed…" at bounding box center [527, 395] width 444 height 164
click at [414, 416] on textarea "House: Current ($1979 + $139 monthly) Utilities: Current Vehicles: Taxes: Filed…" at bounding box center [527, 395] width 444 height 164
click at [361, 422] on textarea "House: Current ($1979 + $139 monthly) Utilities: Current Vehicles: Taxes: Filed…" at bounding box center [527, 395] width 444 height 164
click at [446, 410] on textarea "House: Current ($1979 + $139 monthly) Utilities: Current Vehicles: Taxes: Filed…" at bounding box center [527, 395] width 444 height 164
click at [557, 429] on textarea "House: Current ($1979 + $139 monthly) Utilities: Current Vehicles: Taxes: Filed…" at bounding box center [527, 395] width 444 height 164
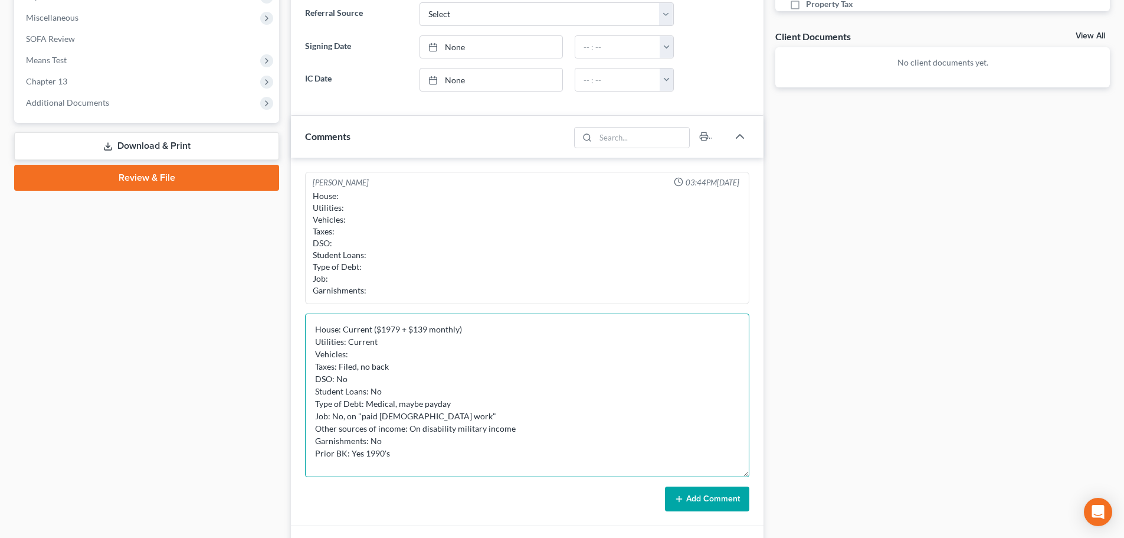
click at [399, 449] on textarea "House: Current ($1979 + $139 monthly) Utilities: Current Vehicles: Taxes: Filed…" at bounding box center [527, 395] width 444 height 164
click at [459, 445] on textarea "House: Current ($1979 + $139 monthly) Utilities: Current Vehicles: Taxes: Filed…" at bounding box center [527, 395] width 444 height 164
click at [587, 428] on textarea "House: Current ($1979 + $139 monthly) Utilities: Current Vehicles: Taxes: Filed…" at bounding box center [527, 395] width 444 height 164
click at [414, 434] on textarea "House: Current ($1979 + $139 monthly) Utilities: Current Vehicles: Taxes: Filed…" at bounding box center [527, 395] width 444 height 164
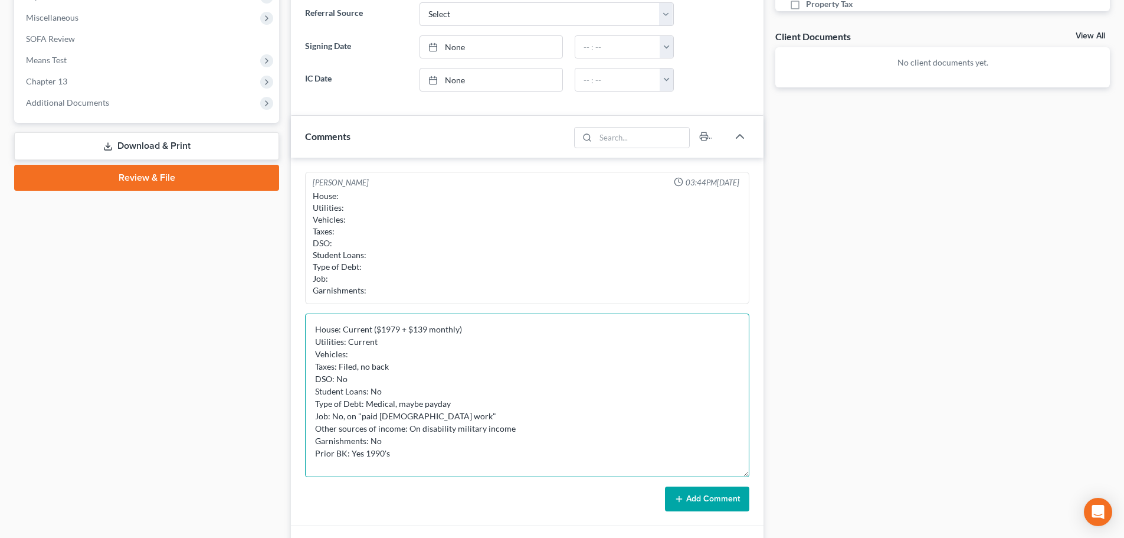
type textarea "House: Current ($1979 + $139 monthly) Utilities: Current Vehicles: Taxes: Filed…"
click at [691, 497] on button "Add Comment" at bounding box center [707, 498] width 84 height 25
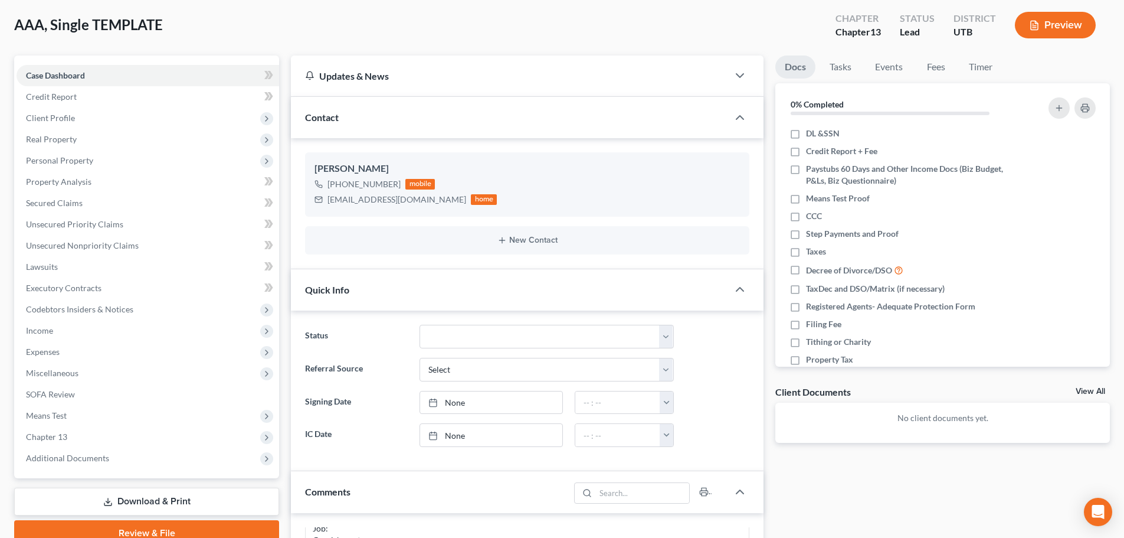
scroll to position [0, 0]
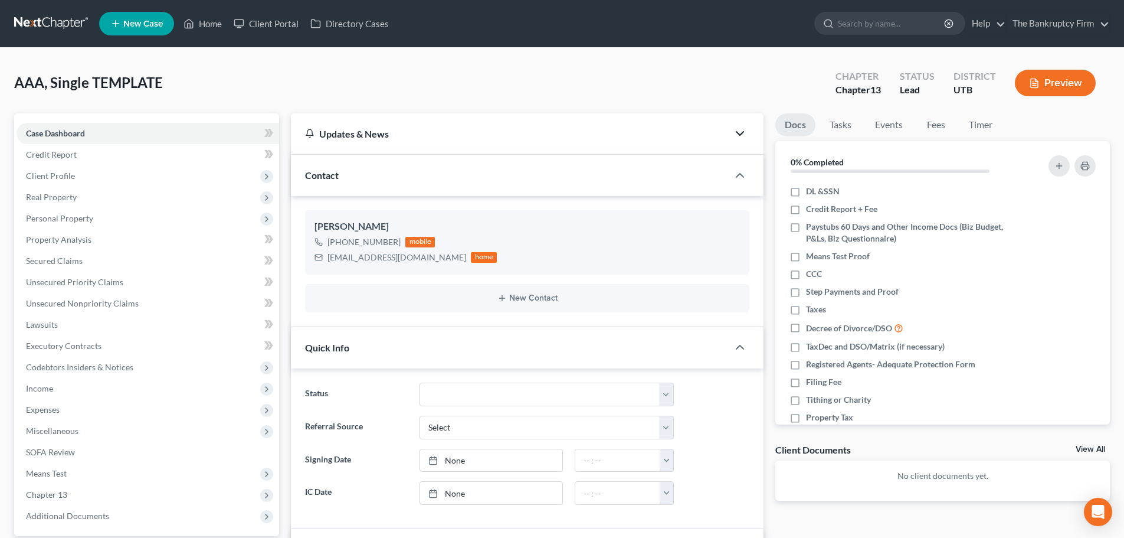
click at [738, 139] on icon "button" at bounding box center [740, 133] width 14 height 14
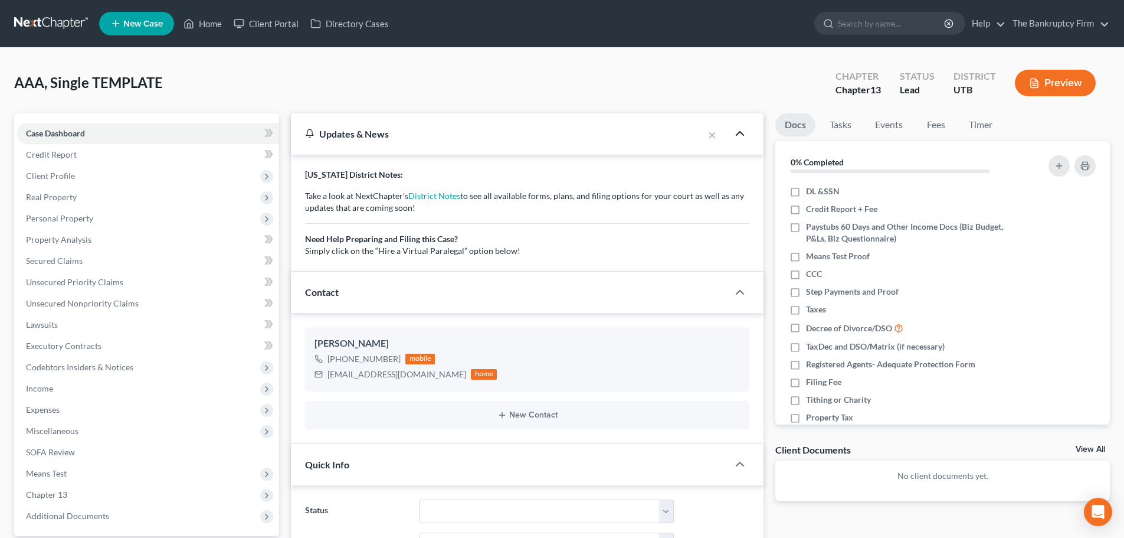
click at [739, 139] on icon "button" at bounding box center [740, 133] width 14 height 14
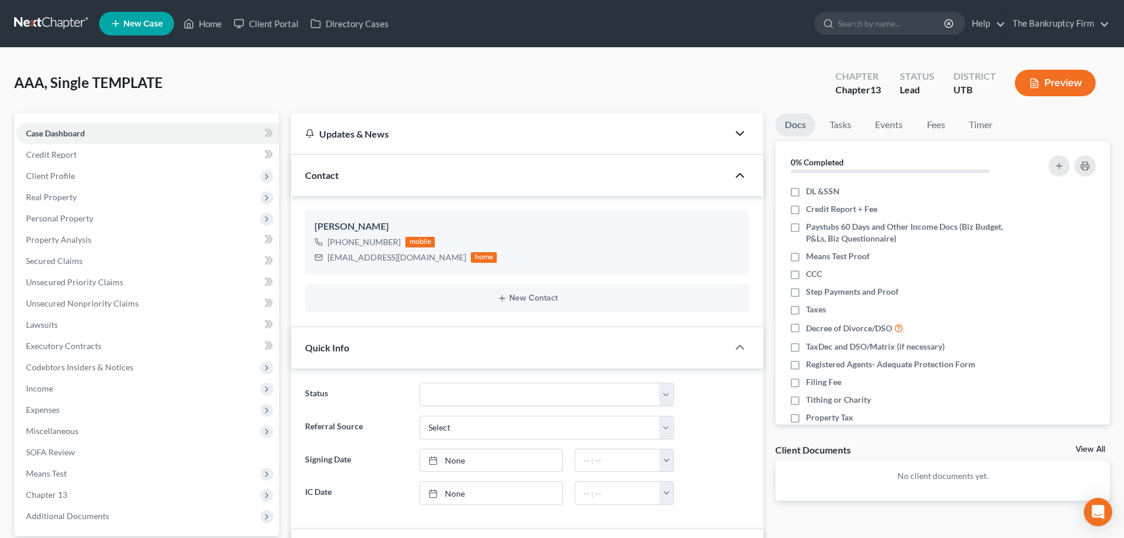
click at [740, 178] on icon "button" at bounding box center [740, 175] width 14 height 14
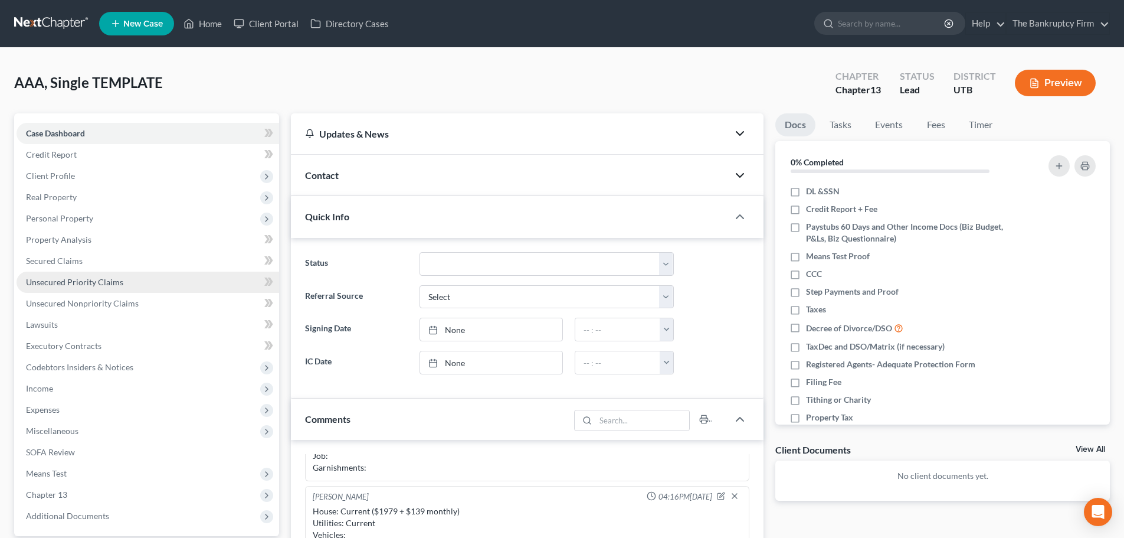
scroll to position [177, 0]
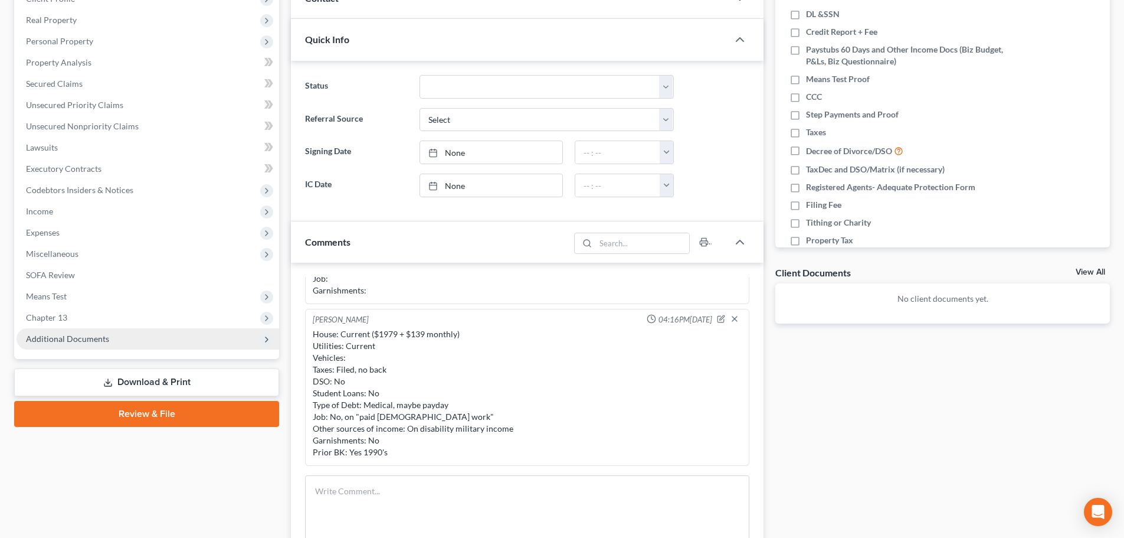
click at [169, 347] on span "Additional Documents" at bounding box center [148, 338] width 263 height 21
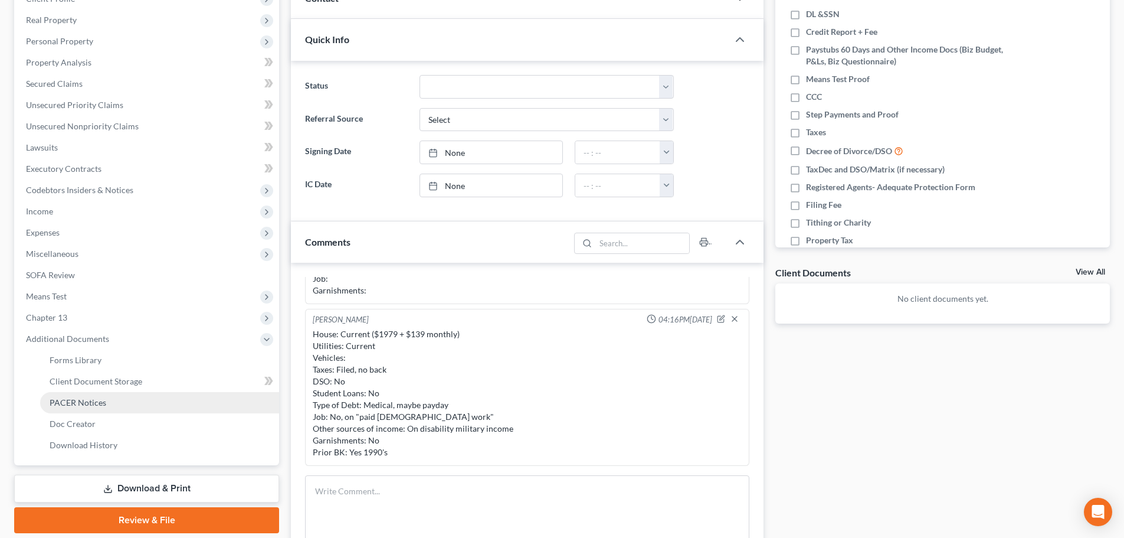
click at [208, 399] on link "PACER Notices" at bounding box center [159, 402] width 239 height 21
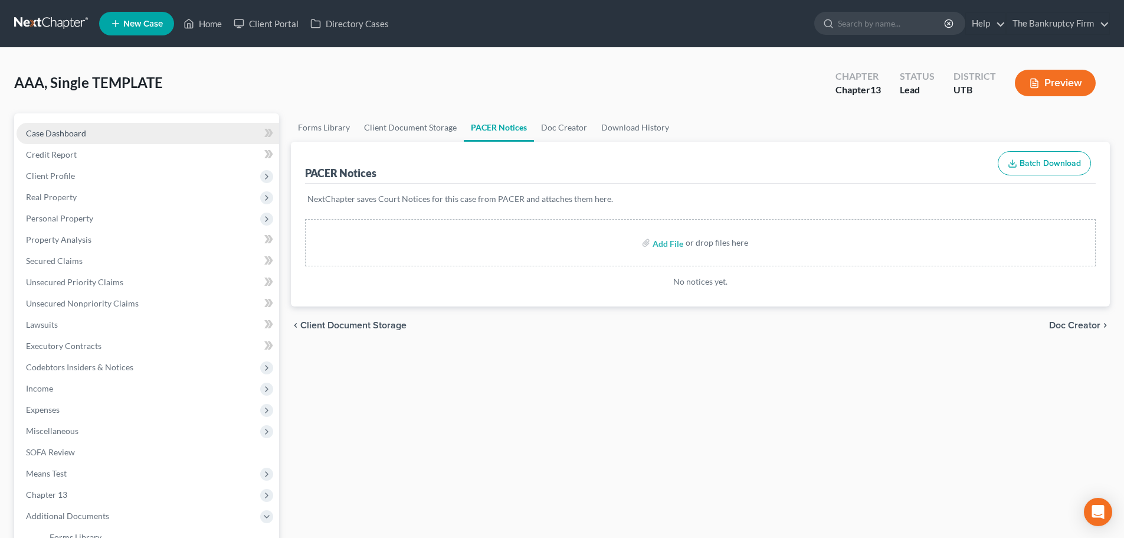
click at [138, 125] on link "Case Dashboard" at bounding box center [148, 133] width 263 height 21
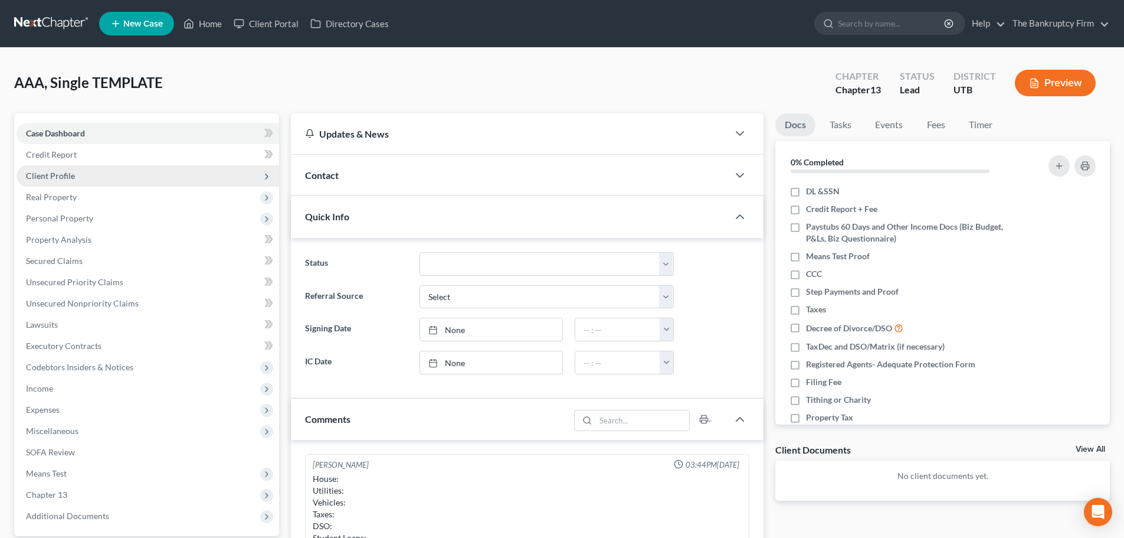
click at [159, 172] on span "Client Profile" at bounding box center [148, 175] width 263 height 21
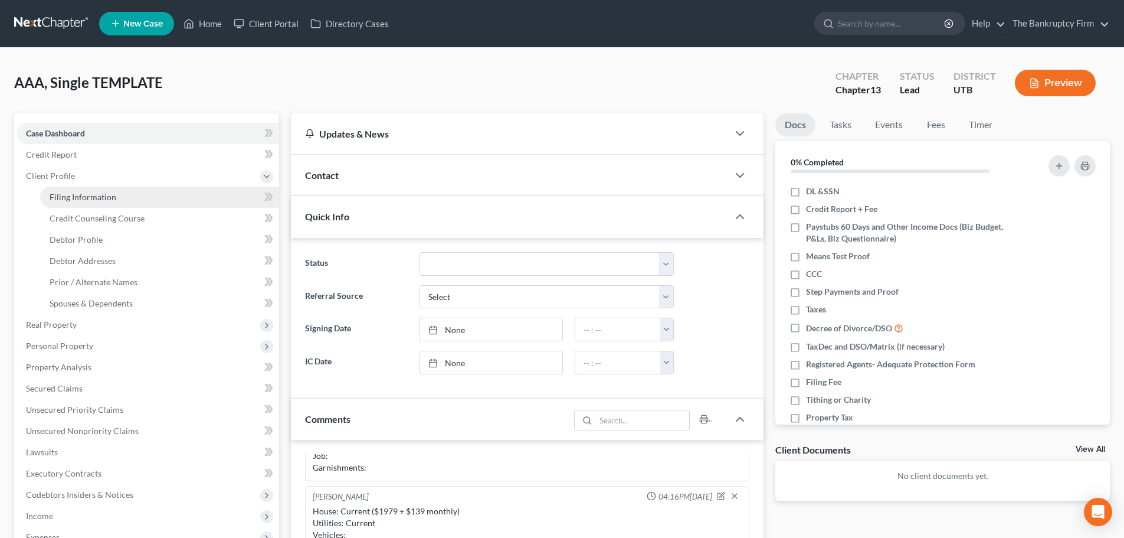
click at [171, 200] on link "Filing Information" at bounding box center [159, 197] width 239 height 21
select select "1"
select select "0"
select select "3"
select select "81"
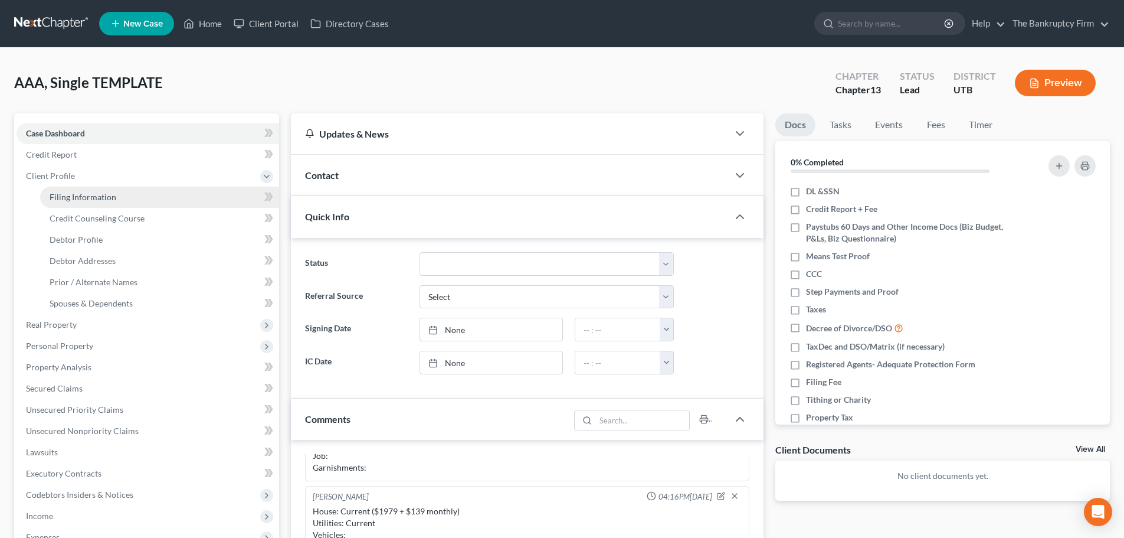
select select "0"
select select "46"
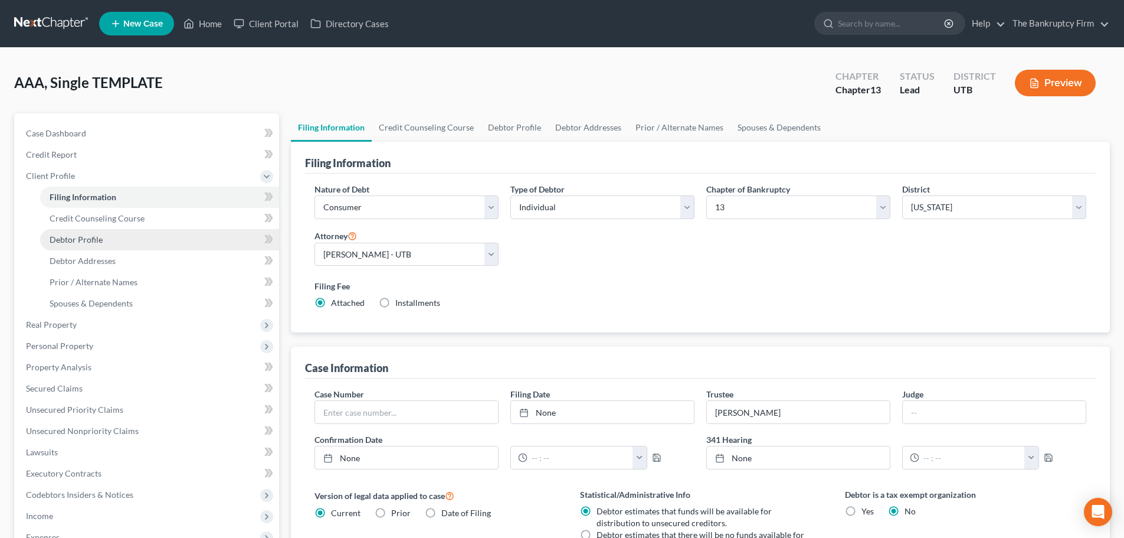
click at [153, 238] on link "Debtor Profile" at bounding box center [159, 239] width 239 height 21
select select "1"
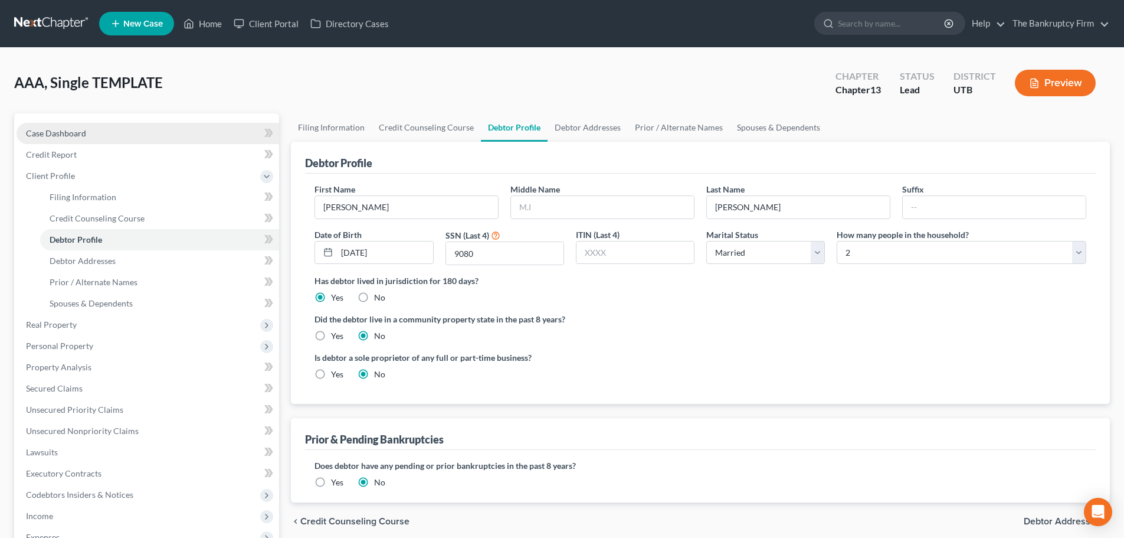
click at [154, 137] on link "Case Dashboard" at bounding box center [148, 133] width 263 height 21
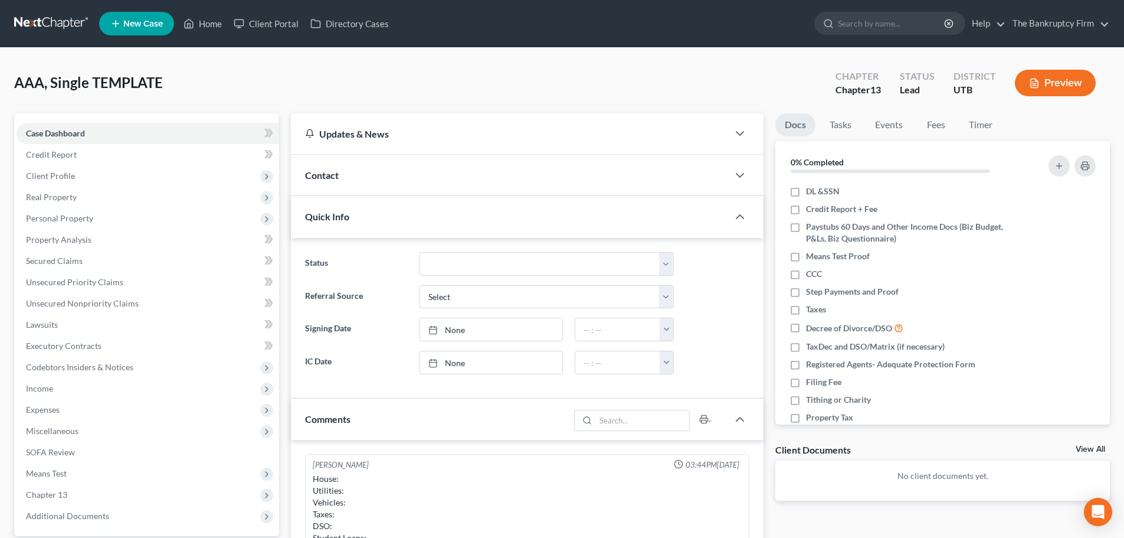
click at [442, 170] on div "Contact" at bounding box center [509, 175] width 437 height 41
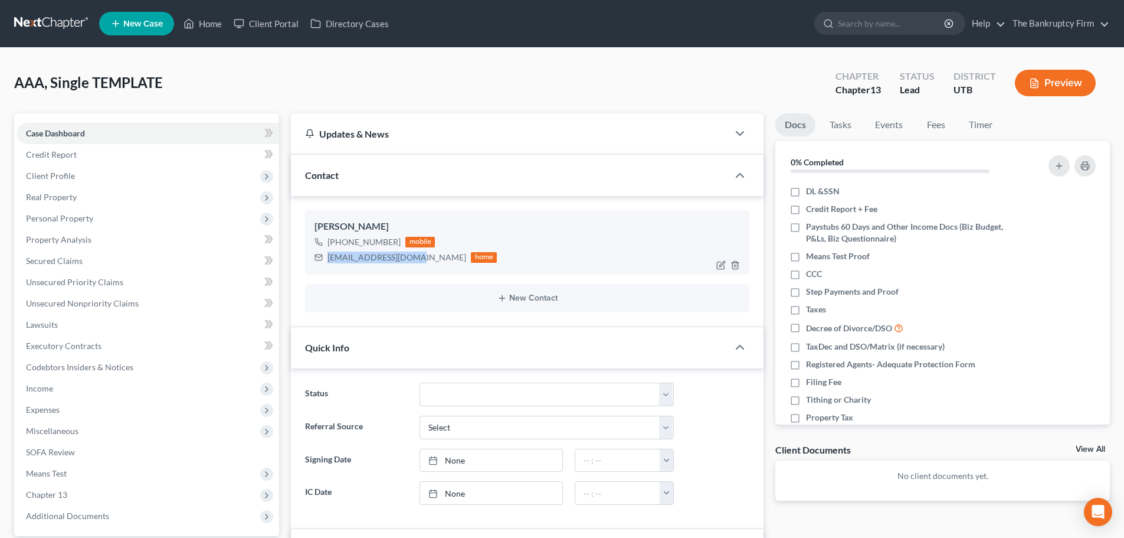
drag, startPoint x: 326, startPoint y: 257, endPoint x: 407, endPoint y: 256, distance: 80.9
click at [407, 256] on div "[EMAIL_ADDRESS][DOMAIN_NAME] home" at bounding box center [406, 257] width 182 height 15
copy div "[EMAIL_ADDRESS][DOMAIN_NAME]"
click at [341, 237] on div "[PHONE_NUMBER]" at bounding box center [364, 242] width 73 height 12
click at [342, 245] on div "[PHONE_NUMBER]" at bounding box center [364, 242] width 73 height 12
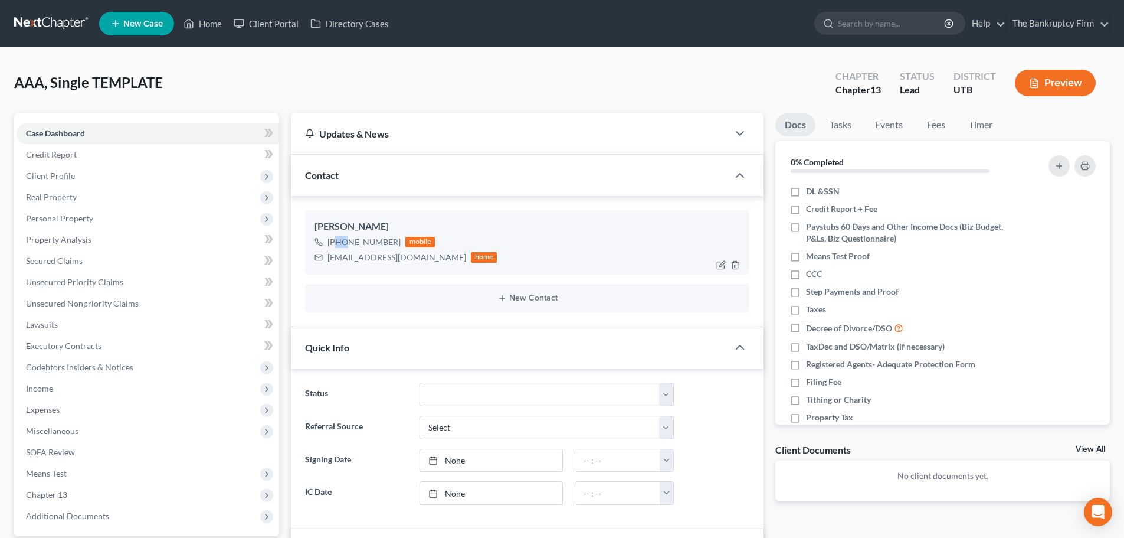
click at [342, 245] on div "[PHONE_NUMBER]" at bounding box center [364, 242] width 73 height 12
click at [339, 243] on div "[PHONE_NUMBER]" at bounding box center [364, 242] width 73 height 12
drag, startPoint x: 339, startPoint y: 243, endPoint x: 386, endPoint y: 244, distance: 46.7
click at [386, 244] on div "[PHONE_NUMBER]" at bounding box center [364, 242] width 73 height 12
copy div "[PHONE_NUMBER]"
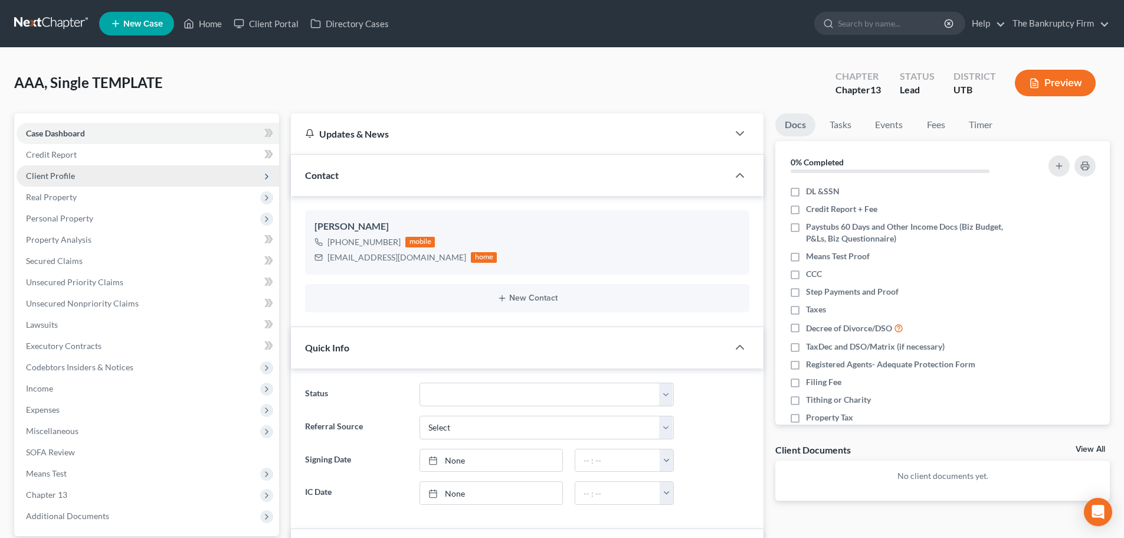
click at [198, 180] on span "Client Profile" at bounding box center [148, 175] width 263 height 21
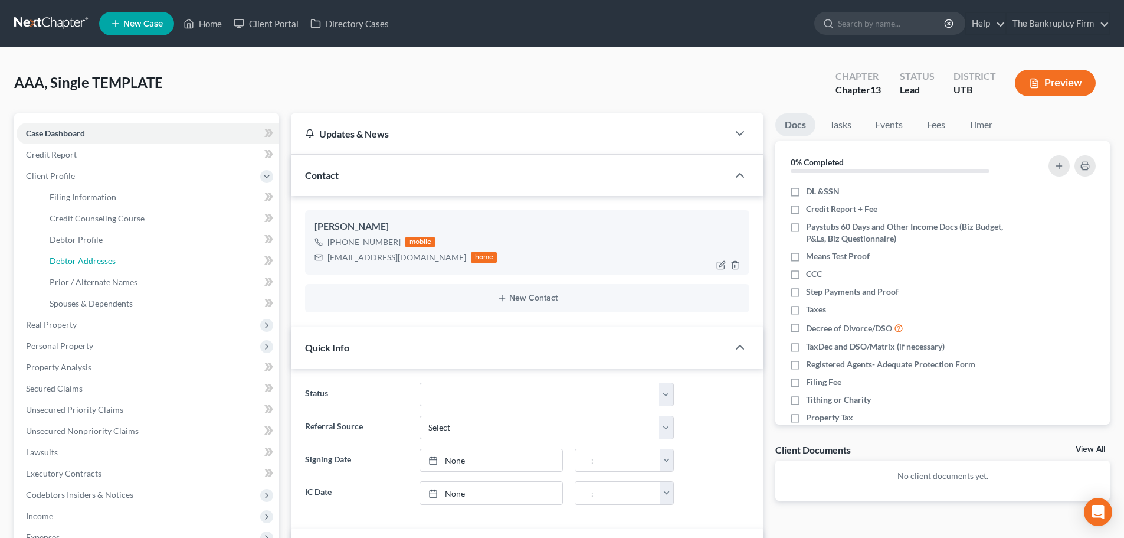
drag, startPoint x: 117, startPoint y: 260, endPoint x: 433, endPoint y: 266, distance: 315.8
click at [117, 260] on link "Debtor Addresses" at bounding box center [159, 260] width 239 height 21
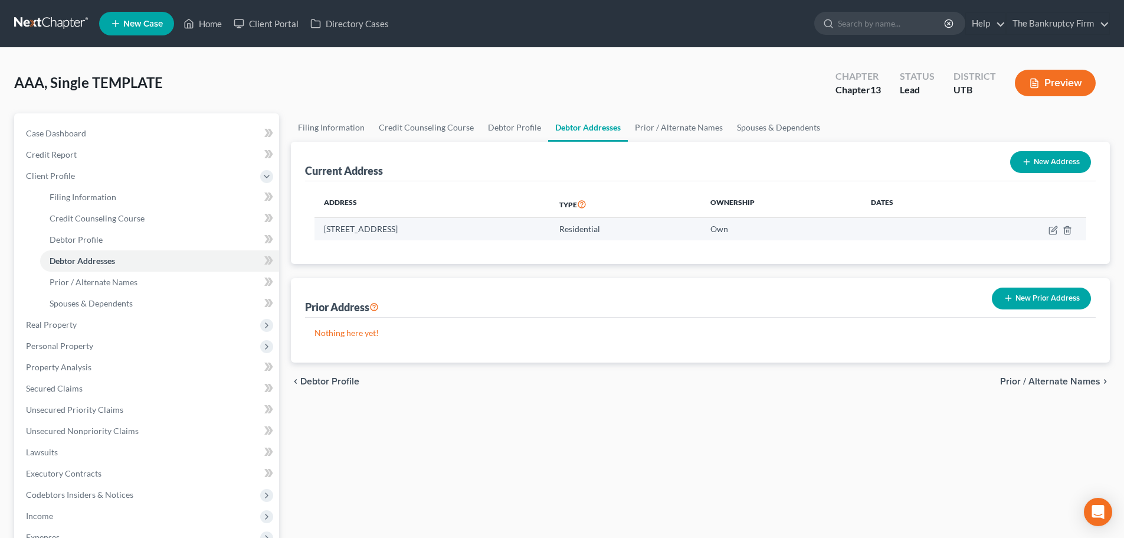
drag, startPoint x: 325, startPoint y: 230, endPoint x: 486, endPoint y: 221, distance: 161.4
click at [486, 221] on td "[STREET_ADDRESS]" at bounding box center [433, 229] width 236 height 22
copy td "[STREET_ADDRESS]"
click at [205, 21] on link "Home" at bounding box center [203, 23] width 50 height 21
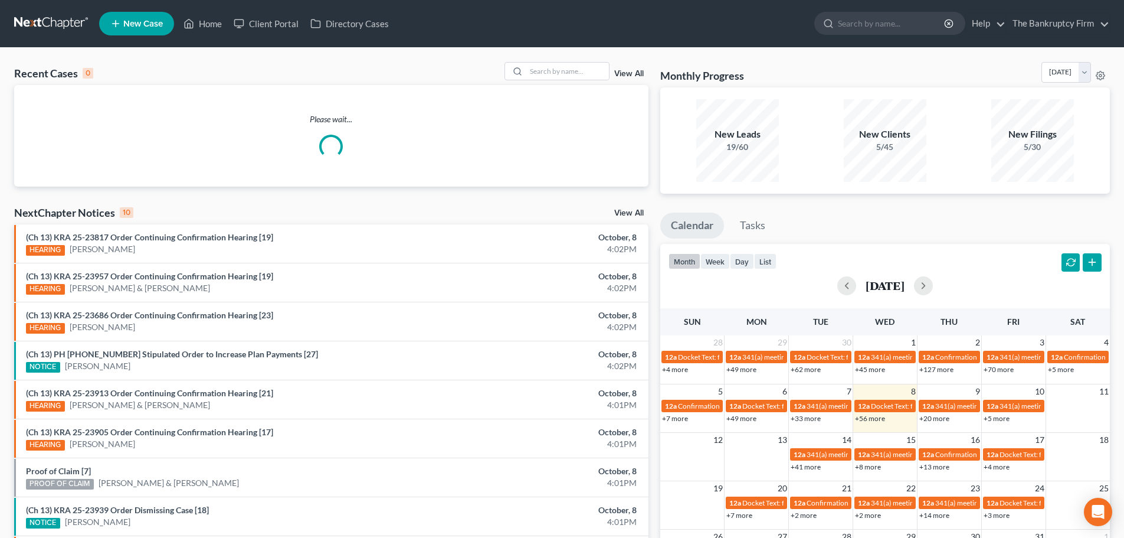
click at [633, 71] on link "View All" at bounding box center [629, 74] width 30 height 8
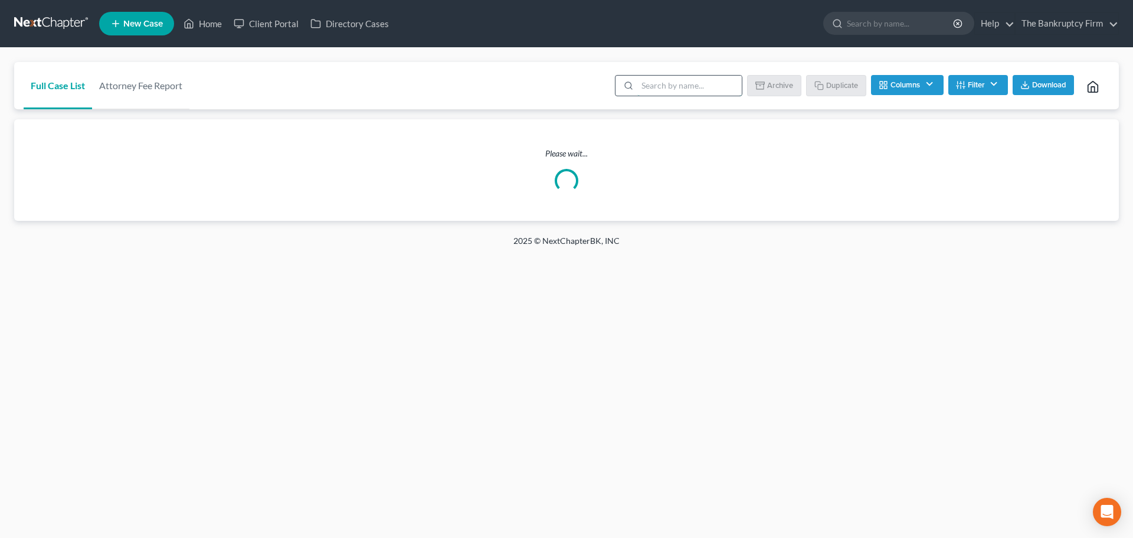
click at [691, 89] on input "search" at bounding box center [689, 86] width 104 height 20
type input "glass"
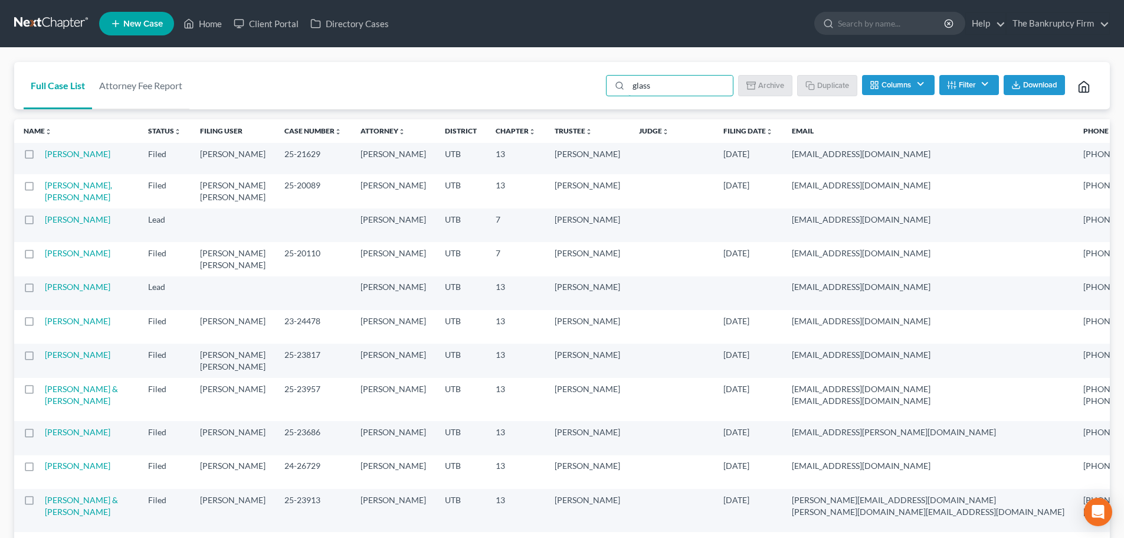
click at [63, 171] on td "[PERSON_NAME]" at bounding box center [92, 158] width 94 height 31
click at [73, 159] on link "[PERSON_NAME]" at bounding box center [78, 154] width 66 height 10
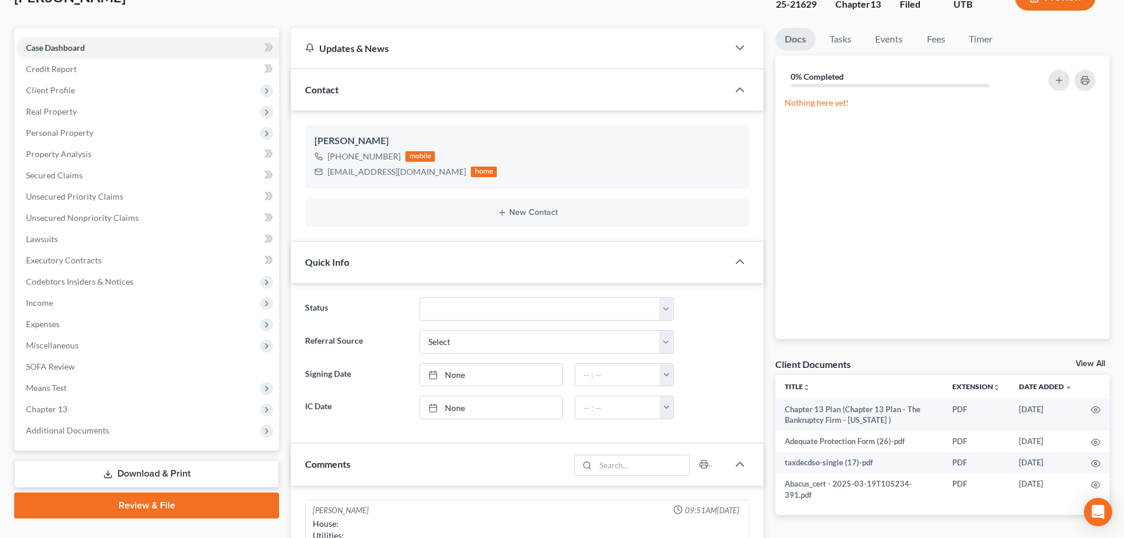
scroll to position [236, 0]
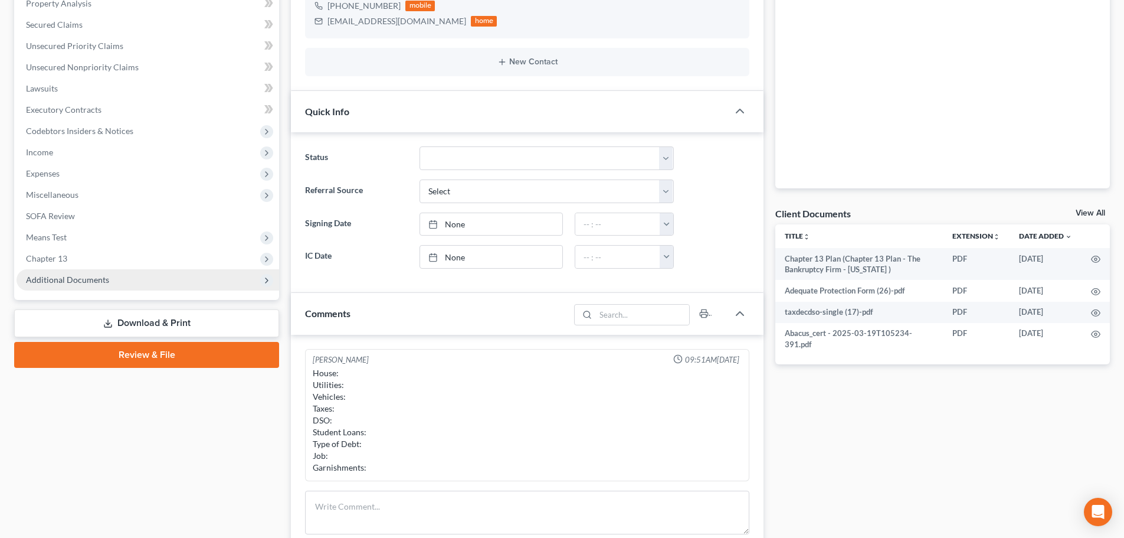
click at [110, 276] on span "Additional Documents" at bounding box center [148, 279] width 263 height 21
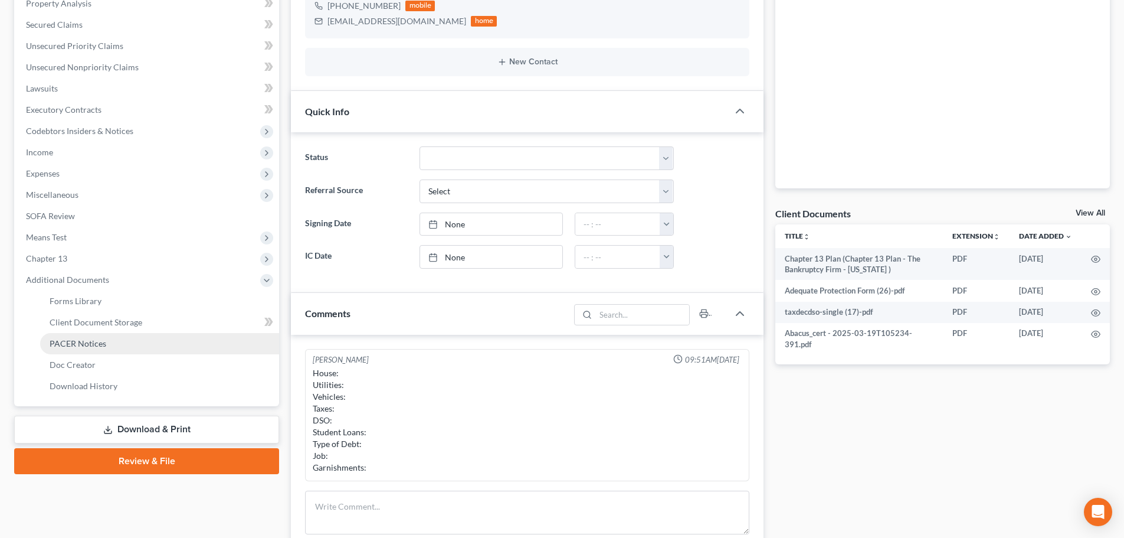
click at [91, 335] on link "PACER Notices" at bounding box center [159, 343] width 239 height 21
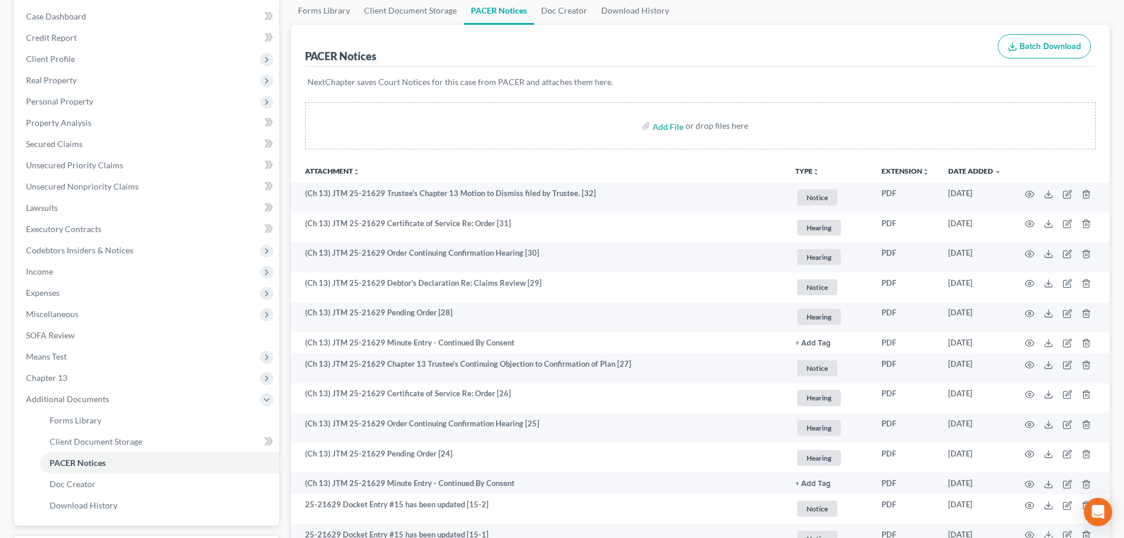
scroll to position [118, 0]
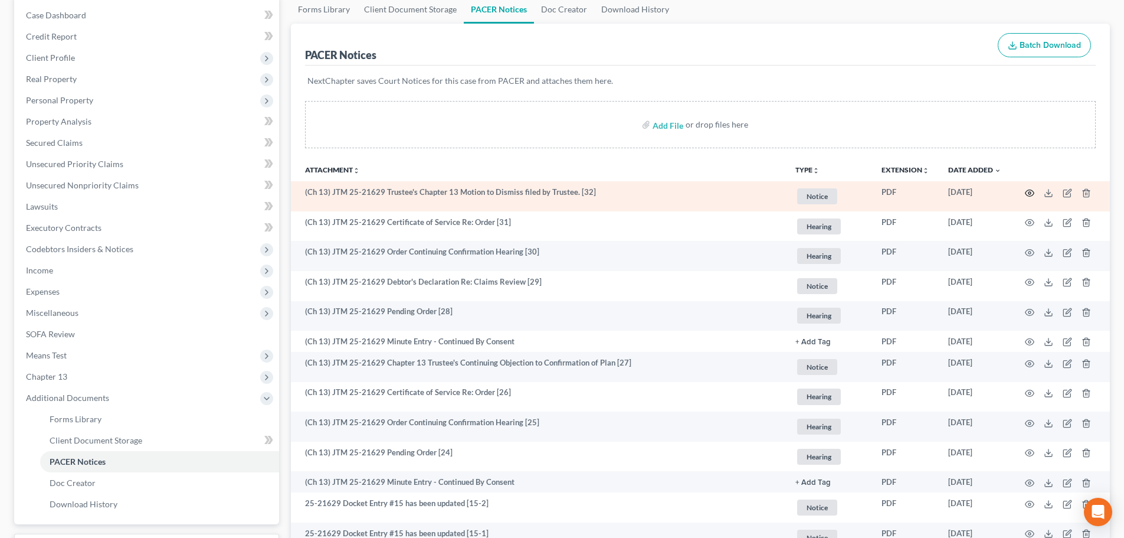
click at [1034, 193] on icon "button" at bounding box center [1030, 192] width 9 height 6
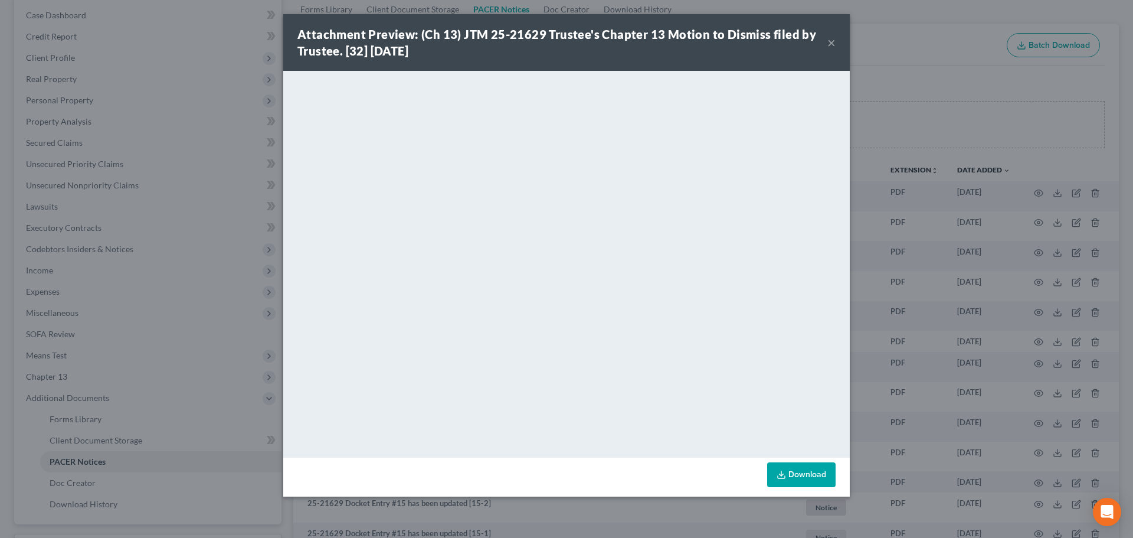
click at [836, 42] on div "Attachment Preview: (Ch 13) JTM 25-21629 Trustee's Chapter 13 Motion to Dismiss…" at bounding box center [566, 42] width 567 height 57
click at [832, 41] on button "×" at bounding box center [832, 42] width 8 height 14
